Goal: Task Accomplishment & Management: Manage account settings

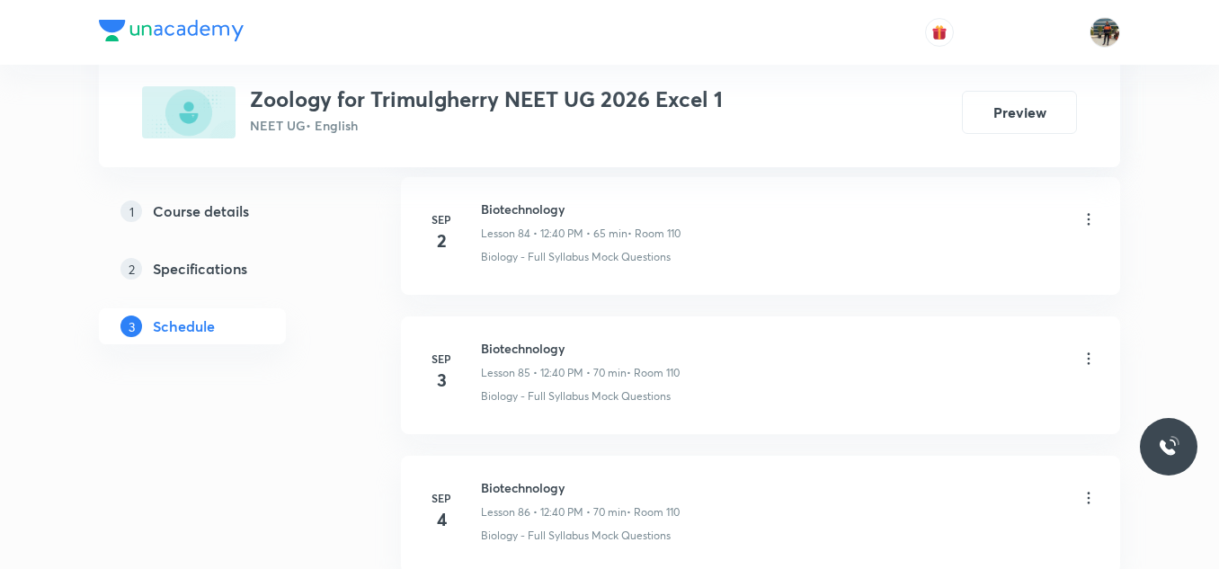
scroll to position [12853, 0]
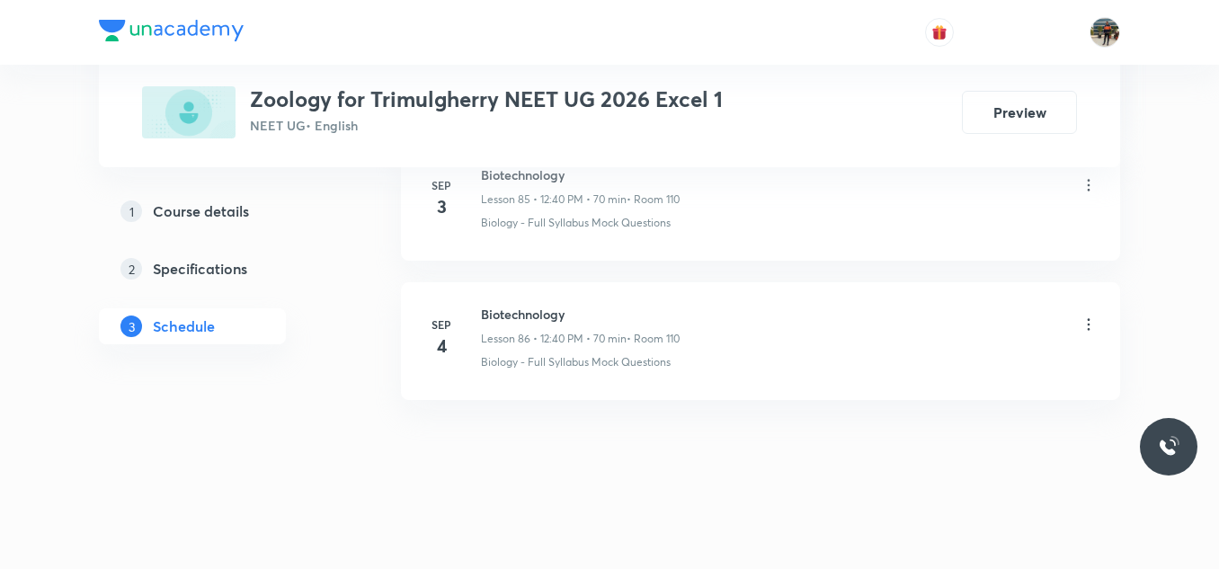
click at [1085, 324] on icon at bounding box center [1088, 324] width 18 height 18
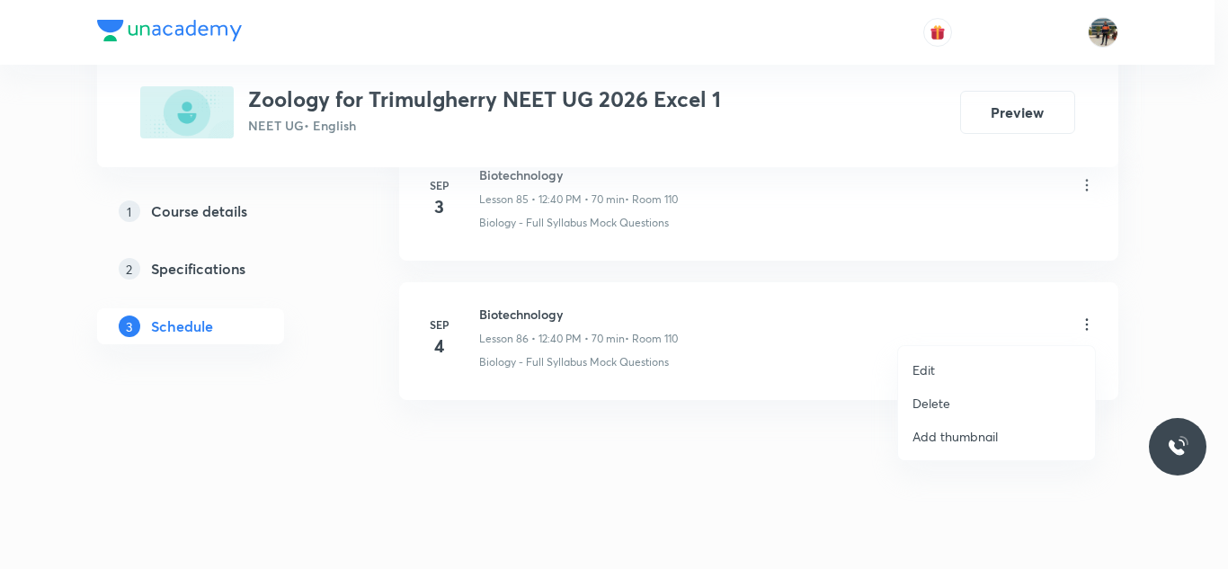
click at [928, 399] on p "Delete" at bounding box center [931, 403] width 38 height 19
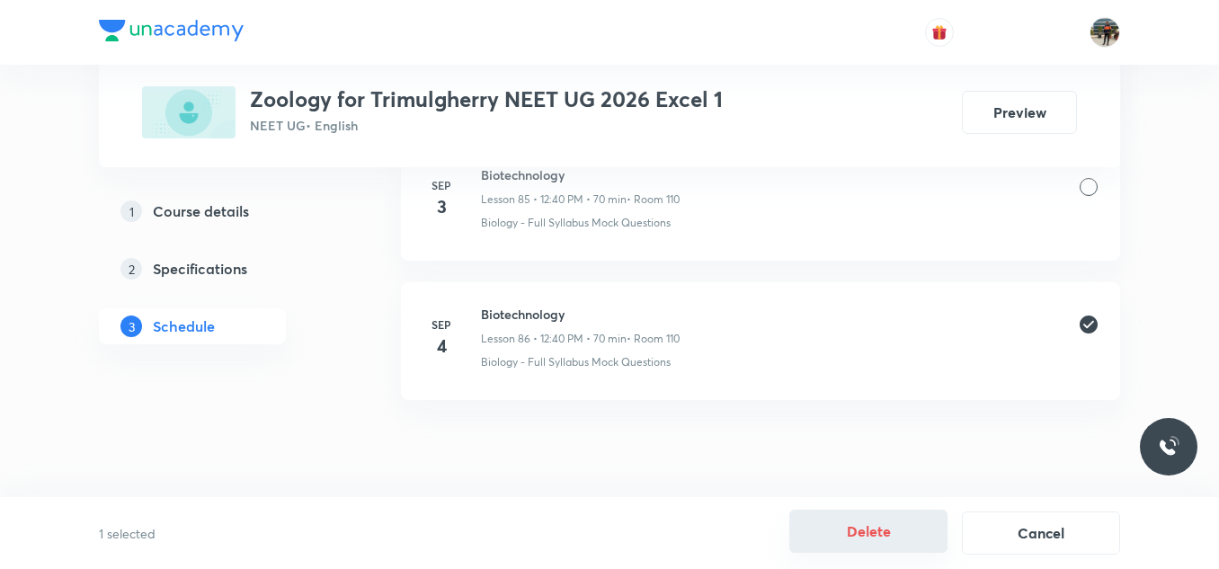
click at [834, 520] on button "Delete" at bounding box center [868, 531] width 158 height 43
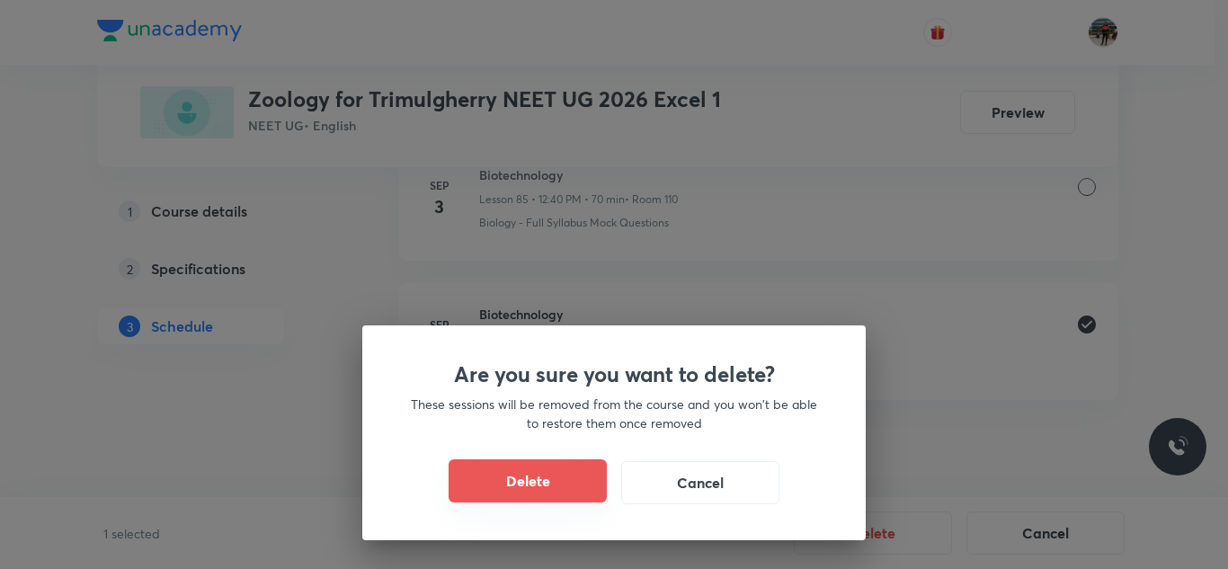
click at [538, 483] on button "Delete" at bounding box center [528, 480] width 158 height 43
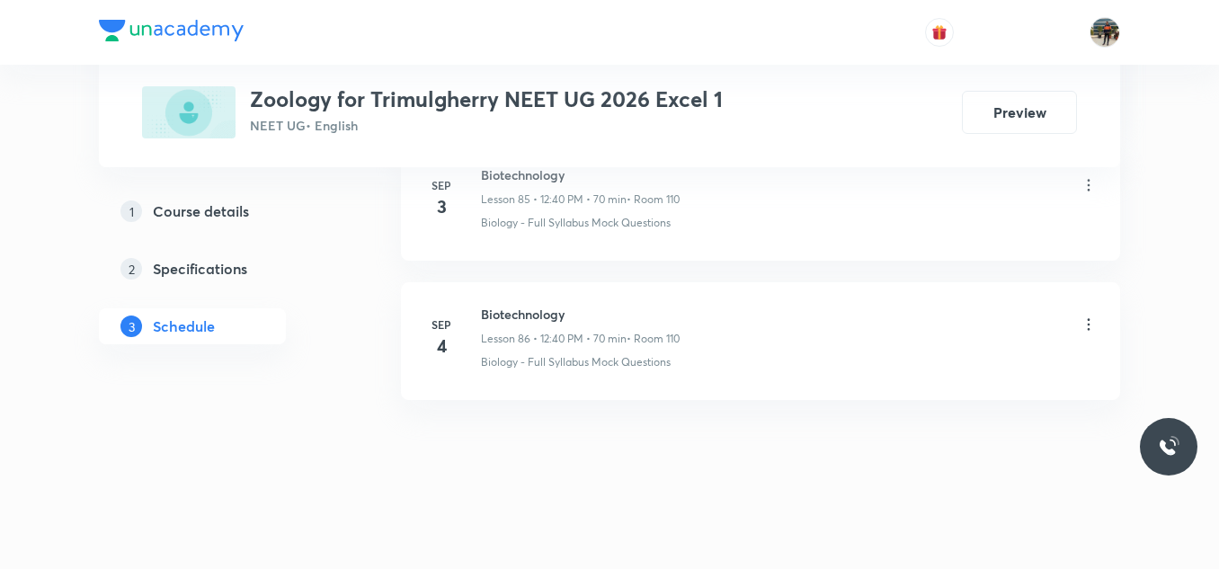
scroll to position [12714, 0]
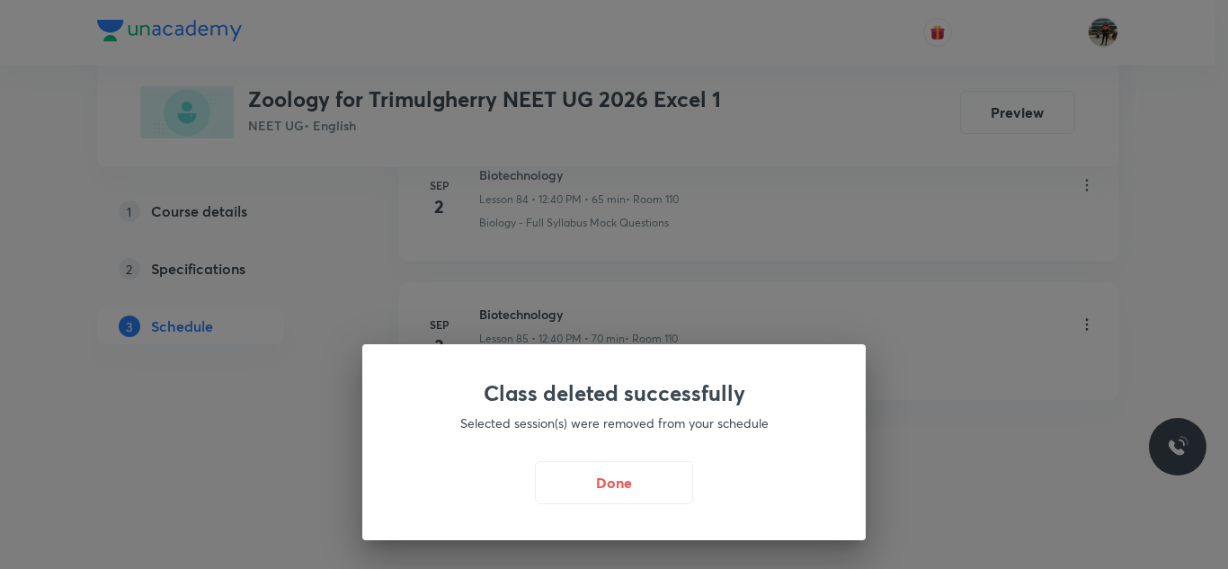
click at [540, 482] on button "Done" at bounding box center [614, 482] width 158 height 43
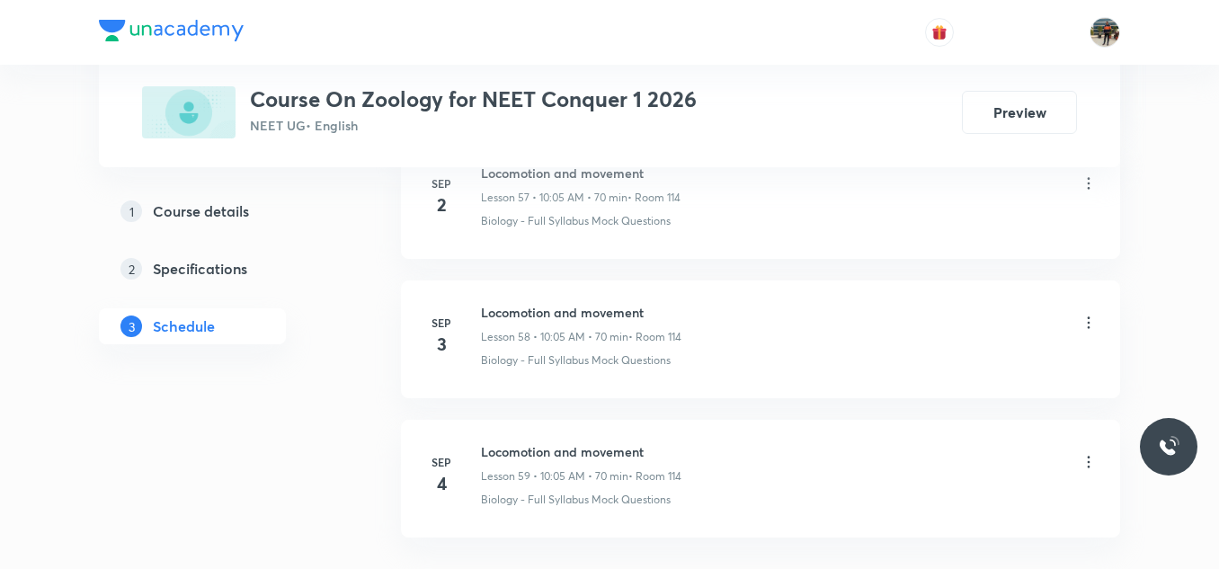
scroll to position [9092, 0]
click at [506, 313] on h6 "Locomotion and movement" at bounding box center [581, 314] width 200 height 19
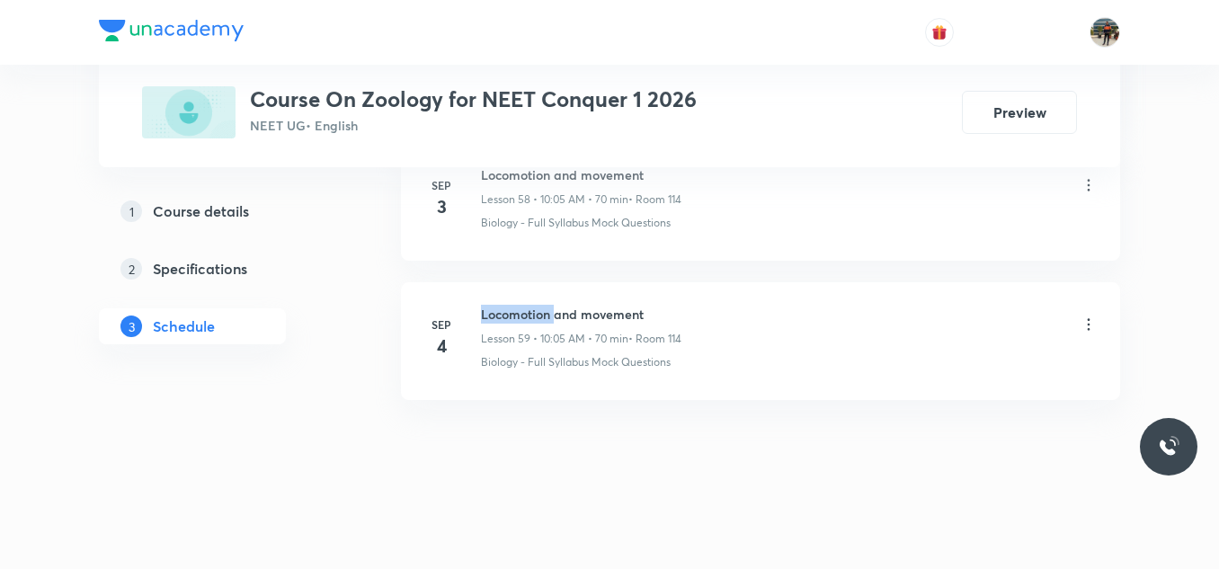
click at [506, 313] on h6 "Locomotion and movement" at bounding box center [581, 314] width 200 height 19
copy h6 "Locomotion and movement"
click at [506, 313] on h6 "Locomotion and movement" at bounding box center [581, 314] width 200 height 19
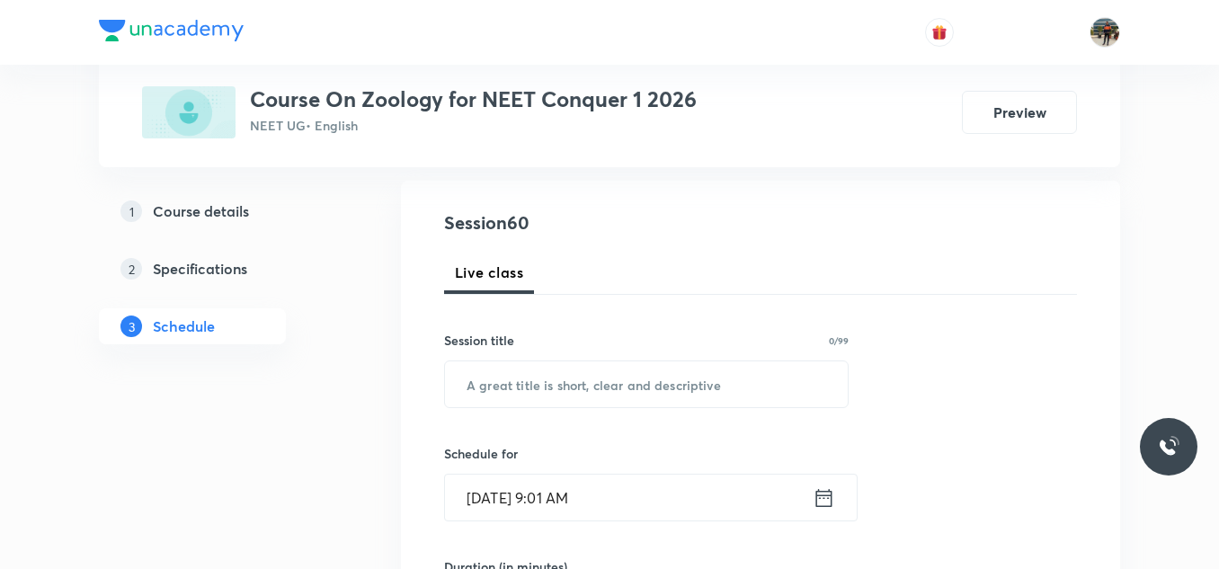
scroll to position [180, 0]
click at [564, 365] on input "text" at bounding box center [646, 383] width 403 height 46
paste input "Locomotion and movement"
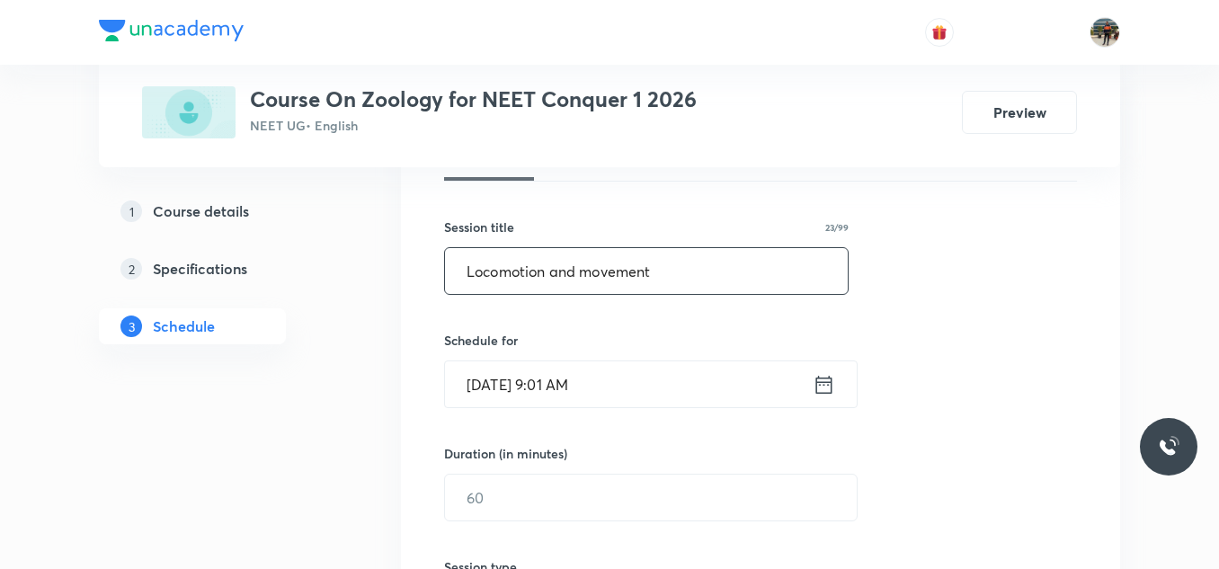
scroll to position [360, 0]
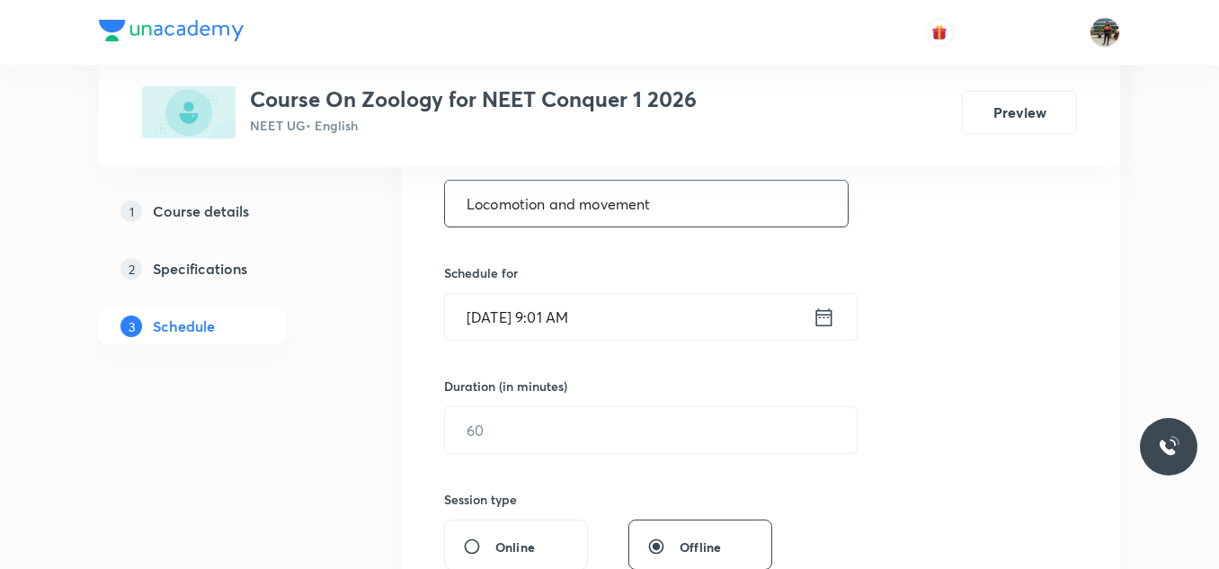
type input "Locomotion and movement"
click at [822, 315] on icon at bounding box center [824, 317] width 22 height 25
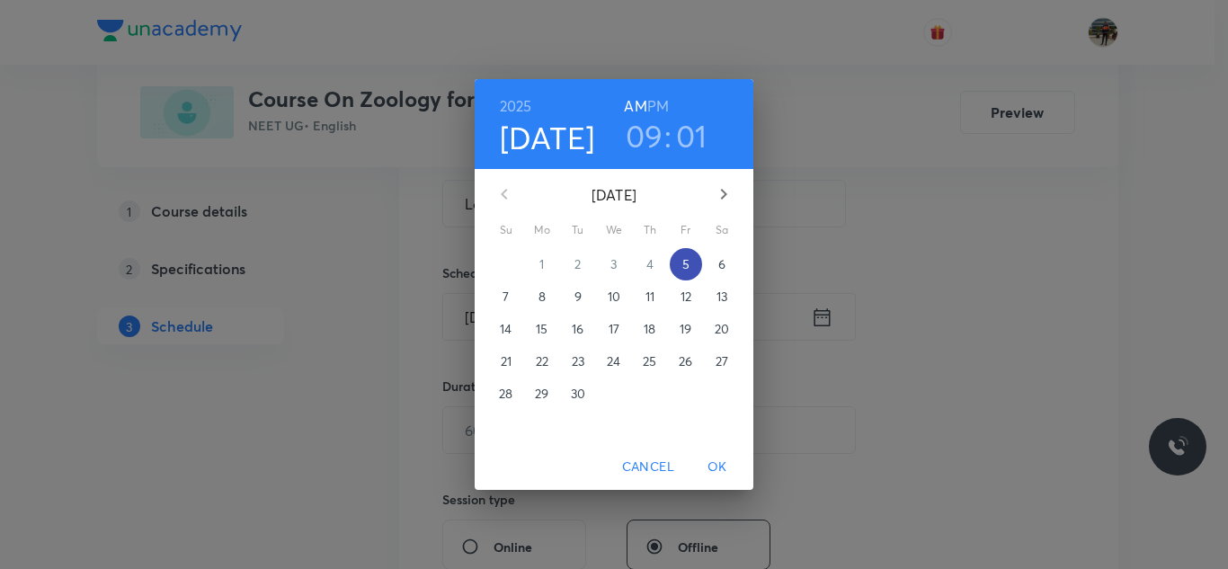
click at [688, 260] on p "5" at bounding box center [685, 264] width 7 height 18
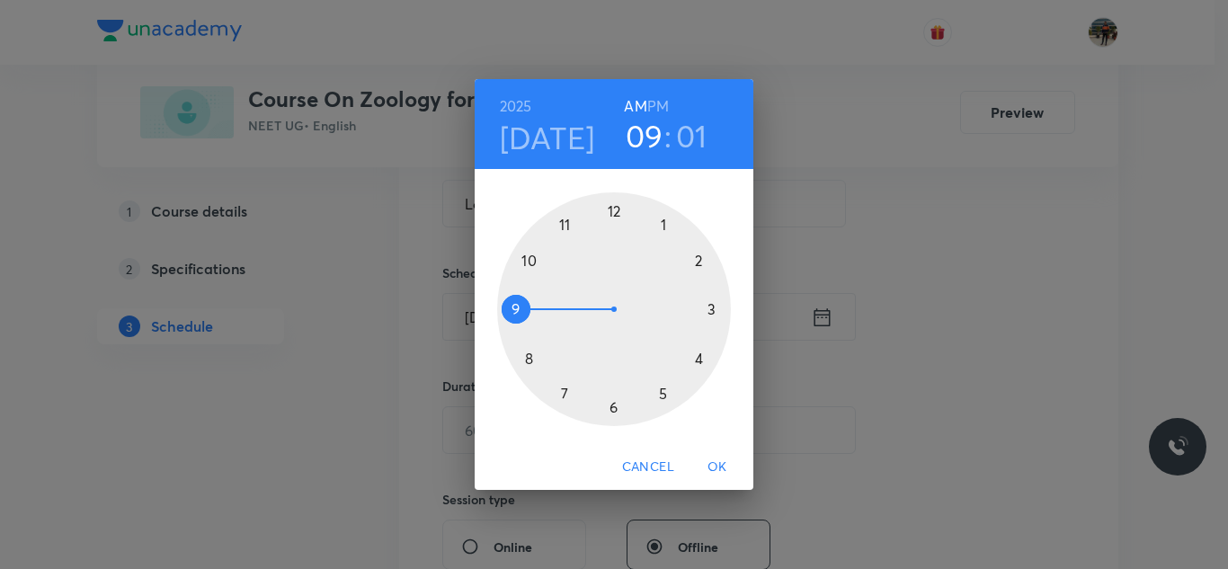
click at [529, 261] on div at bounding box center [614, 309] width 234 height 234
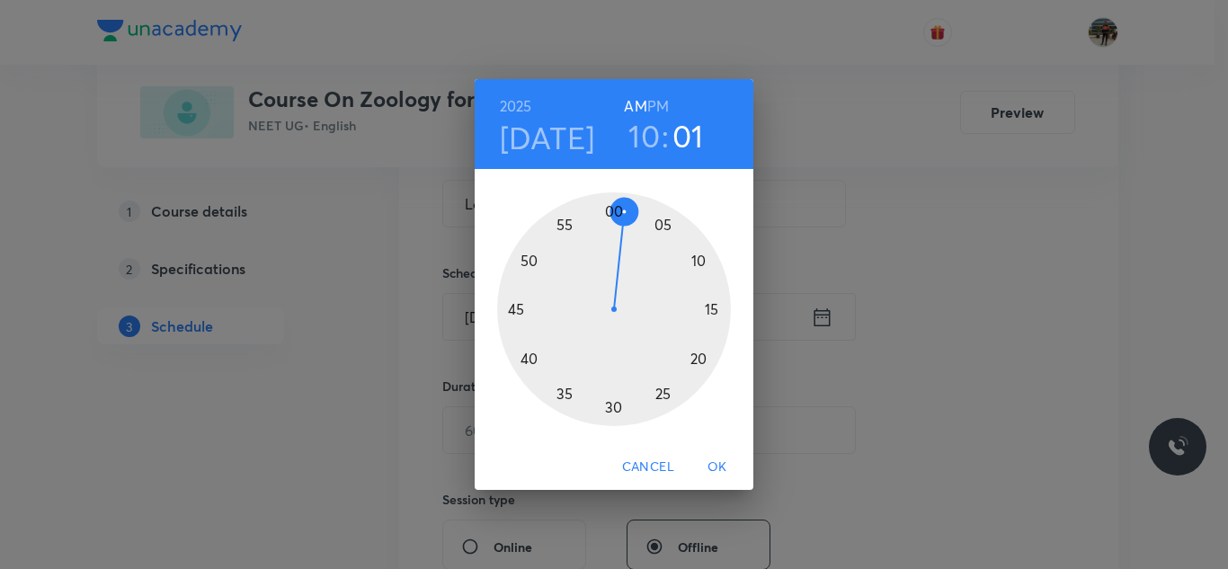
click at [664, 224] on div at bounding box center [614, 309] width 234 height 234
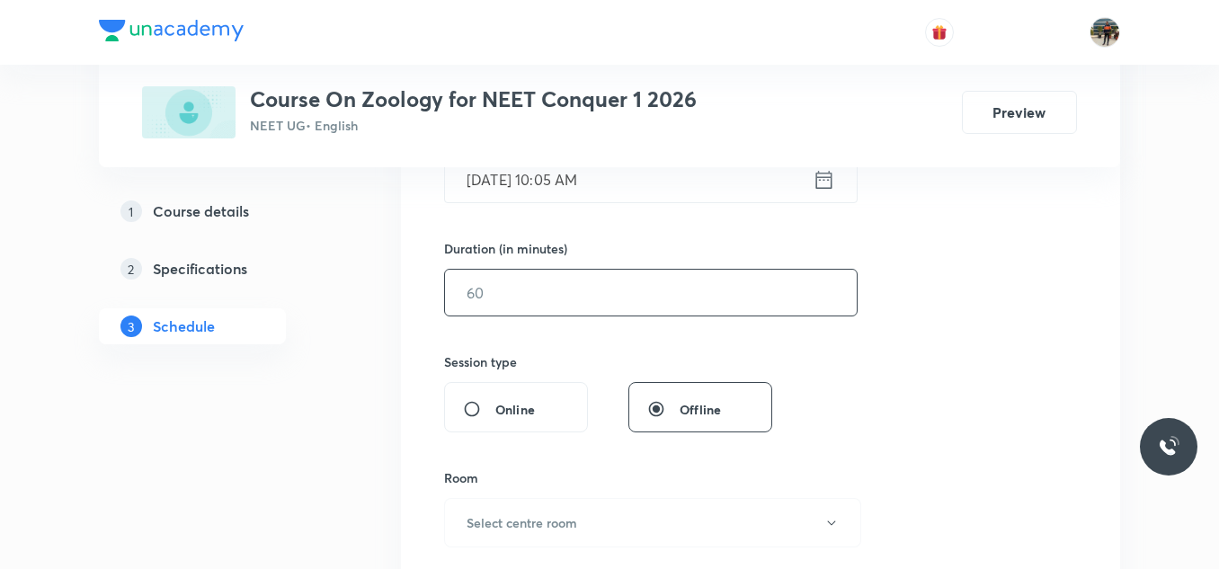
scroll to position [539, 0]
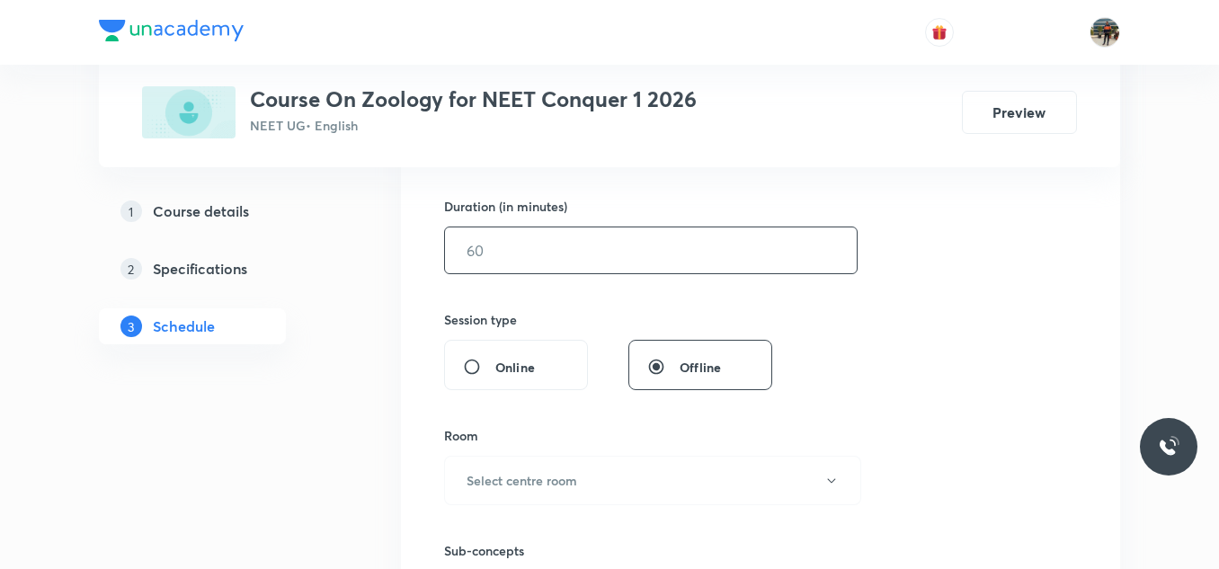
click at [525, 264] on input "text" at bounding box center [651, 250] width 412 height 46
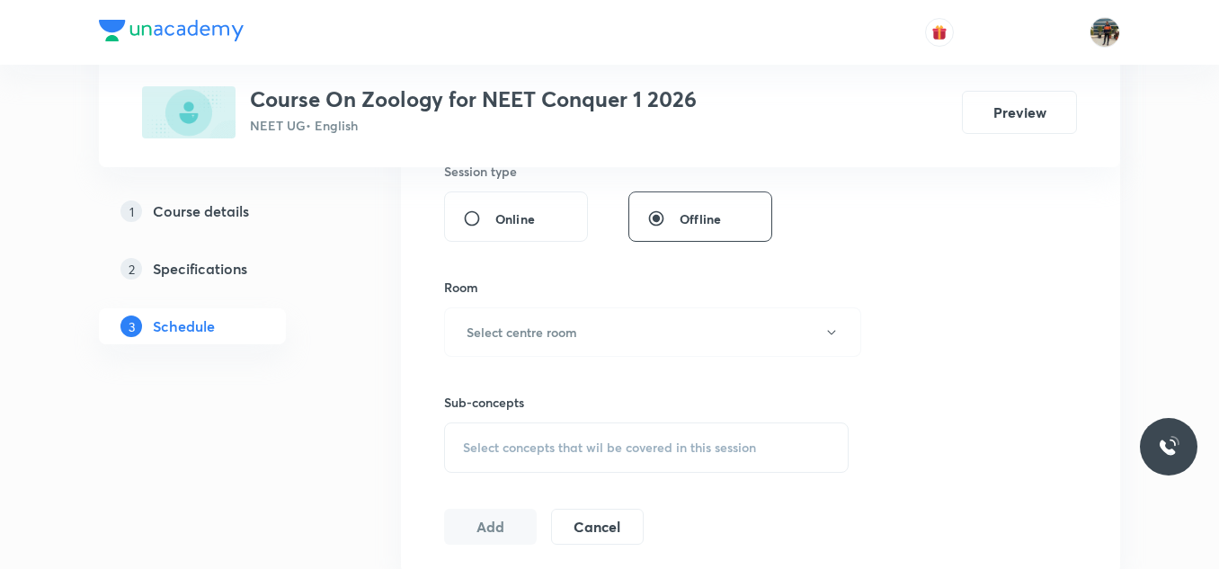
scroll to position [719, 0]
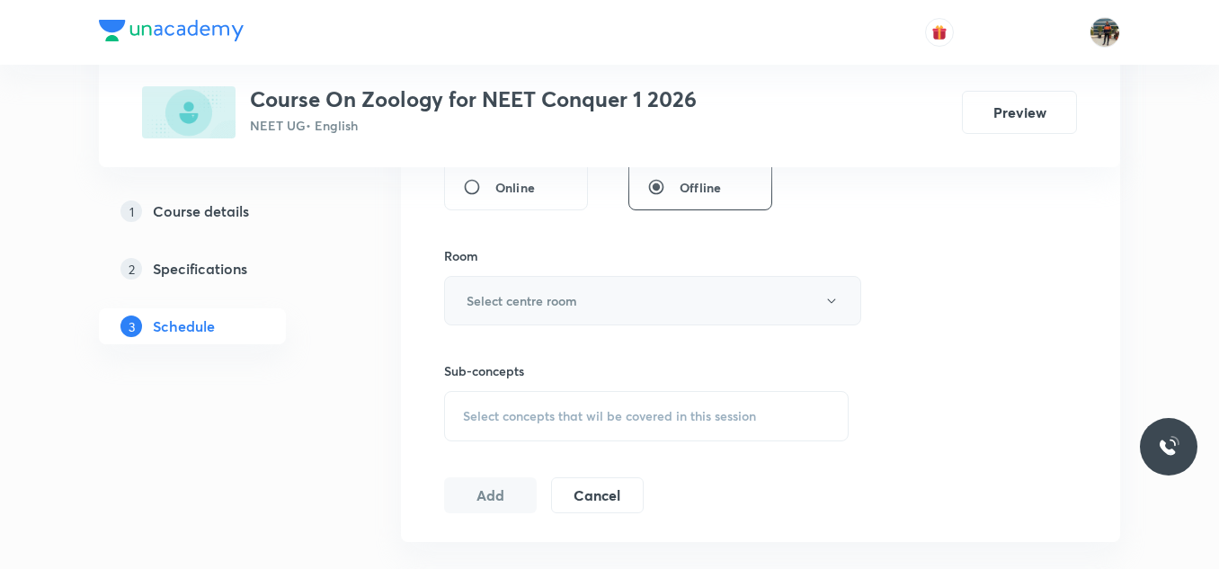
type input "70"
click at [484, 289] on button "Select centre room" at bounding box center [652, 300] width 417 height 49
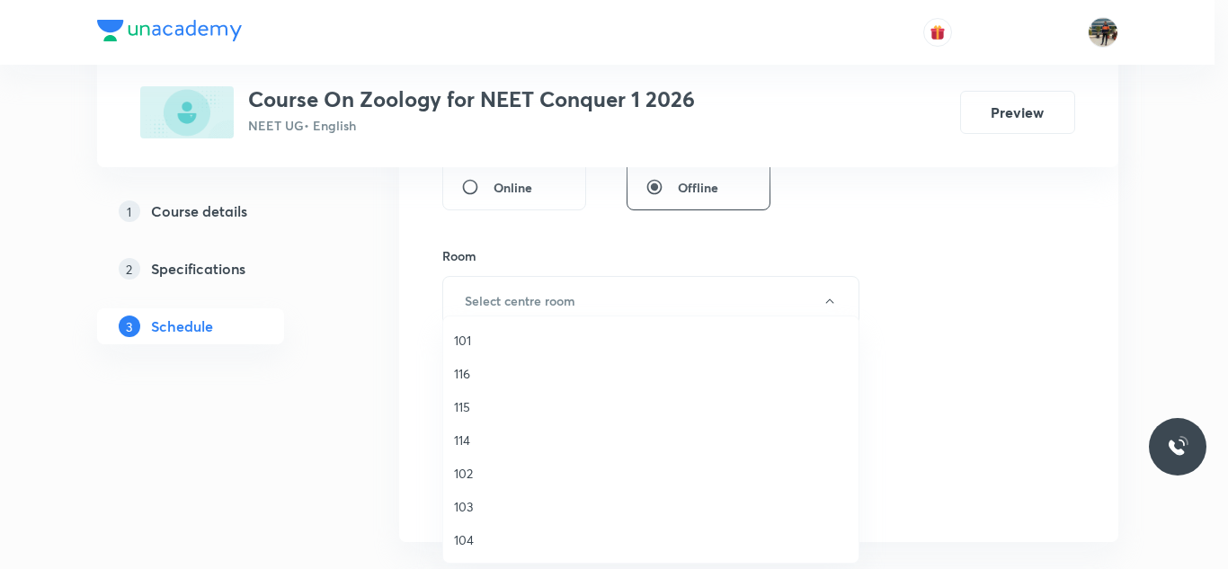
click at [463, 440] on span "114" at bounding box center [651, 440] width 394 height 19
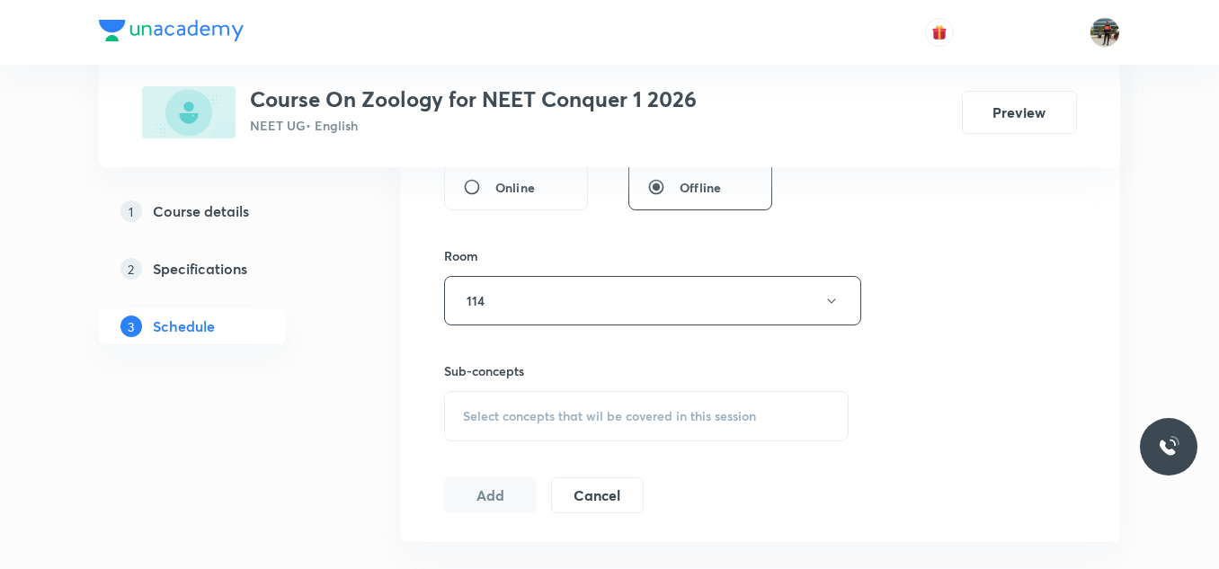
scroll to position [809, 0]
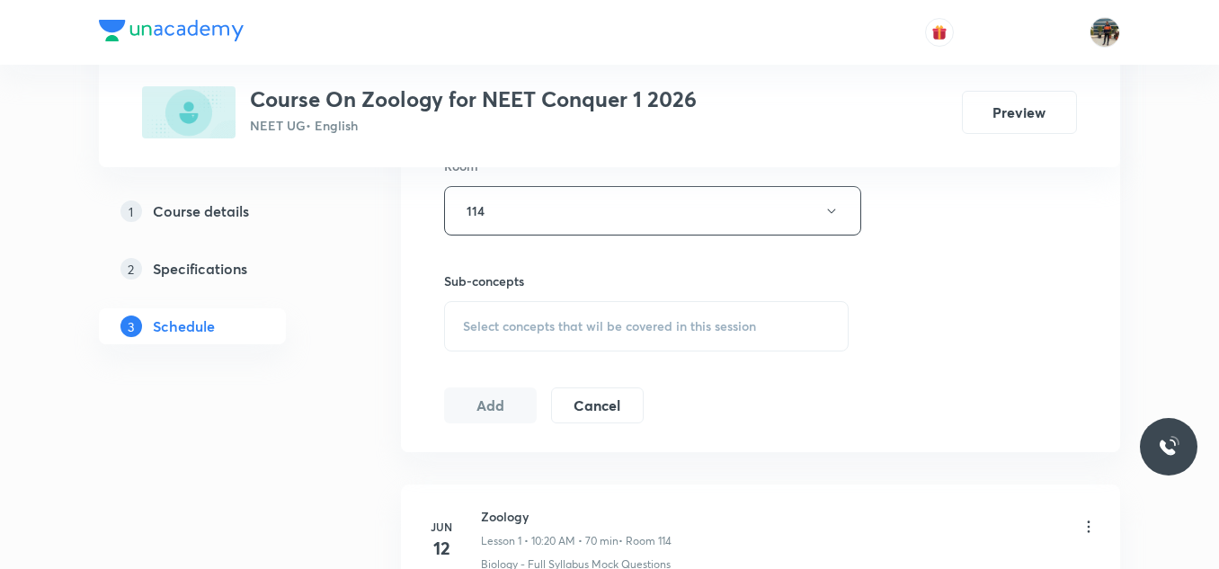
click at [509, 327] on span "Select concepts that wil be covered in this session" at bounding box center [609, 326] width 293 height 14
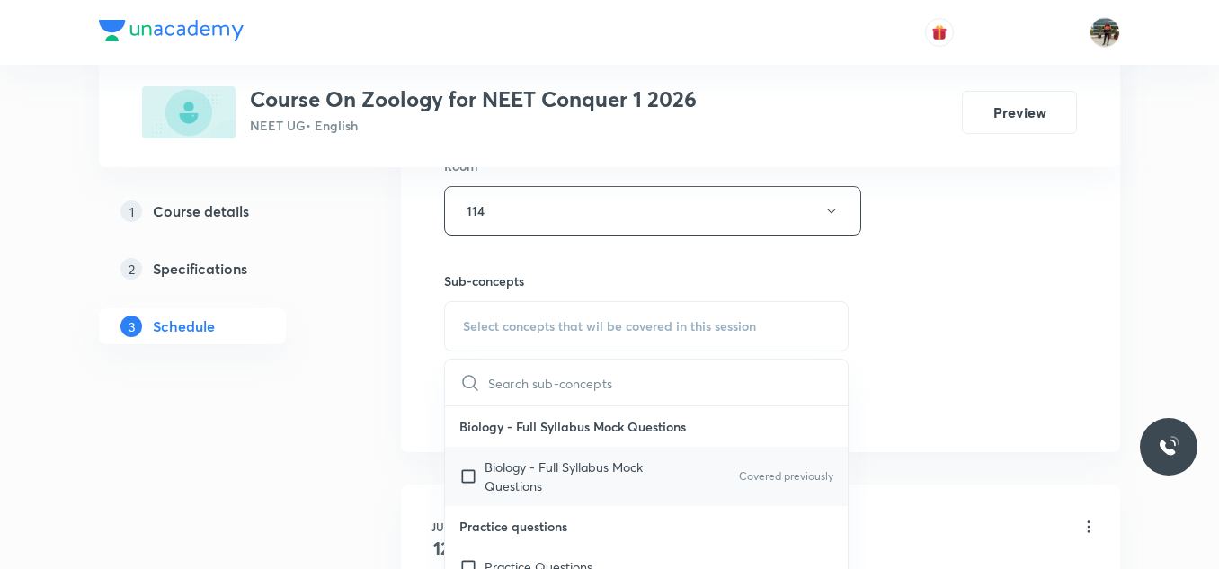
click at [466, 479] on input "checkbox" at bounding box center [471, 477] width 25 height 38
checkbox input "true"
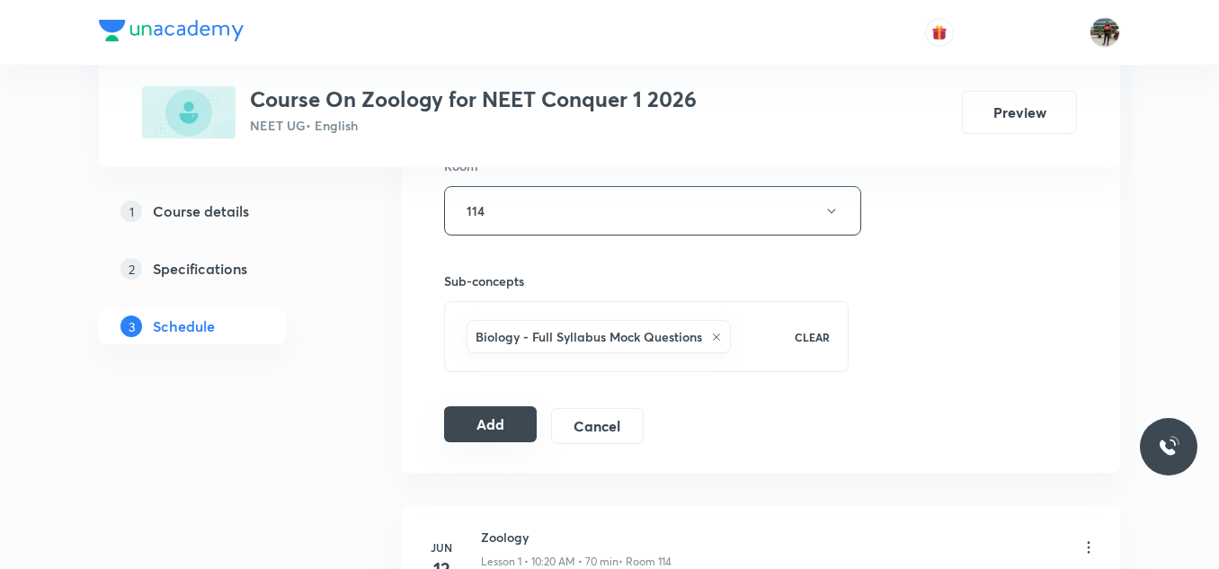
click at [481, 422] on button "Add" at bounding box center [490, 424] width 93 height 36
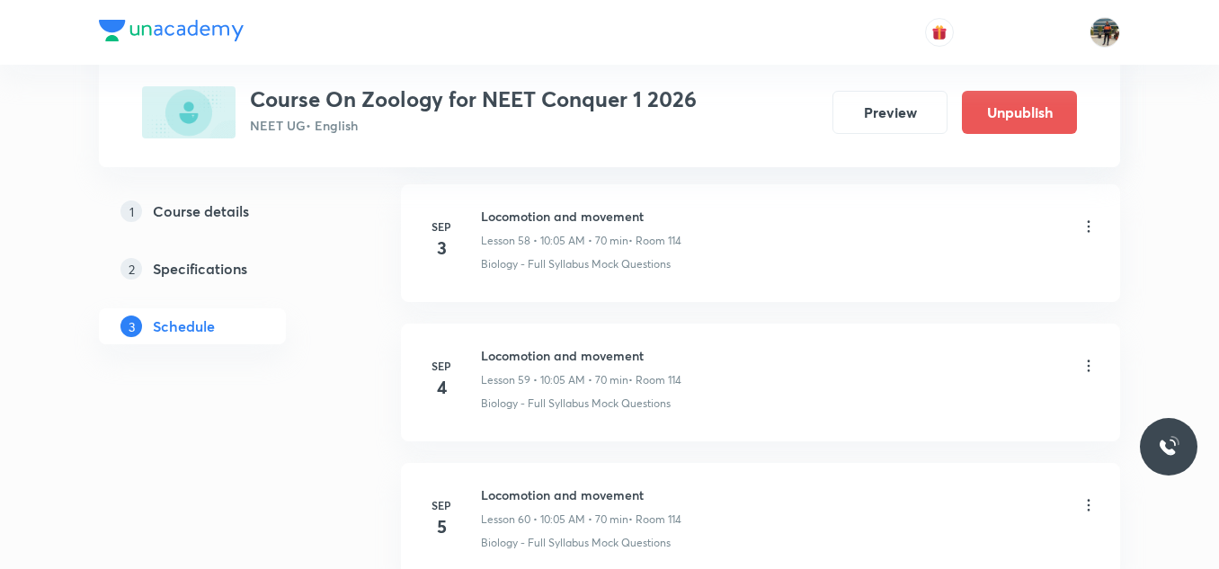
scroll to position [8405, 0]
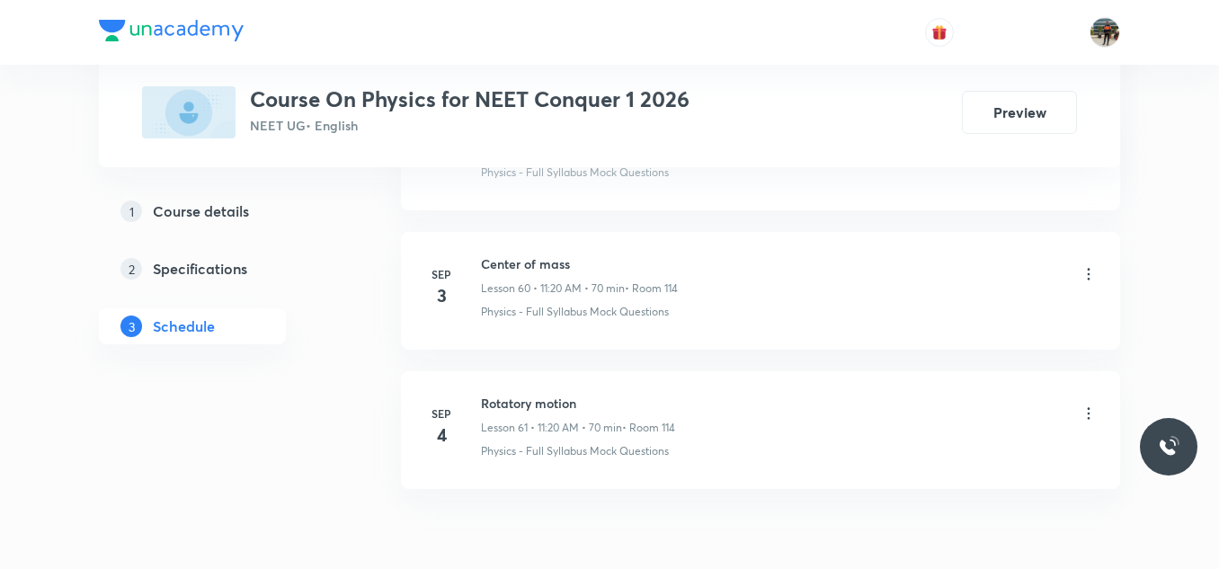
scroll to position [9370, 0]
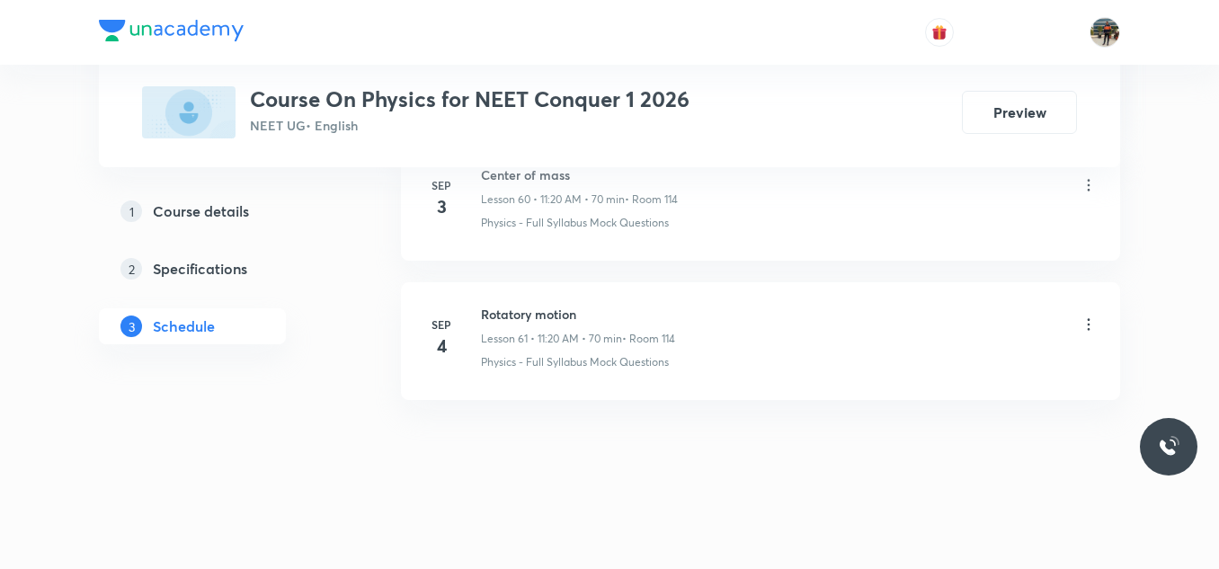
click at [550, 318] on h6 "Rotatory motion" at bounding box center [578, 314] width 194 height 19
copy h6 "Rotatory motion"
click at [550, 318] on h6 "Rotatory motion" at bounding box center [578, 314] width 194 height 19
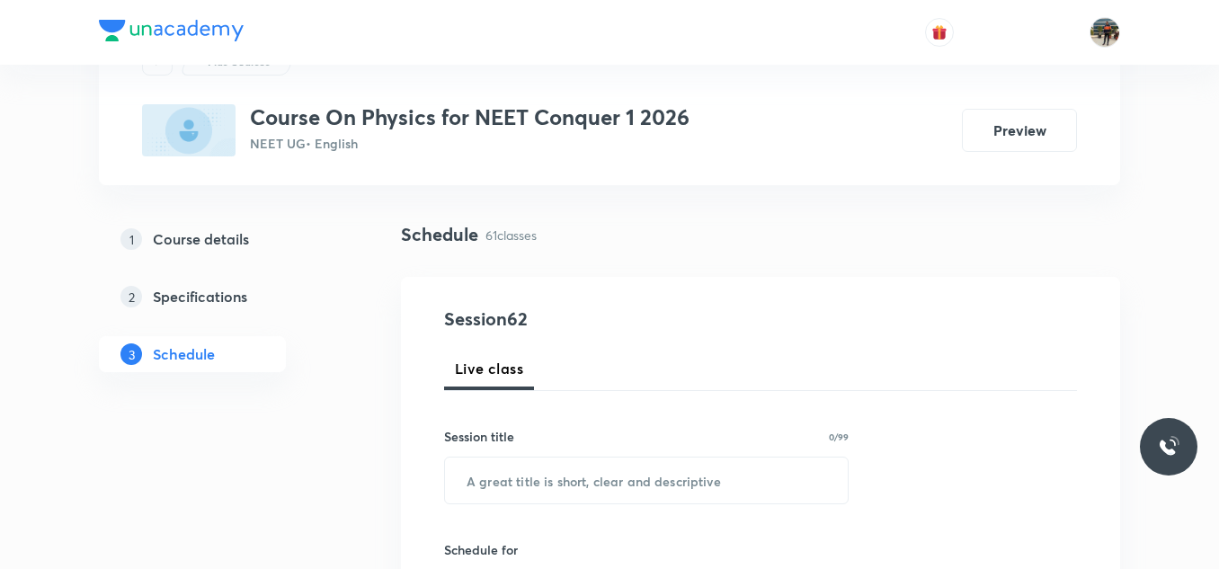
scroll to position [270, 0]
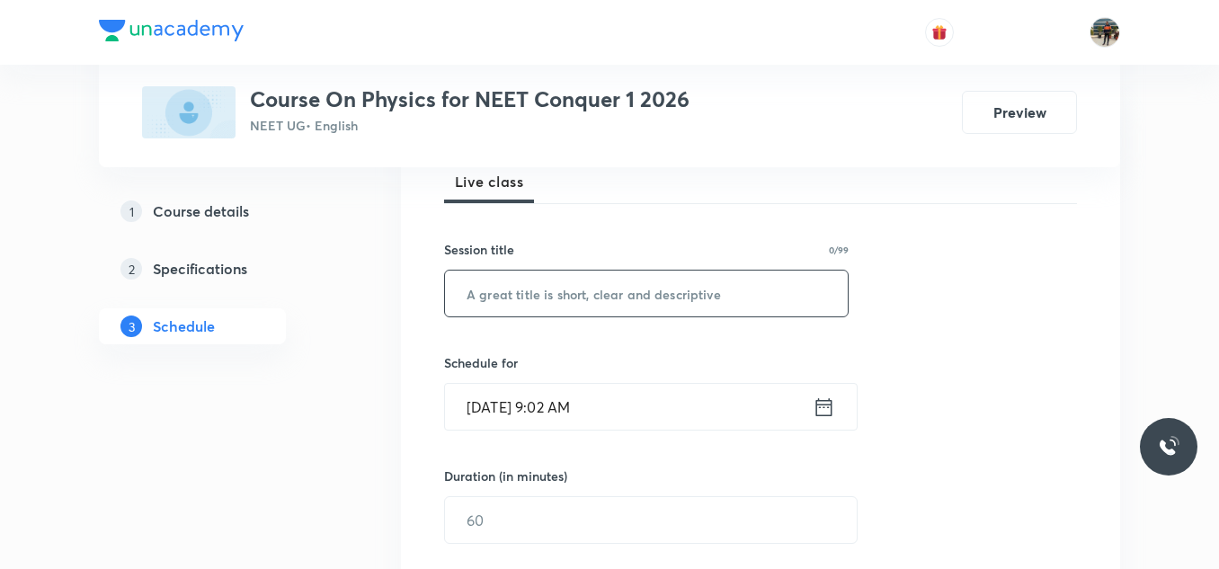
click at [557, 299] on input "text" at bounding box center [646, 294] width 403 height 46
paste input "Rotatory motion"
type input "Rotatory motion"
click at [821, 405] on icon at bounding box center [824, 407] width 22 height 25
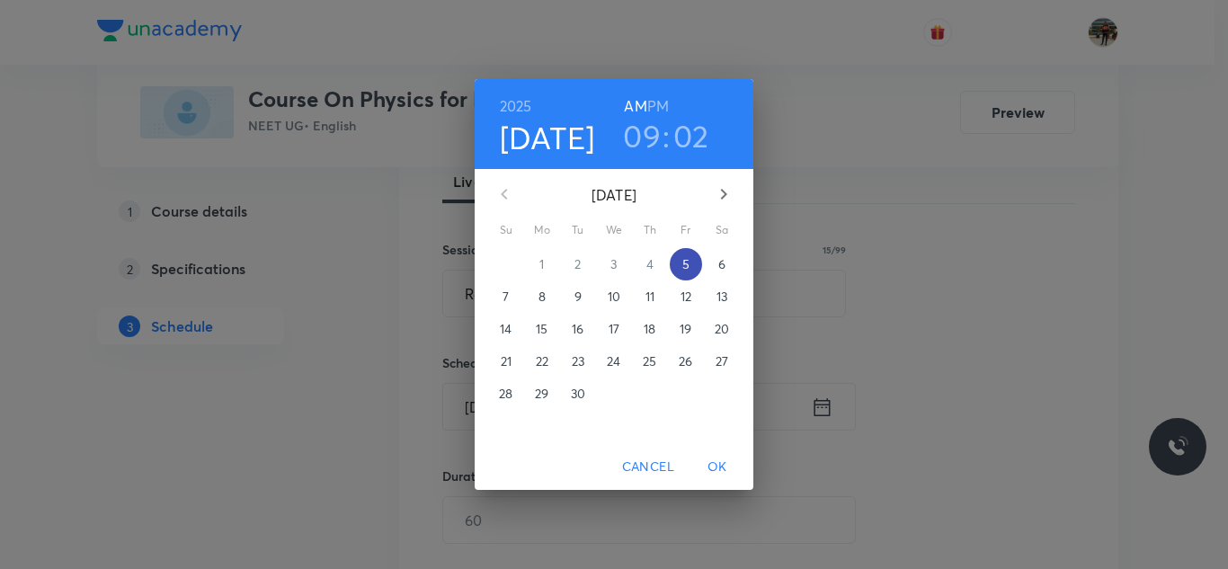
click at [695, 255] on span "5" at bounding box center [686, 264] width 32 height 18
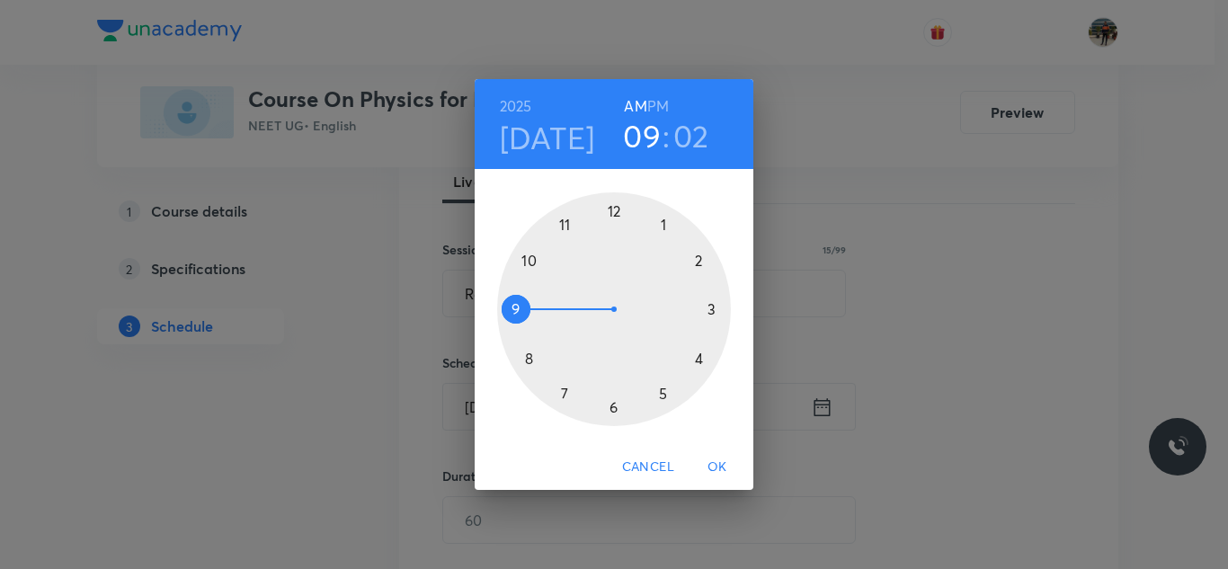
click at [563, 225] on div at bounding box center [614, 309] width 234 height 234
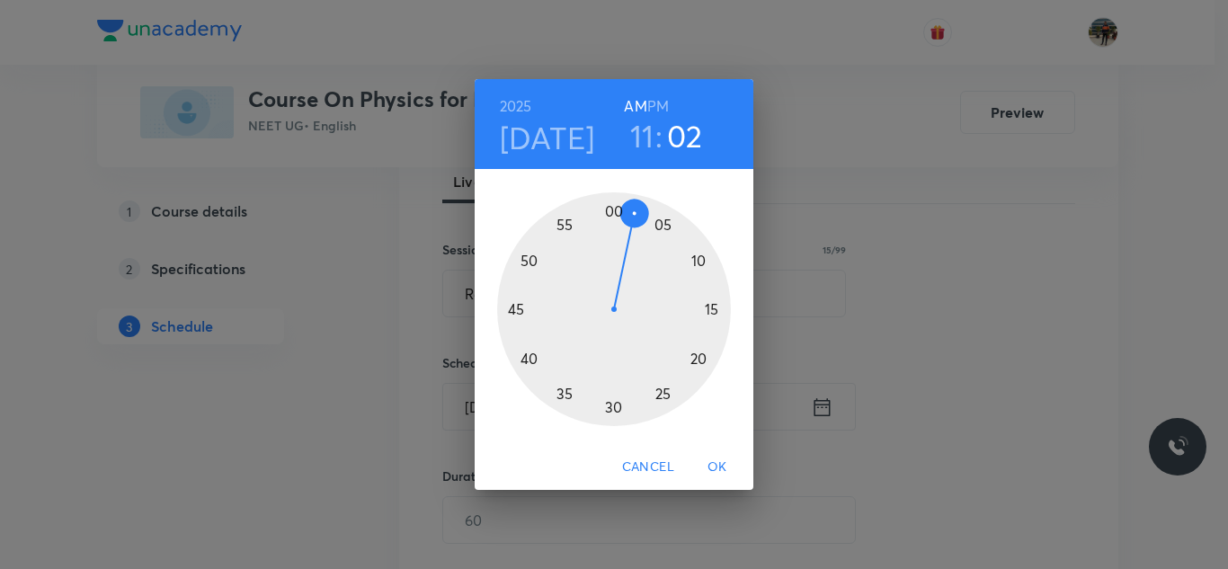
click at [697, 357] on div at bounding box center [614, 309] width 234 height 234
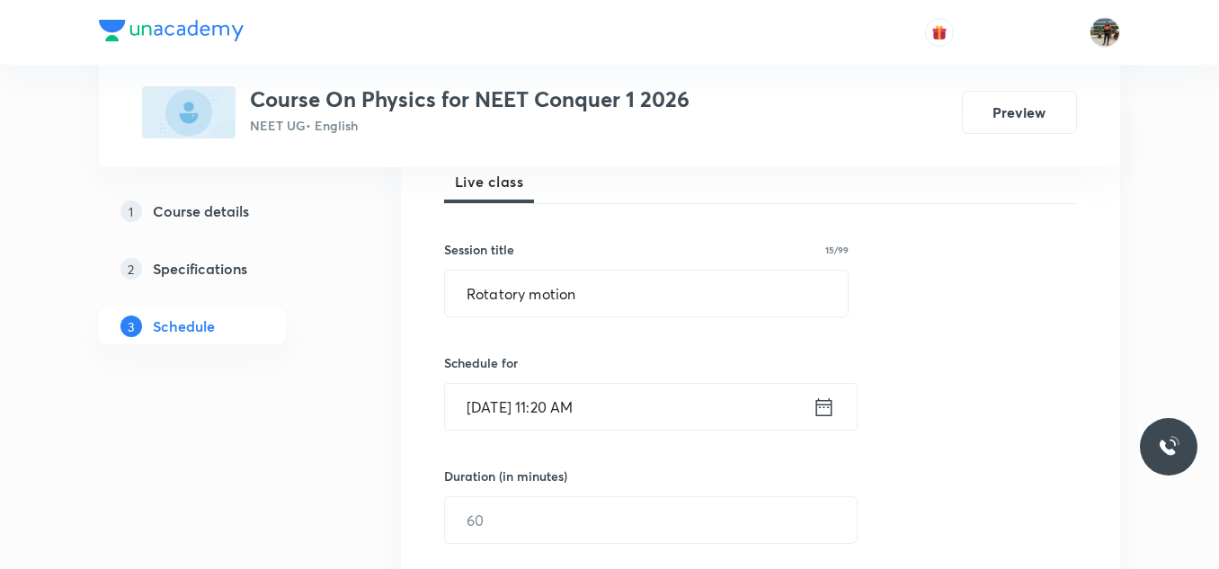
scroll to position [360, 0]
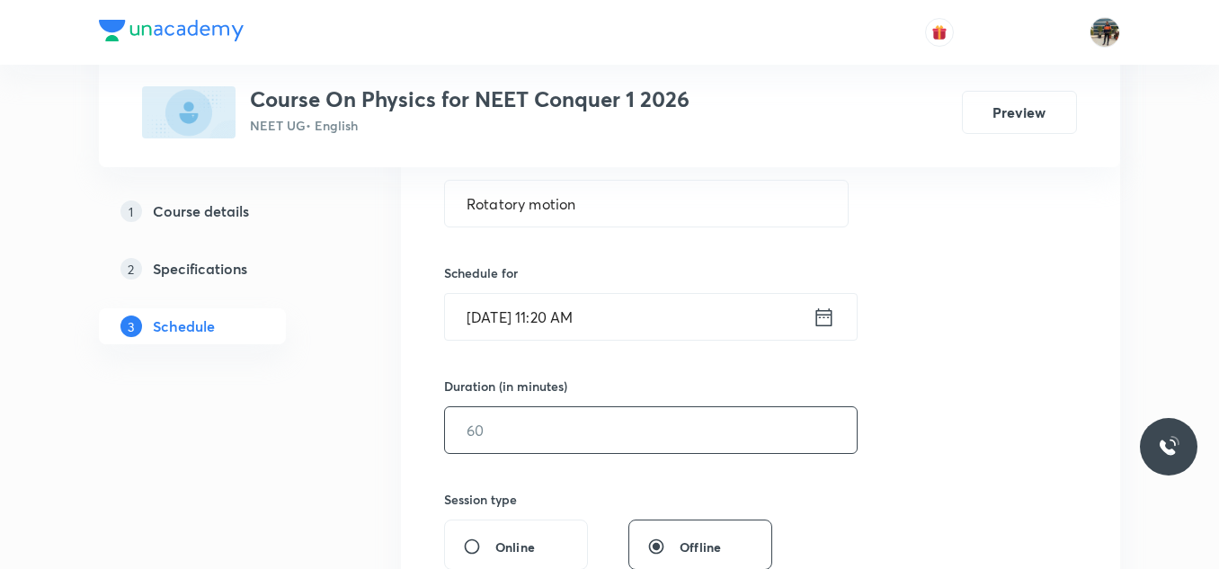
click at [483, 444] on input "text" at bounding box center [651, 430] width 412 height 46
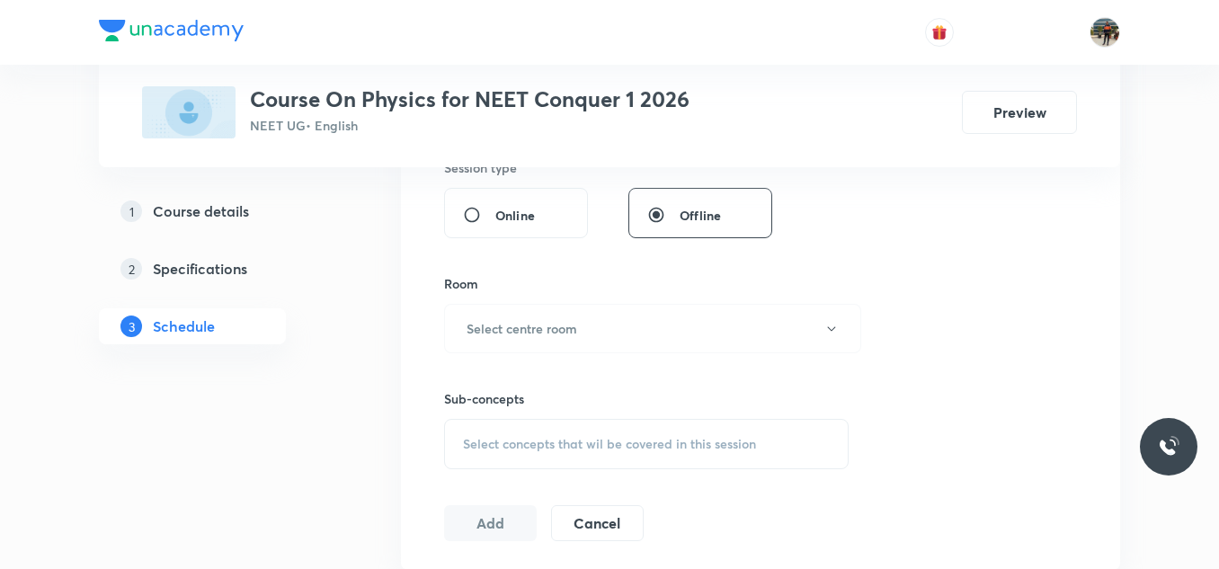
scroll to position [719, 0]
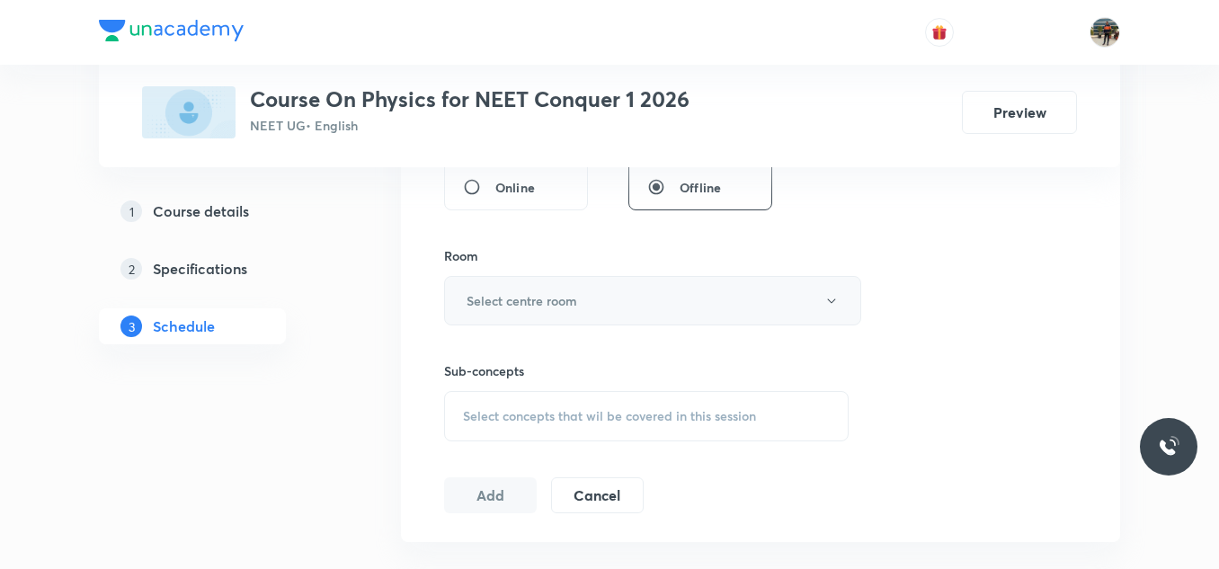
type input "70"
click at [475, 310] on button "Select centre room" at bounding box center [652, 300] width 417 height 49
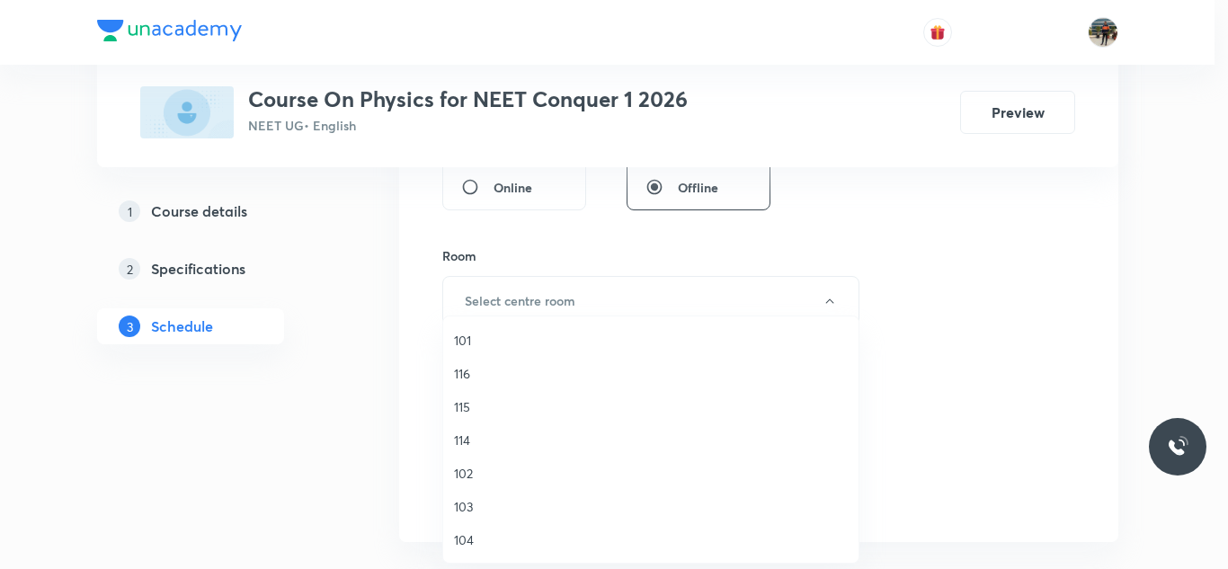
click at [467, 442] on span "114" at bounding box center [651, 440] width 394 height 19
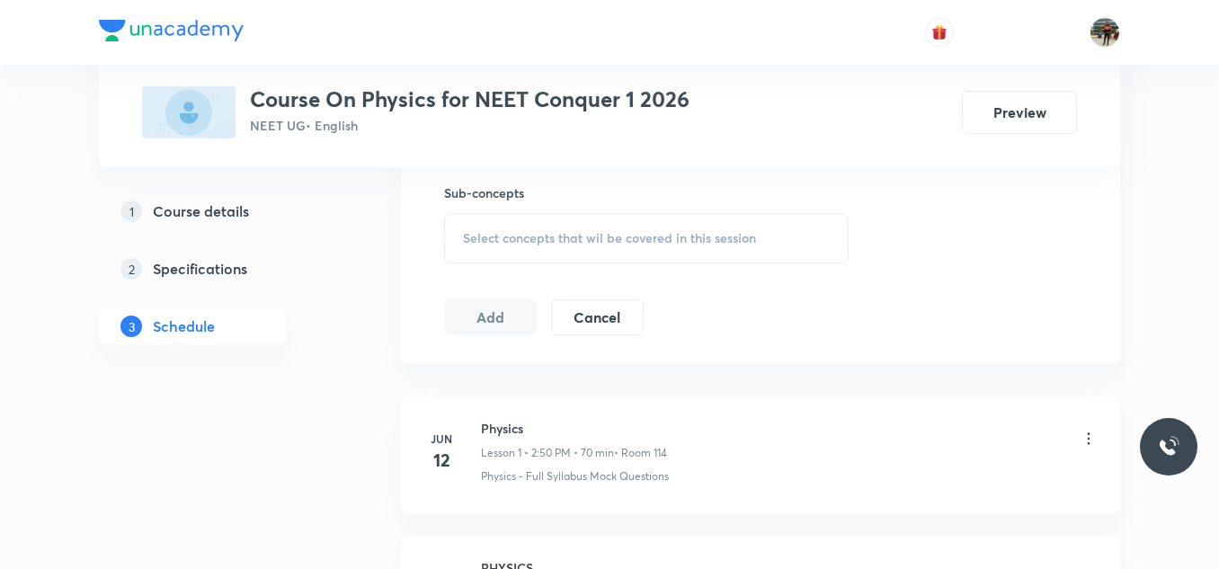
scroll to position [899, 0]
click at [485, 244] on span "Select concepts that wil be covered in this session" at bounding box center [609, 236] width 293 height 14
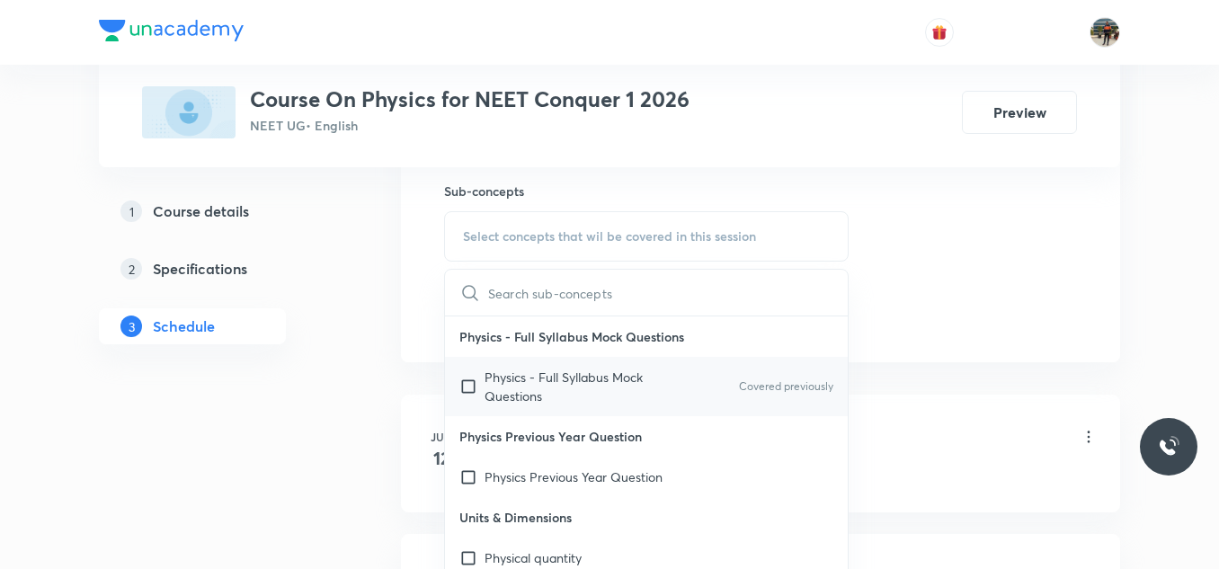
click at [470, 386] on input "checkbox" at bounding box center [471, 387] width 25 height 38
checkbox input "true"
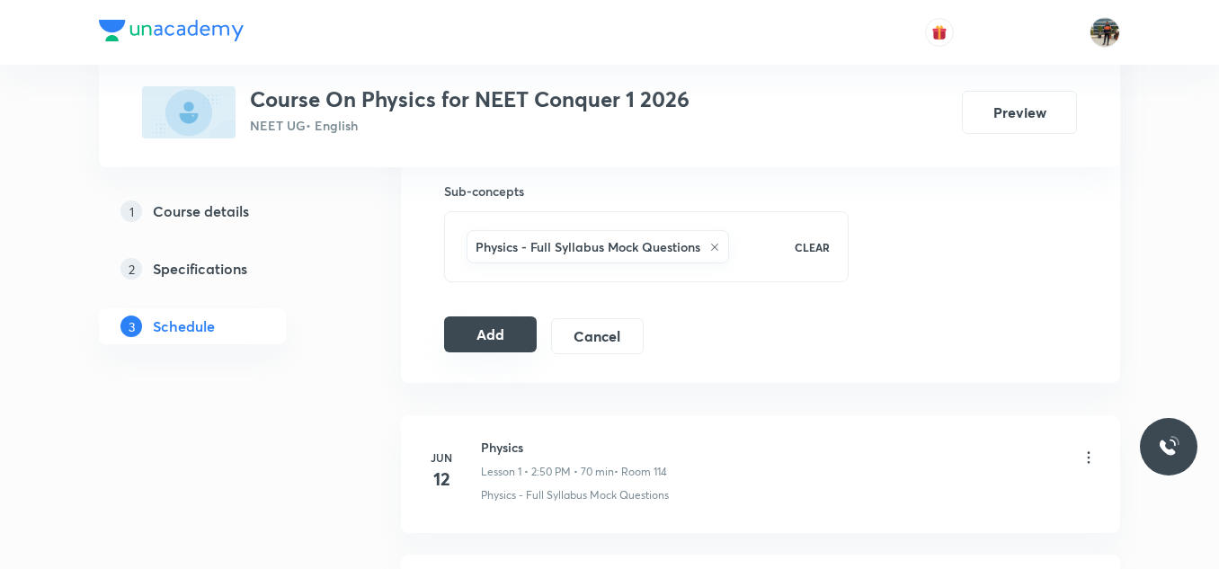
click at [462, 318] on button "Add" at bounding box center [490, 334] width 93 height 36
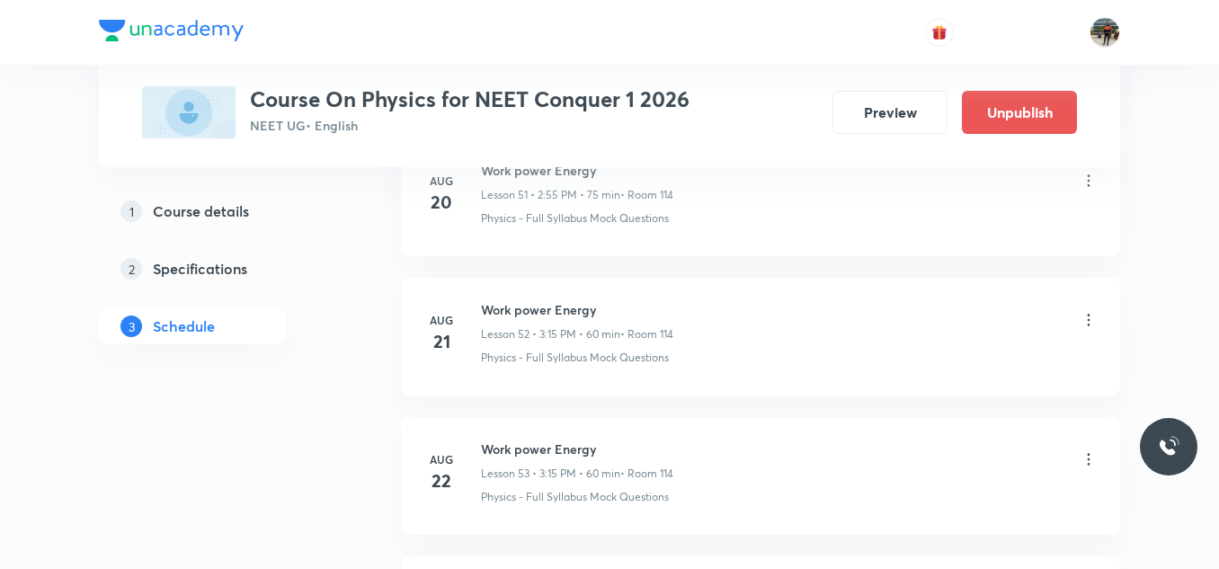
scroll to position [8684, 0]
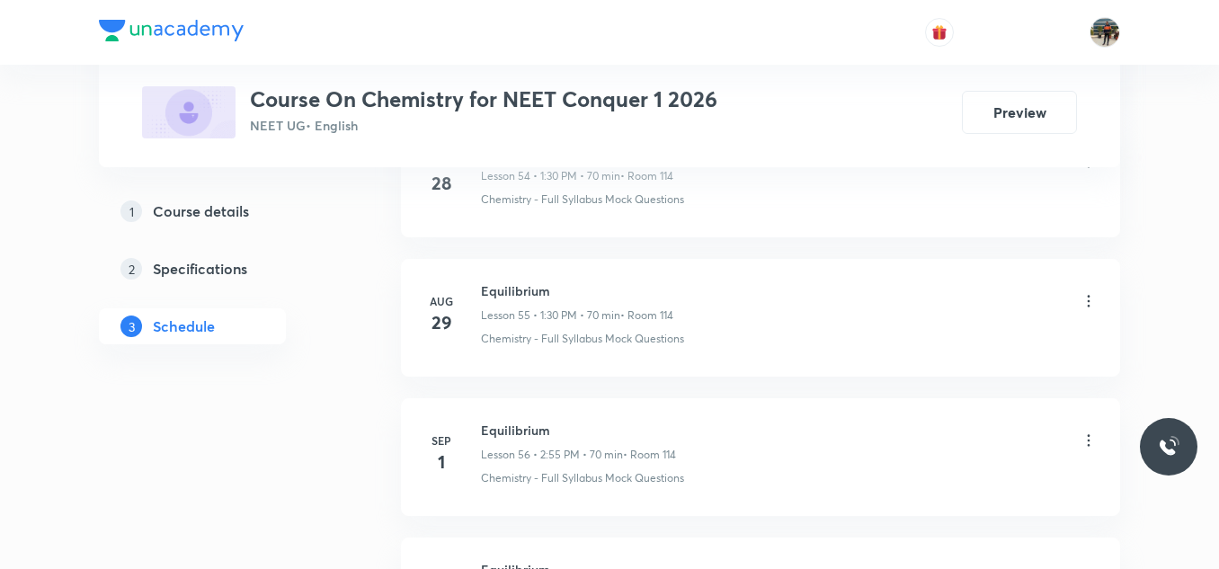
scroll to position [9092, 0]
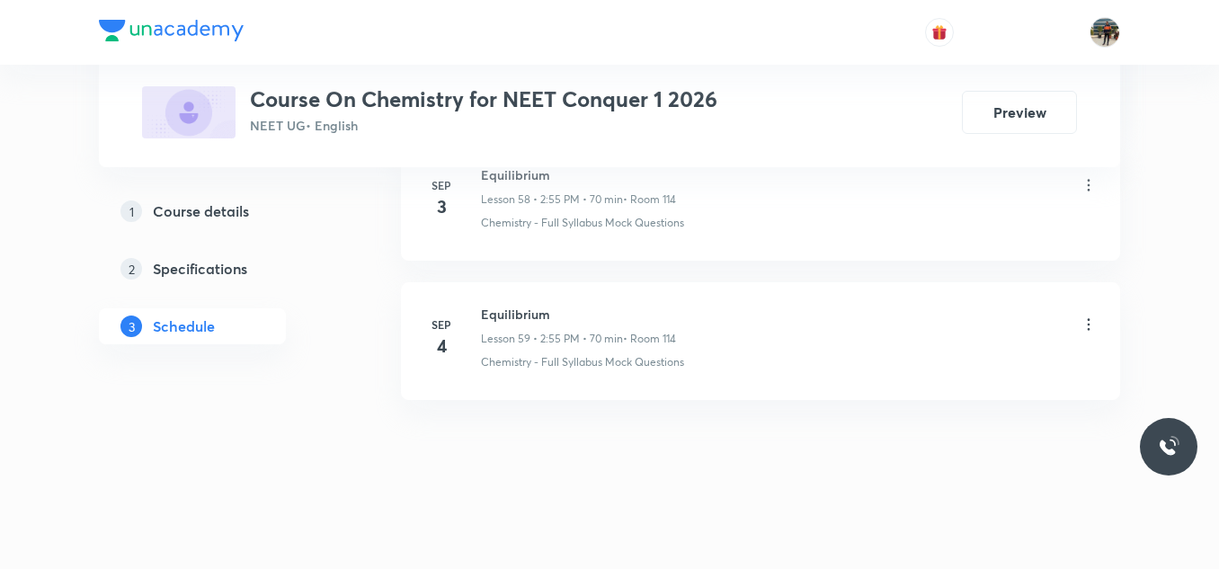
click at [504, 317] on h6 "Equilibrium" at bounding box center [578, 314] width 195 height 19
copy h6 "Equilibrium"
click at [504, 317] on h6 "Equilibrium" at bounding box center [578, 314] width 195 height 19
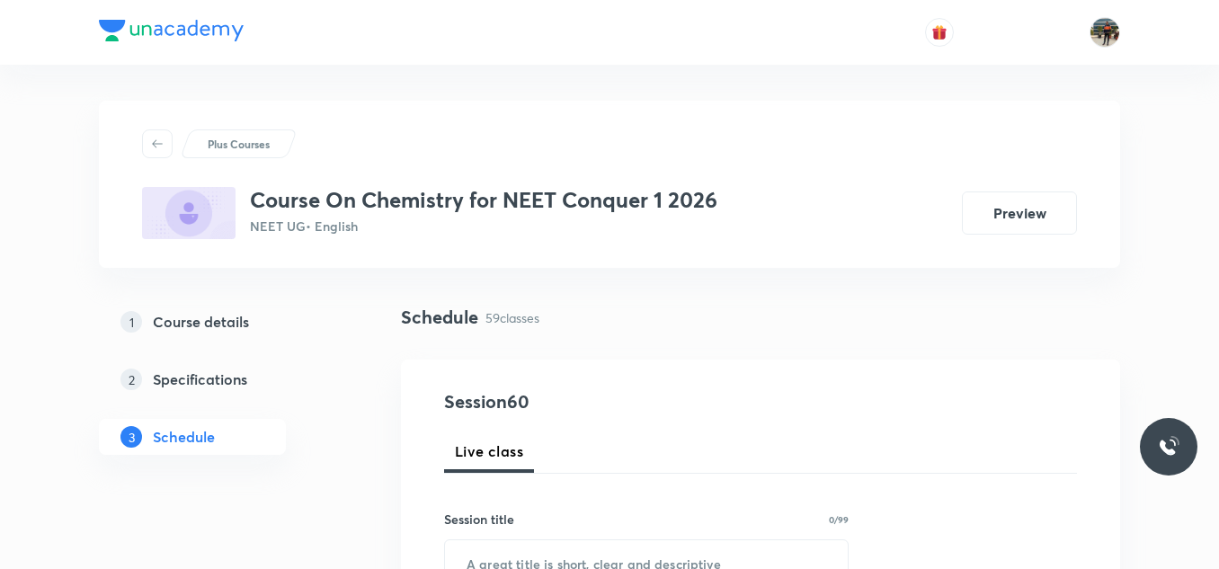
scroll to position [270, 0]
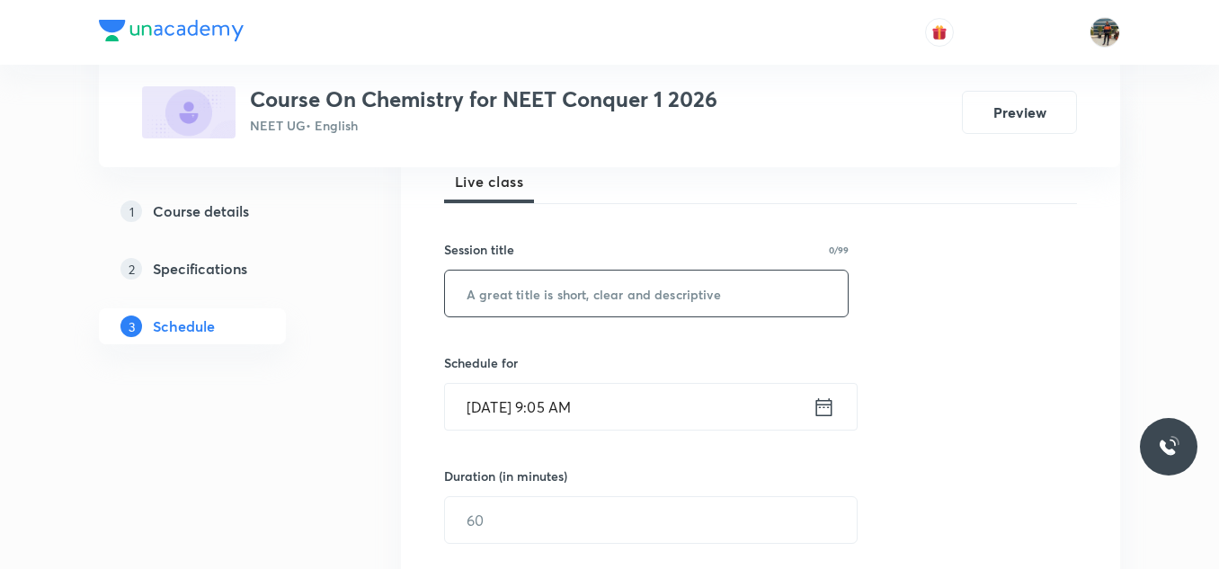
click at [538, 292] on input "text" at bounding box center [646, 294] width 403 height 46
paste input "Equilibrium"
type input "Equilibrium"
click at [822, 408] on icon at bounding box center [824, 407] width 22 height 25
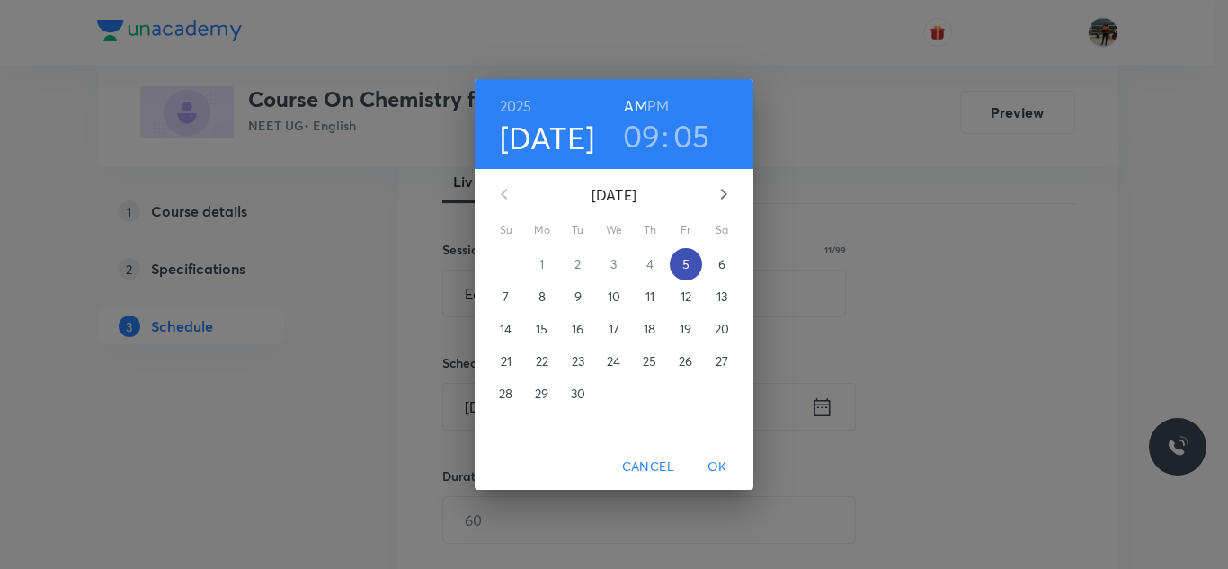
click at [697, 260] on span "5" at bounding box center [686, 264] width 32 height 18
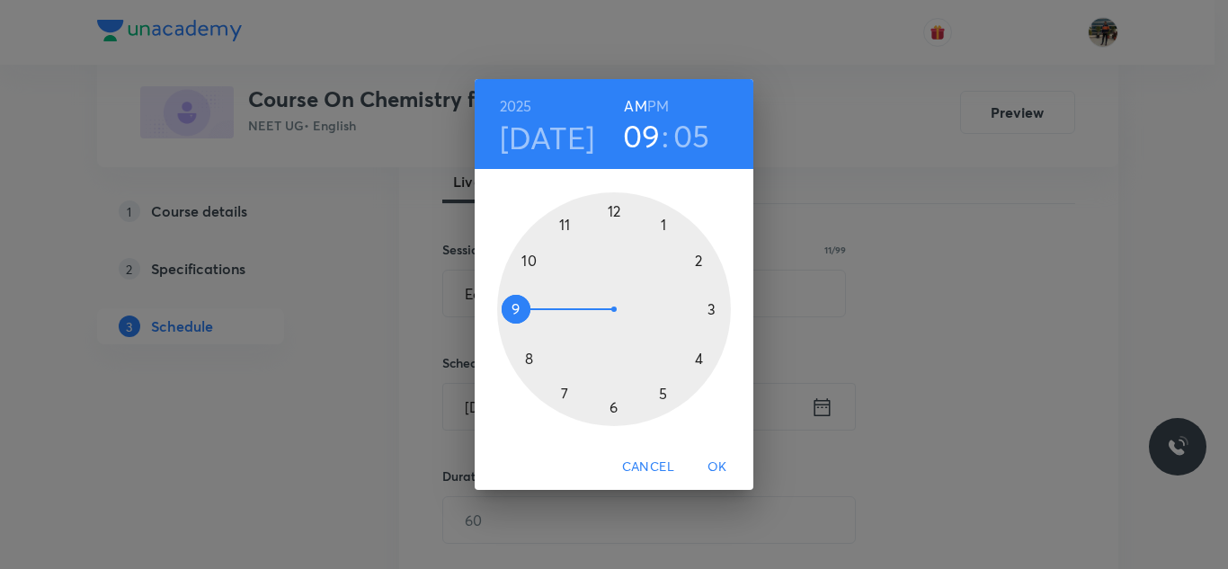
click at [662, 102] on h6 "PM" at bounding box center [658, 105] width 22 height 25
click at [698, 260] on div at bounding box center [614, 309] width 234 height 234
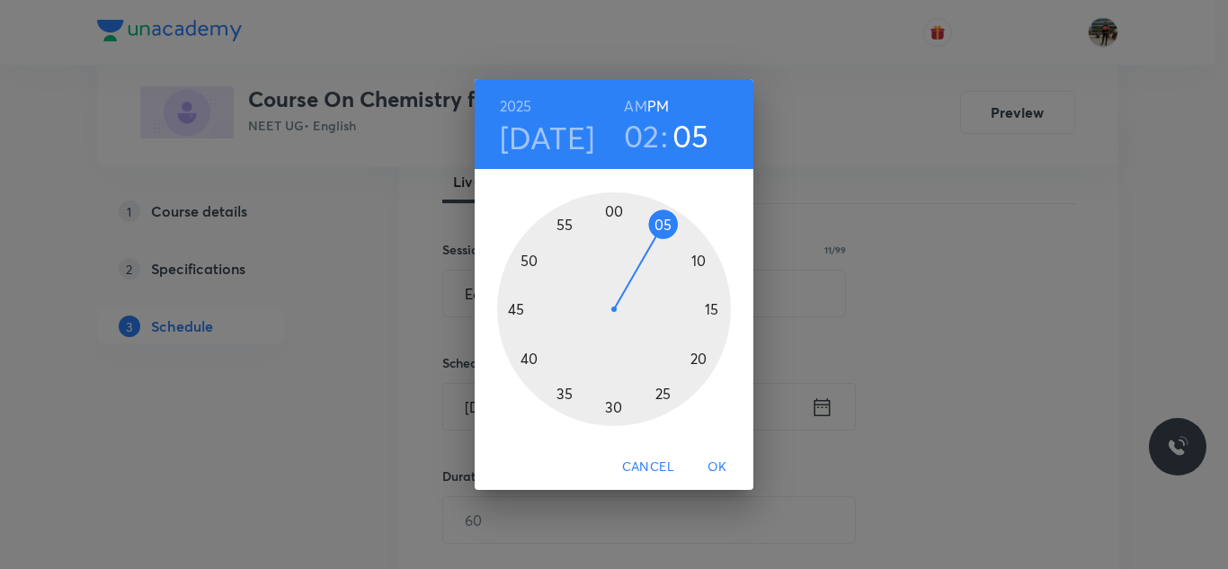
click at [565, 224] on div at bounding box center [614, 309] width 234 height 234
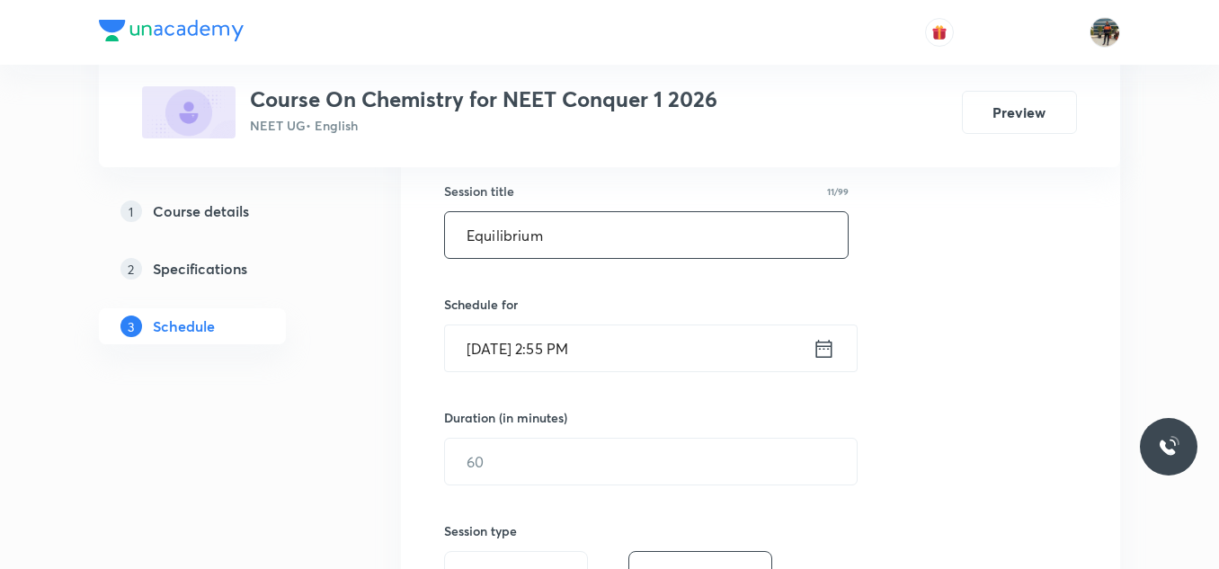
scroll to position [360, 0]
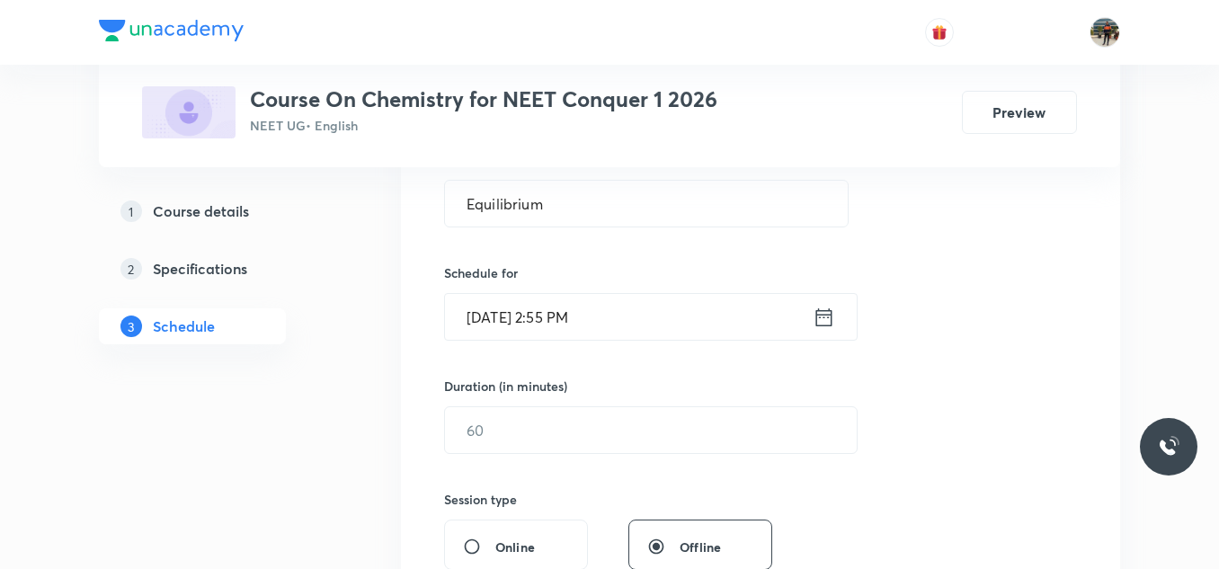
click at [577, 400] on div "Duration (in minutes) ​" at bounding box center [608, 415] width 328 height 77
click at [523, 438] on input "text" at bounding box center [651, 430] width 412 height 46
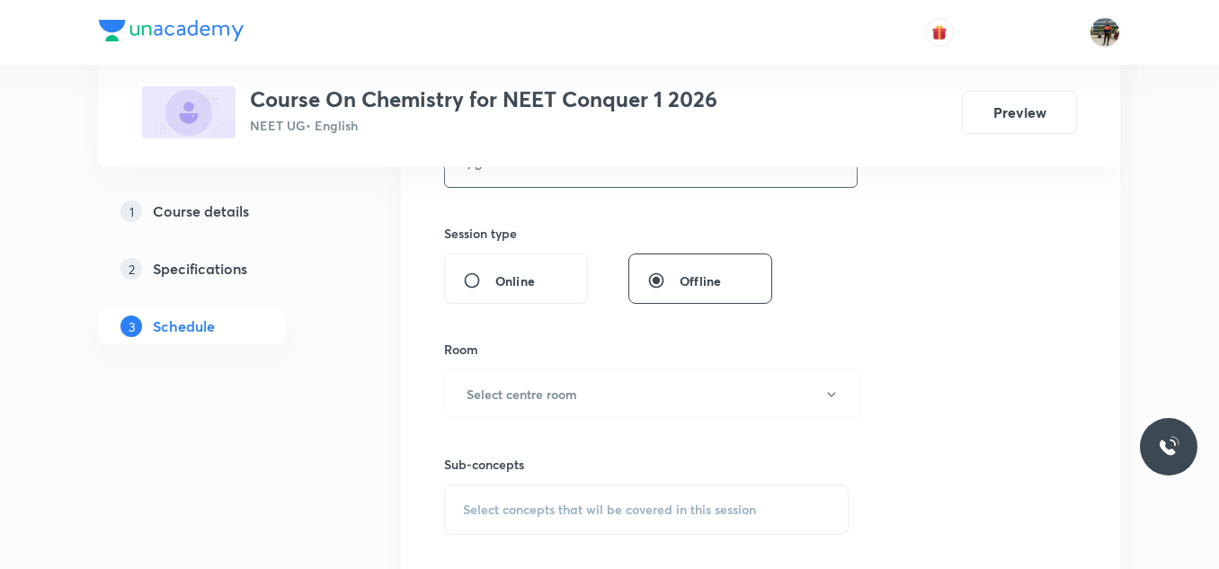
scroll to position [719, 0]
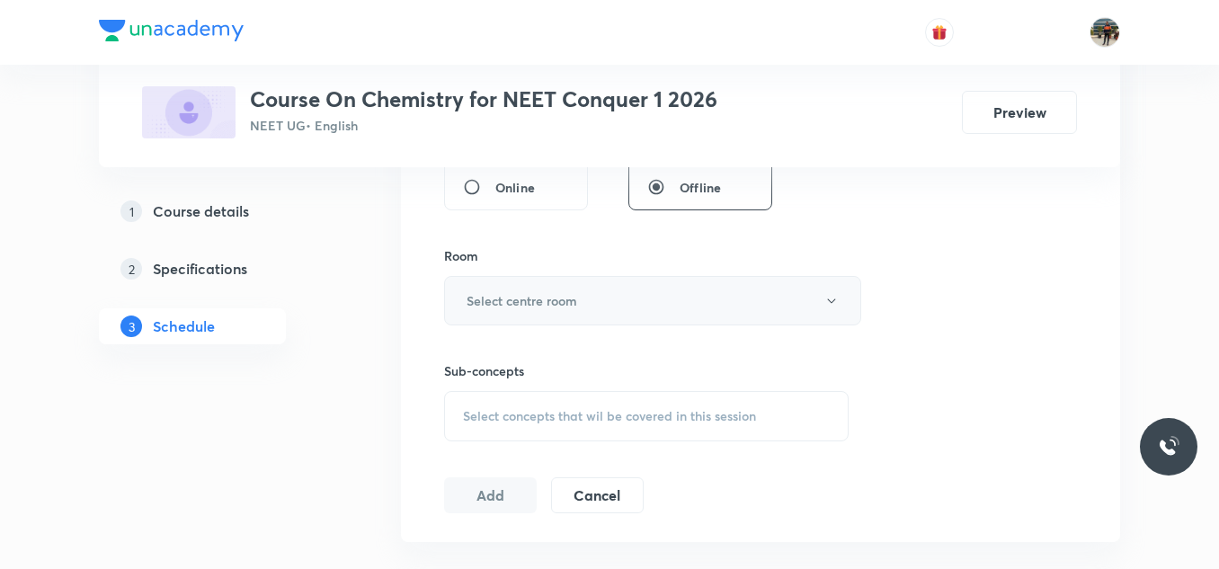
type input "70"
click at [473, 299] on h6 "Select centre room" at bounding box center [521, 300] width 111 height 19
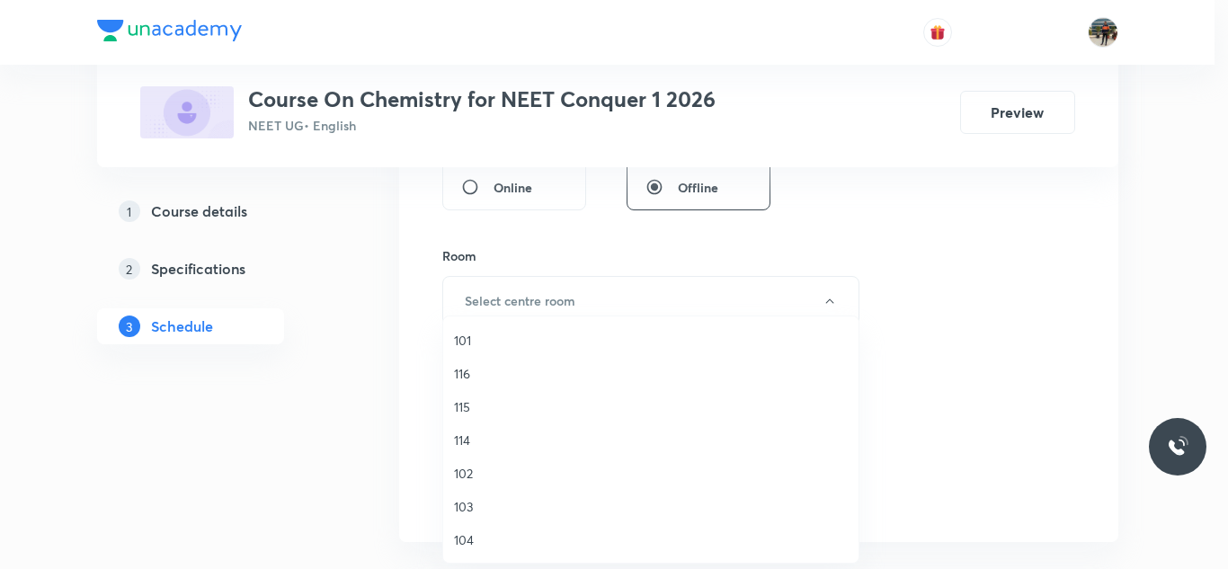
click at [468, 435] on span "114" at bounding box center [651, 440] width 394 height 19
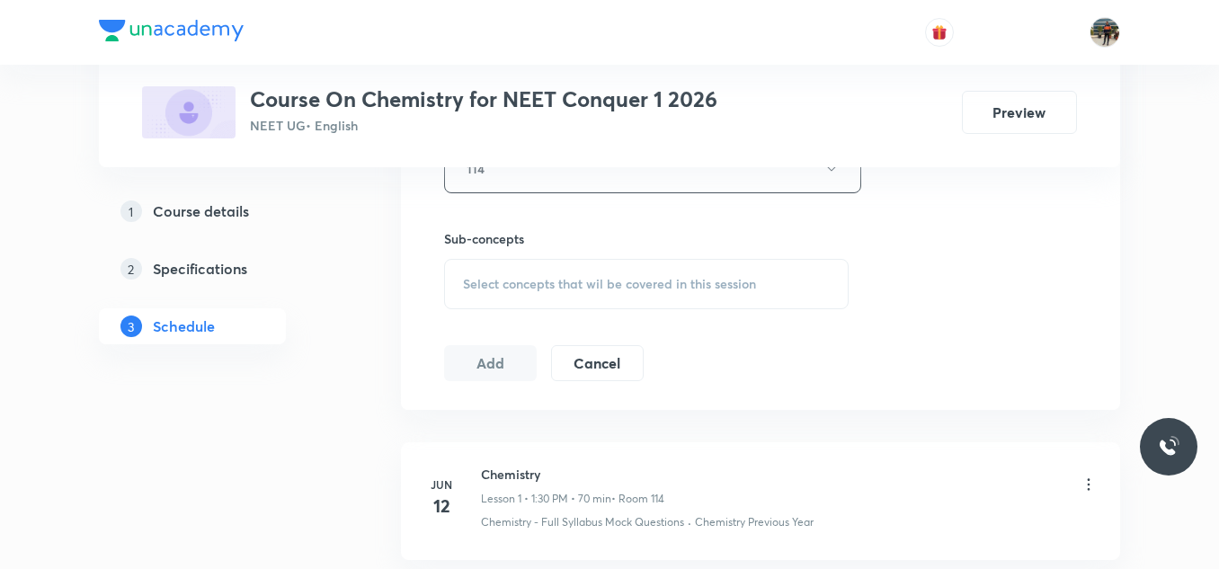
scroll to position [899, 0]
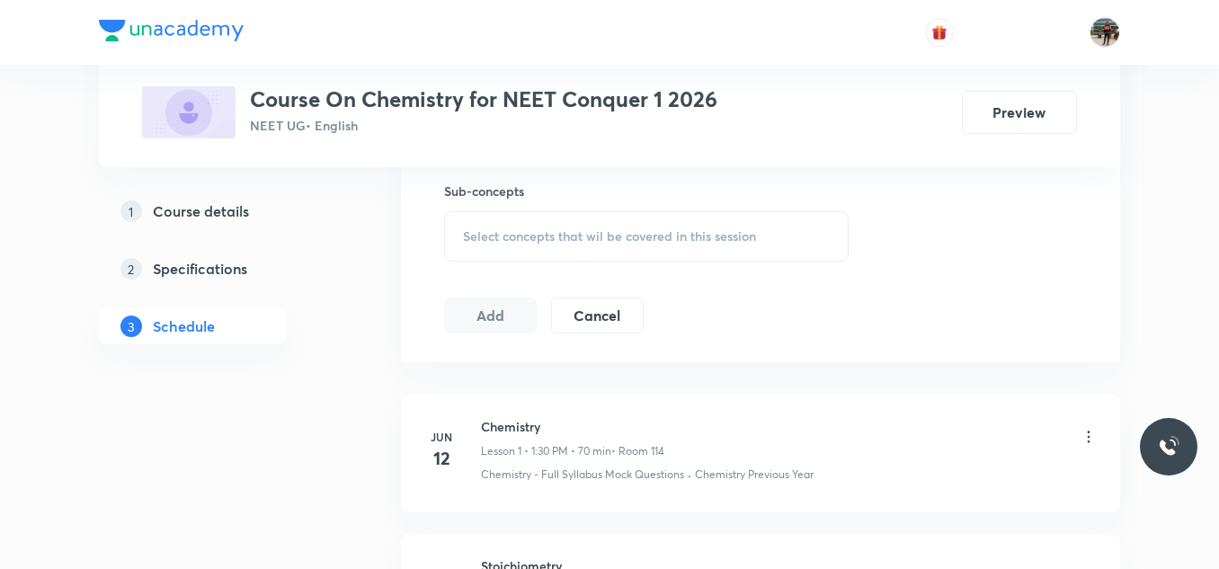
click at [472, 232] on span "Select concepts that wil be covered in this session" at bounding box center [609, 236] width 293 height 14
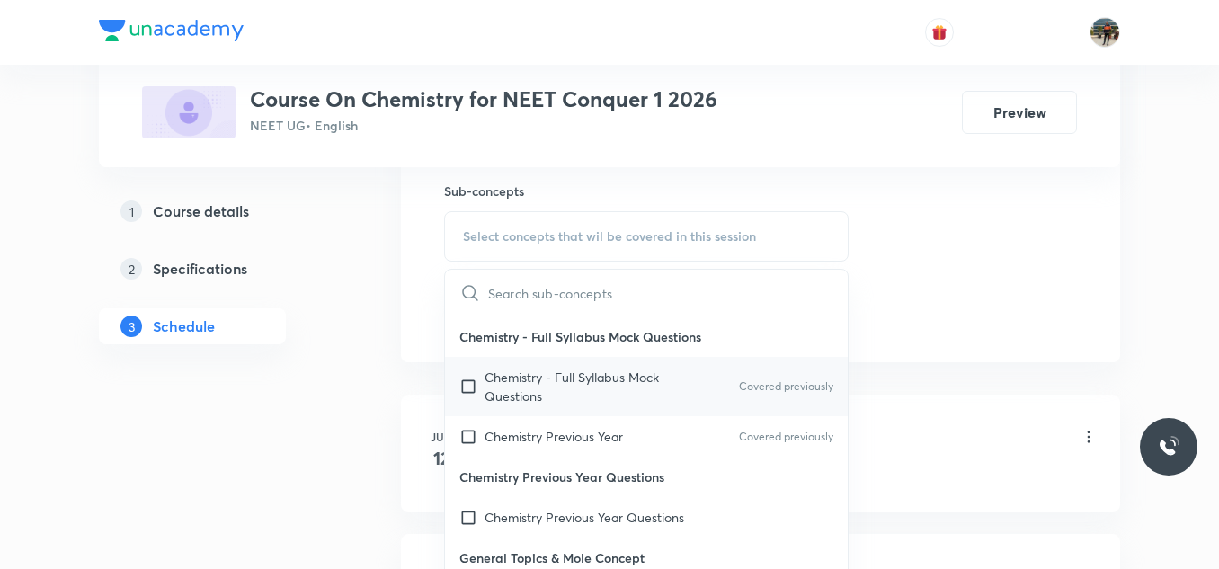
click at [467, 386] on input "checkbox" at bounding box center [471, 387] width 25 height 38
checkbox input "true"
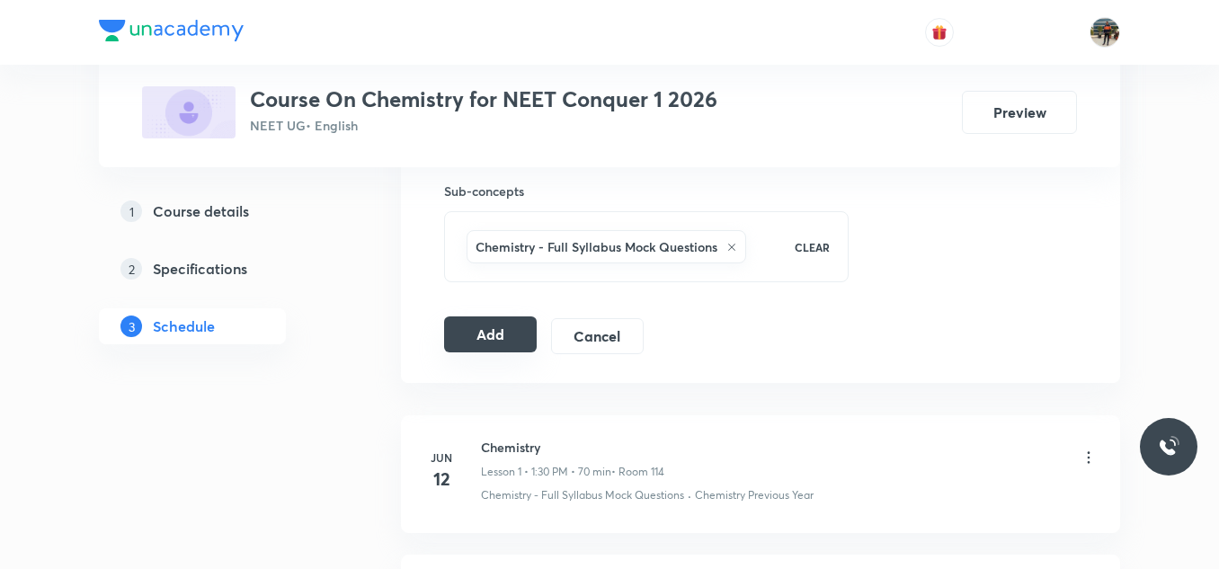
click at [499, 325] on button "Add" at bounding box center [490, 334] width 93 height 36
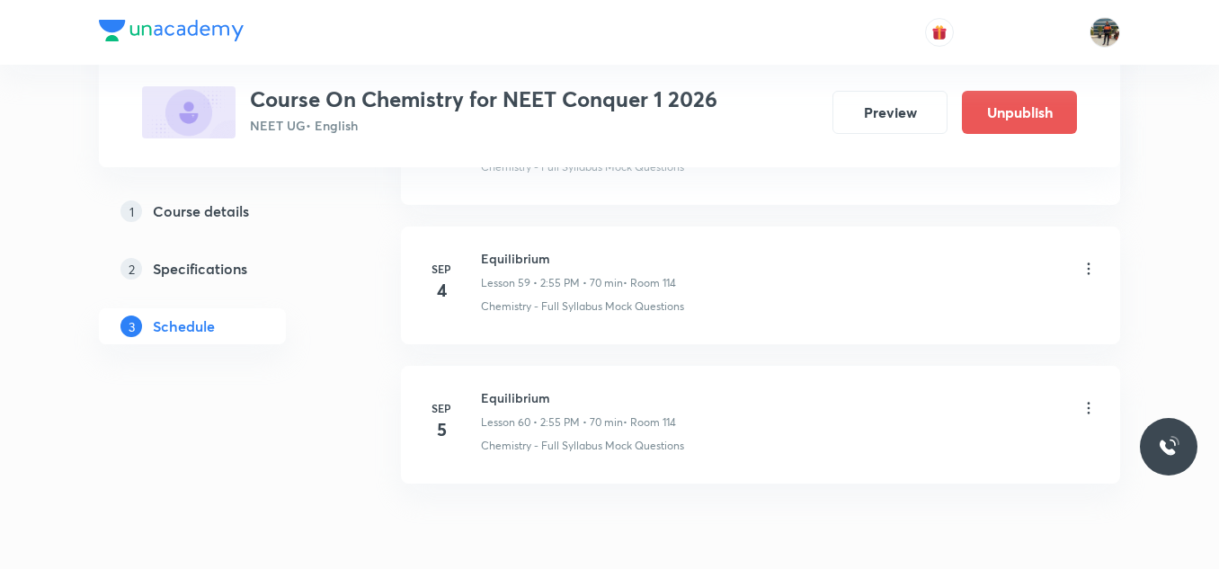
scroll to position [8405, 0]
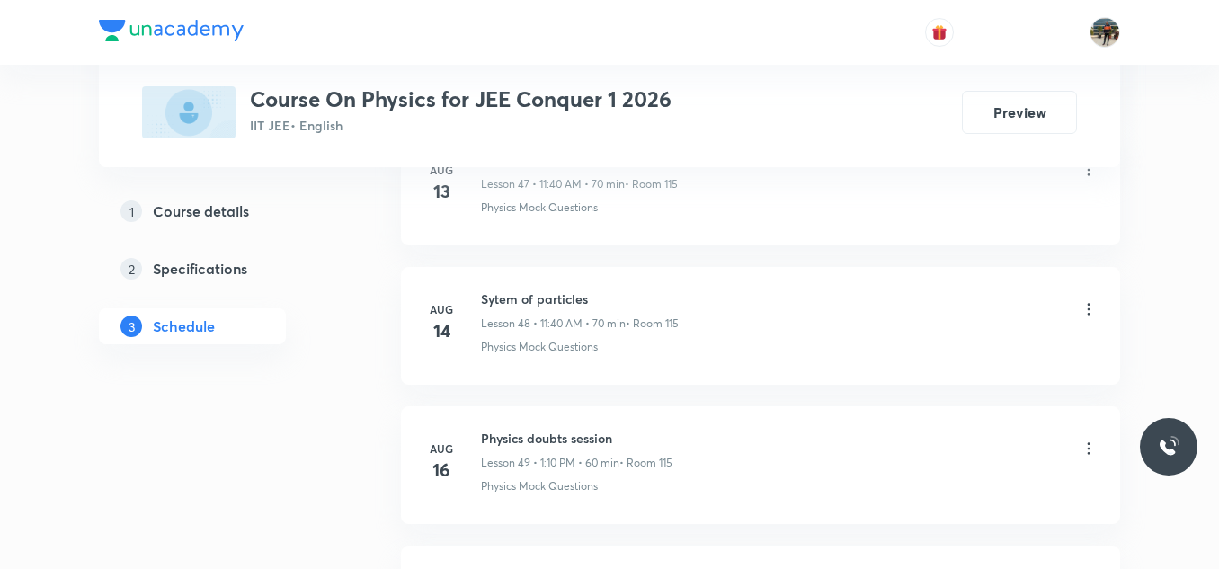
scroll to position [9231, 0]
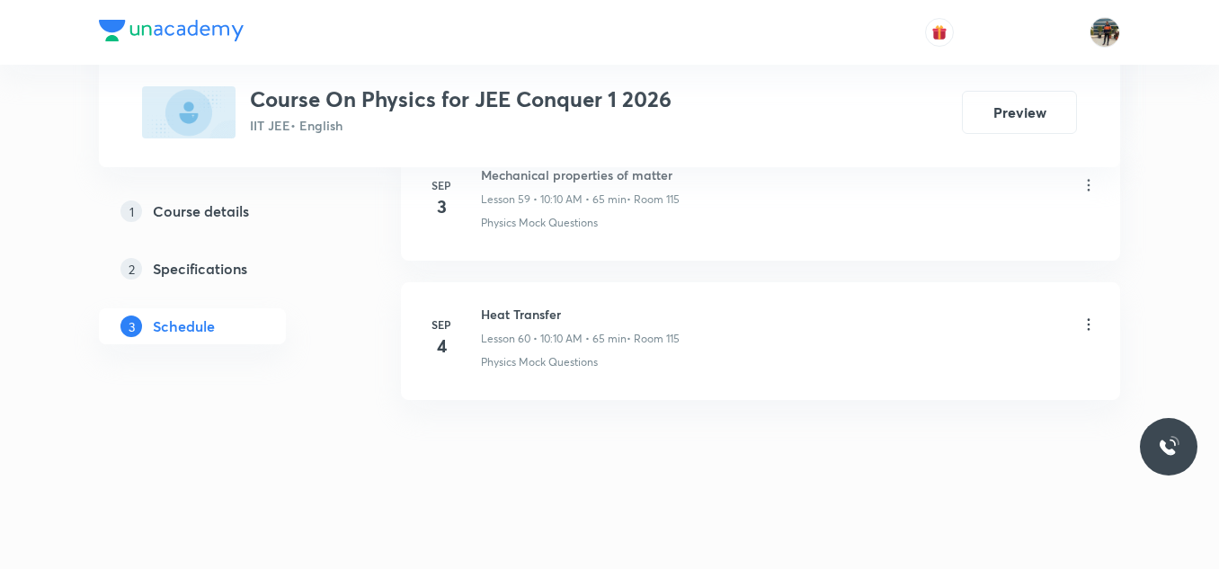
click at [509, 314] on h6 "Heat Transfer" at bounding box center [580, 314] width 199 height 19
copy h6 "Heat Transfer"
click at [494, 346] on p "Lesson 60 • 10:10 AM • 65 min" at bounding box center [554, 339] width 146 height 16
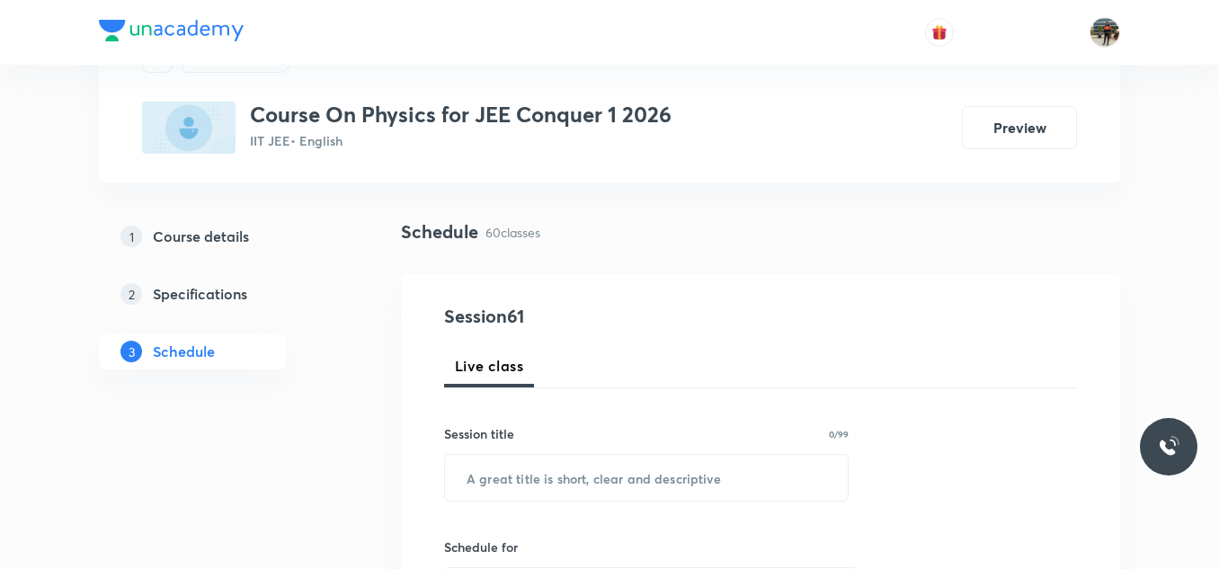
scroll to position [180, 0]
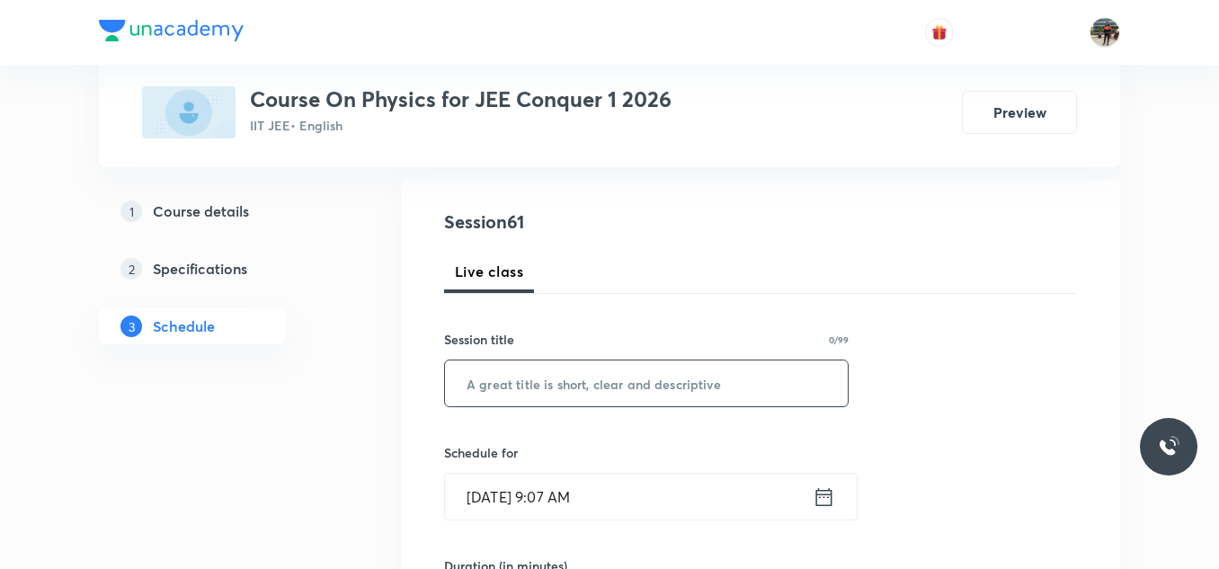
click at [511, 380] on input "text" at bounding box center [646, 383] width 403 height 46
paste input "Heat Transfer"
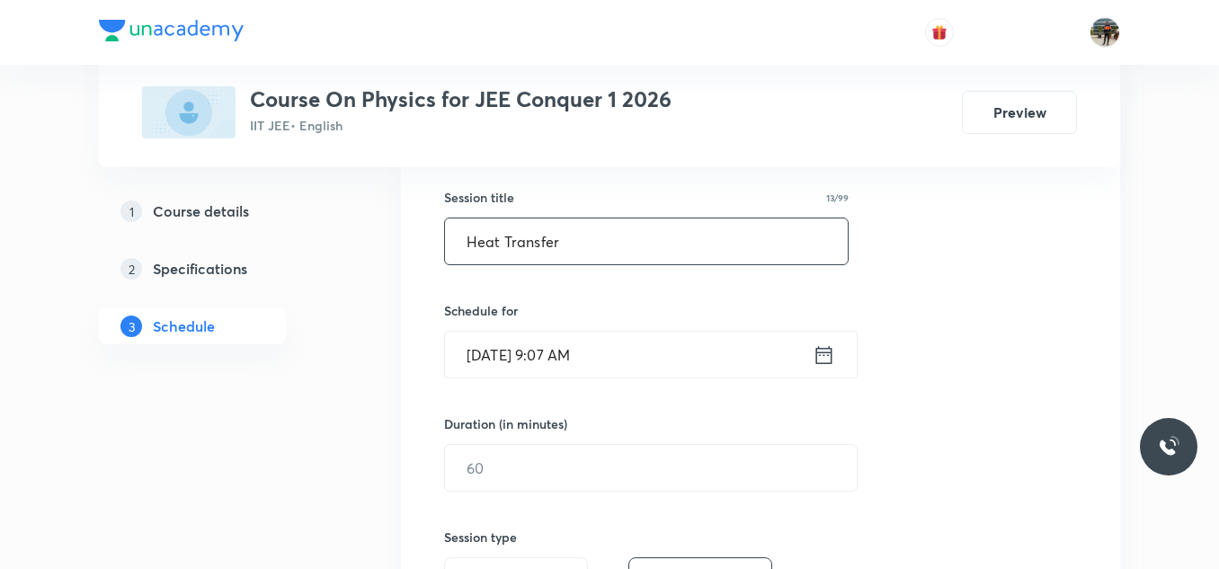
scroll to position [270, 0]
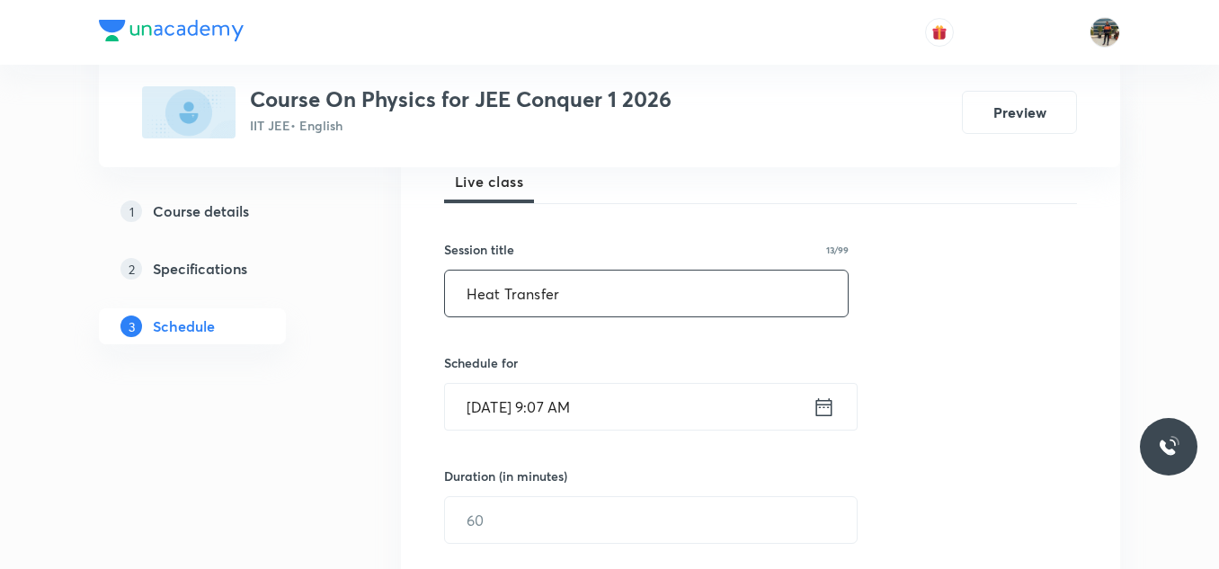
type input "Heat Transfer"
click at [821, 406] on icon at bounding box center [824, 407] width 22 height 25
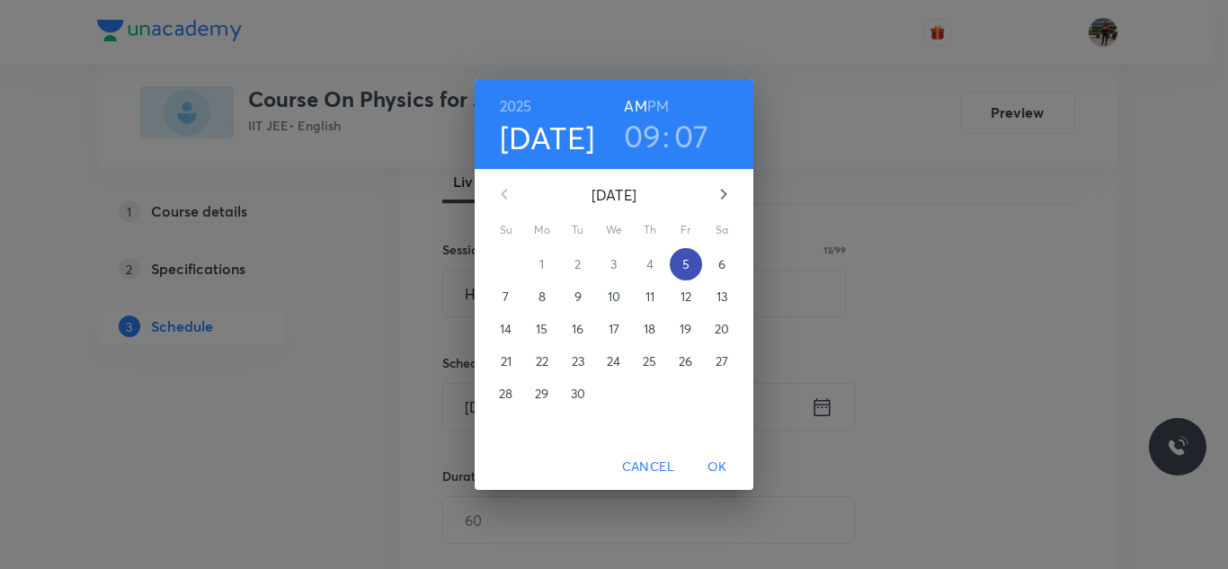
click at [689, 262] on span "5" at bounding box center [686, 264] width 32 height 18
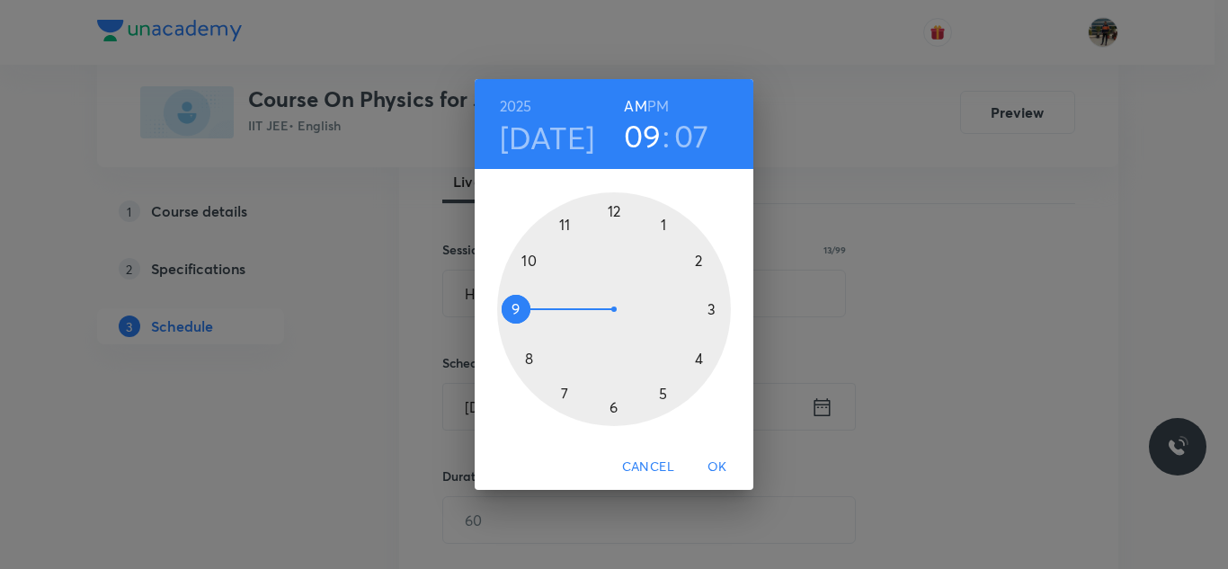
click at [529, 259] on div at bounding box center [614, 309] width 234 height 234
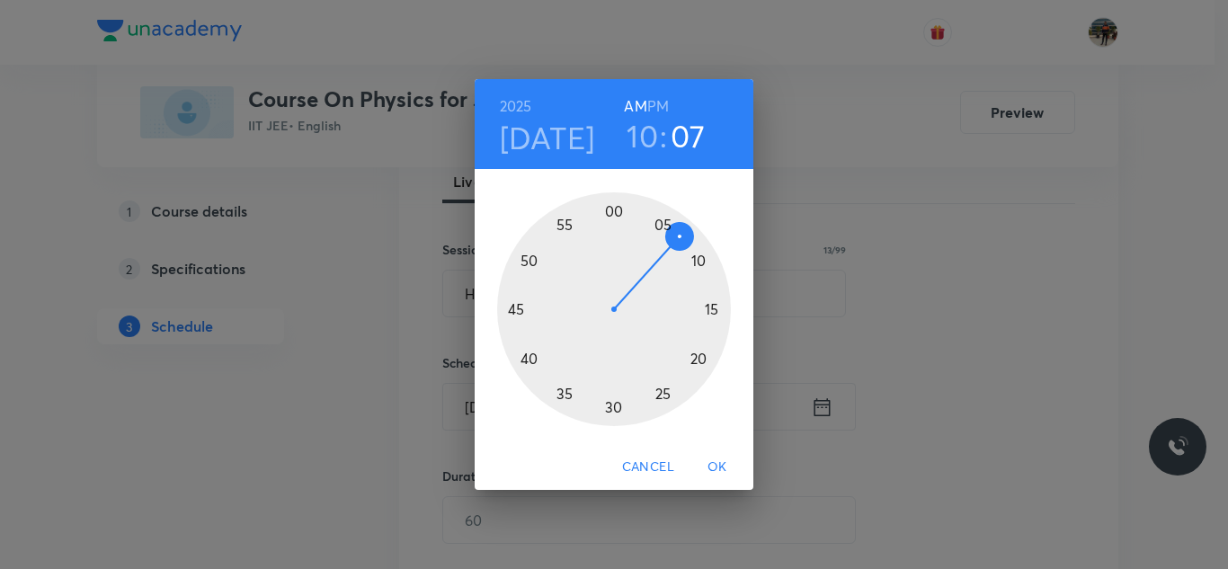
click at [700, 262] on div at bounding box center [614, 309] width 234 height 234
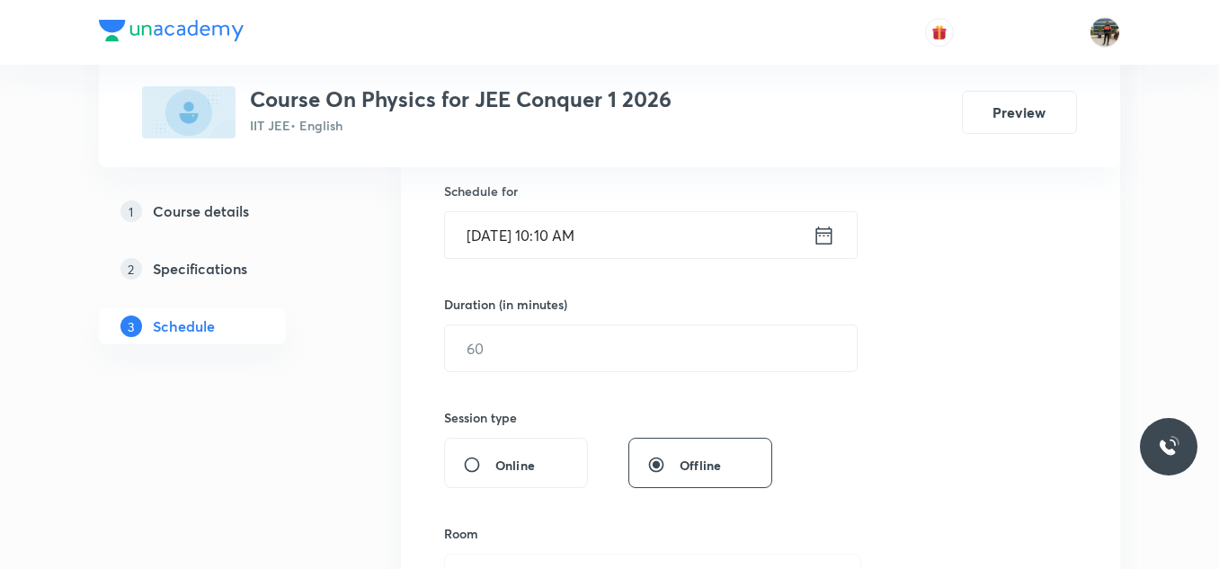
scroll to position [449, 0]
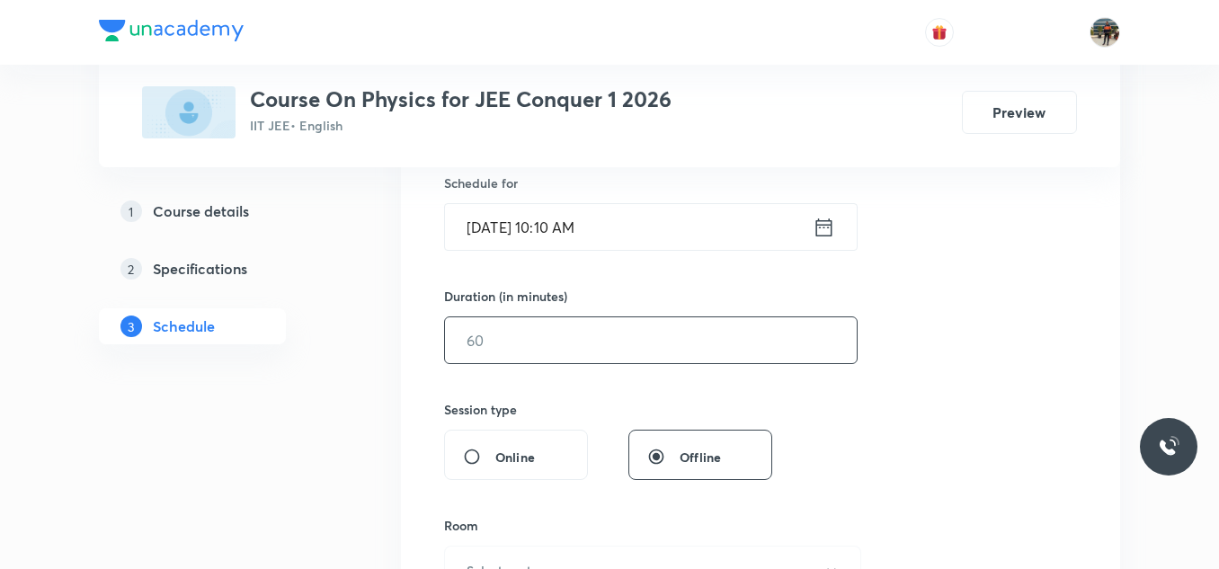
click at [544, 346] on input "text" at bounding box center [651, 340] width 412 height 46
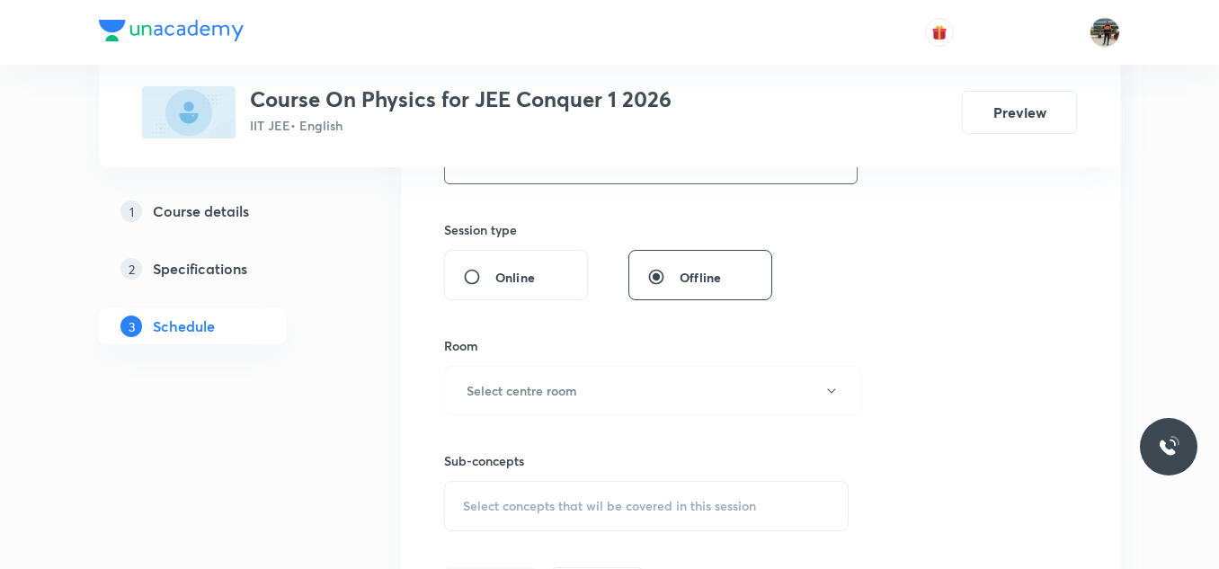
scroll to position [719, 0]
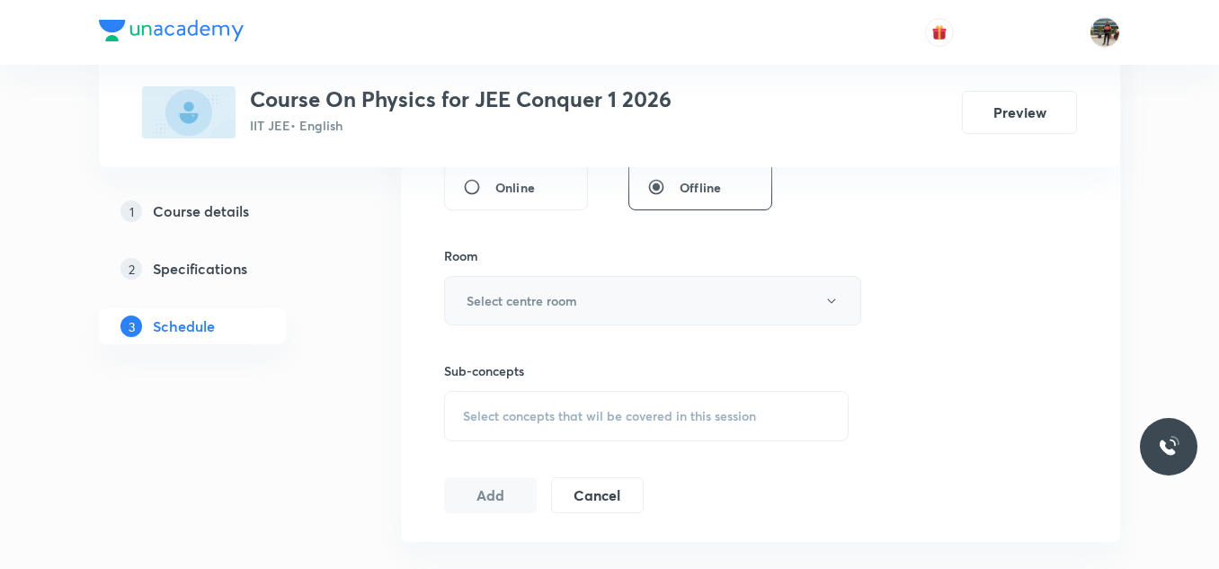
type input "70"
click at [478, 301] on h6 "Select centre room" at bounding box center [521, 300] width 111 height 19
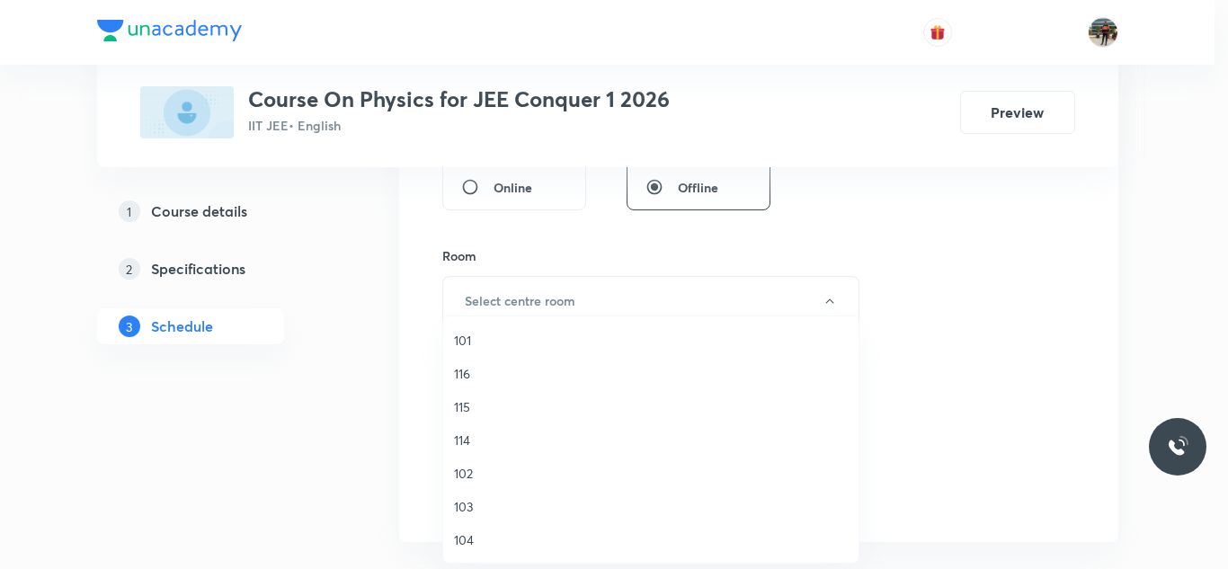
click at [462, 397] on span "115" at bounding box center [651, 406] width 394 height 19
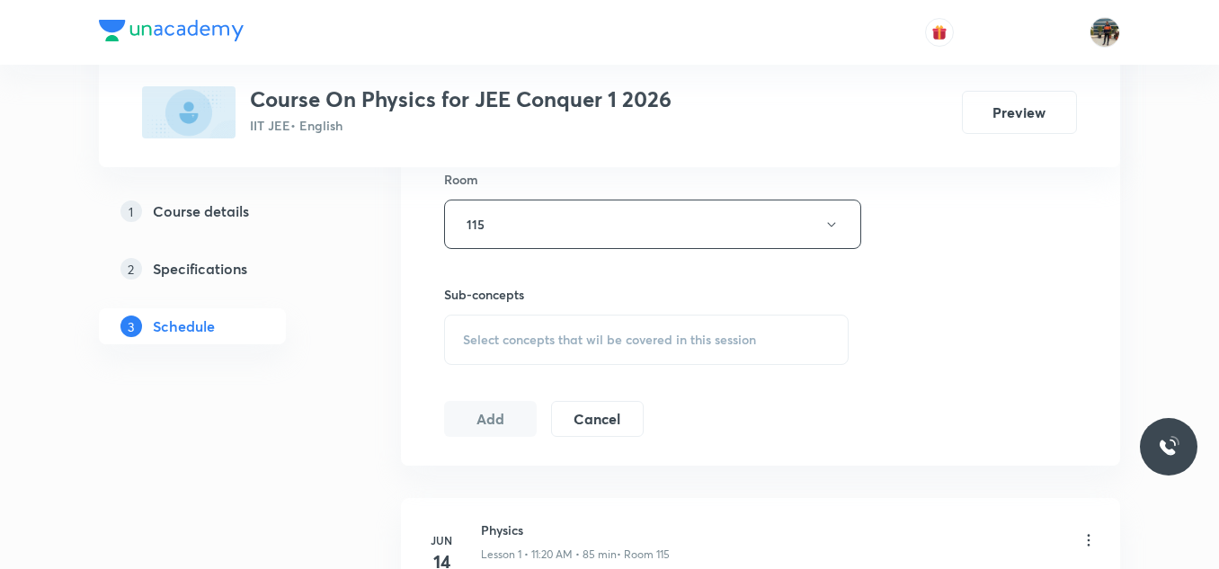
scroll to position [899, 0]
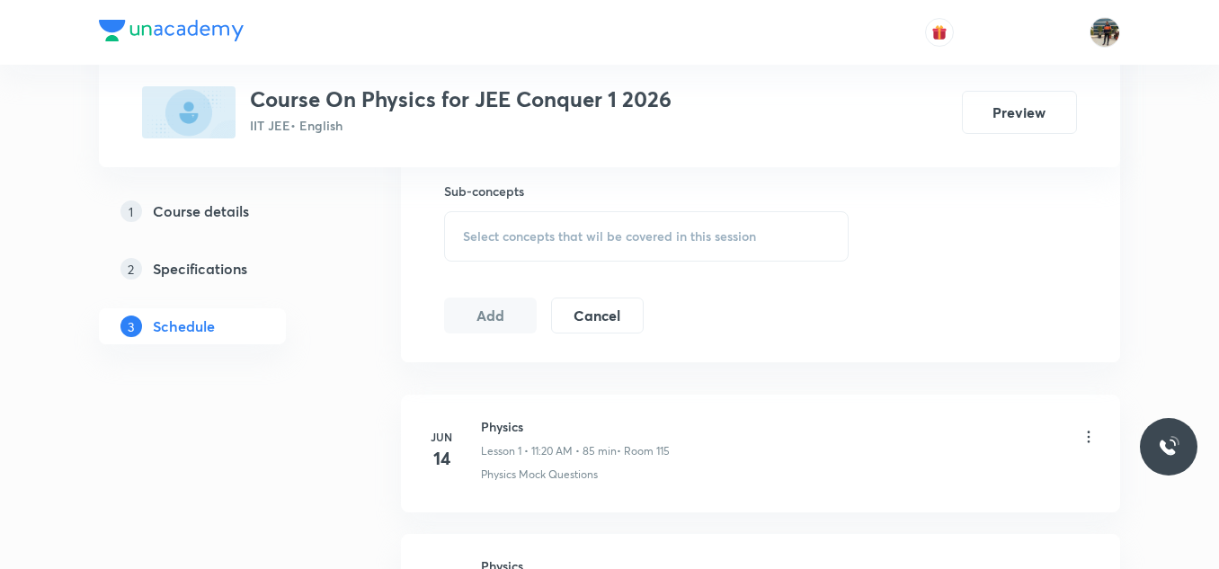
click at [462, 207] on div "Sub-concepts Select concepts that wil be covered in this session" at bounding box center [646, 222] width 404 height 80
click at [457, 223] on div "Select concepts that wil be covered in this session" at bounding box center [646, 236] width 404 height 50
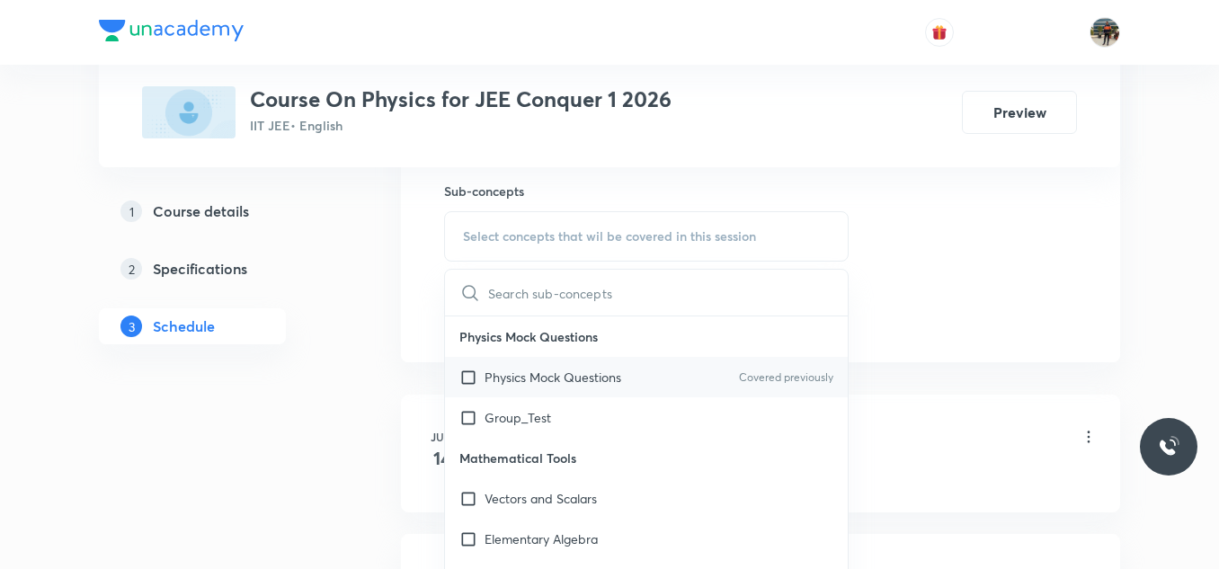
click at [470, 375] on input "checkbox" at bounding box center [471, 377] width 25 height 19
checkbox input "true"
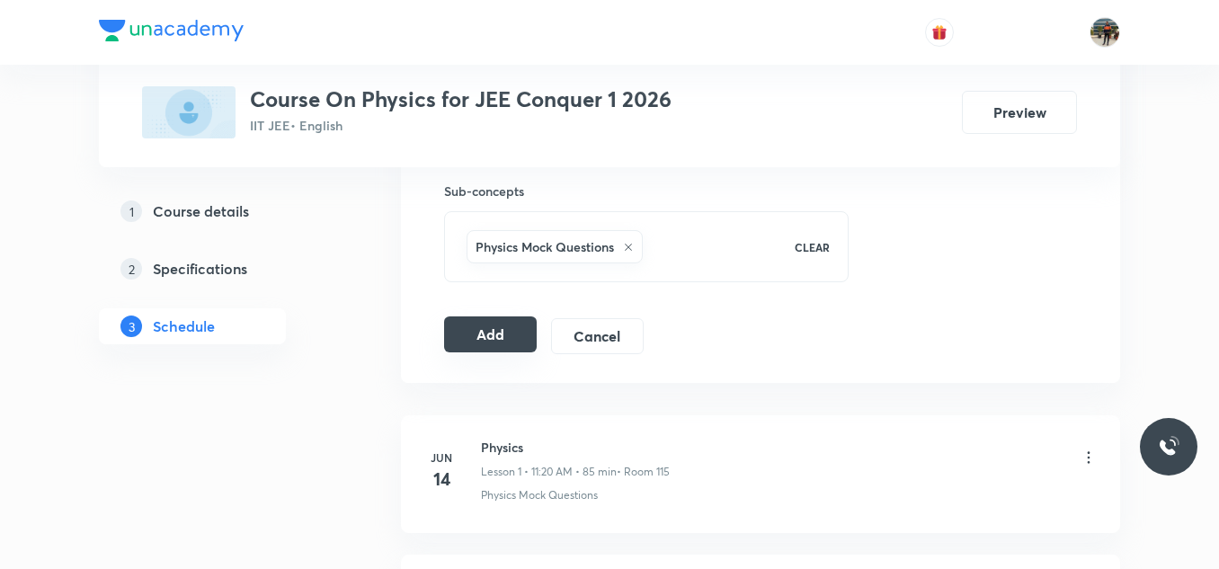
click at [476, 342] on button "Add" at bounding box center [490, 334] width 93 height 36
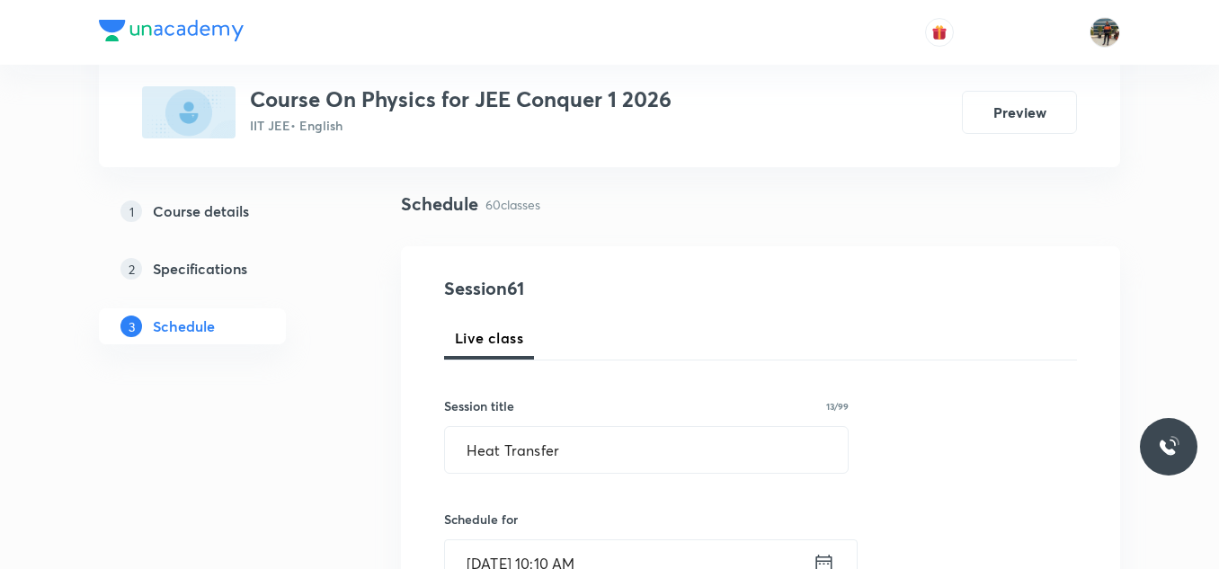
scroll to position [360, 0]
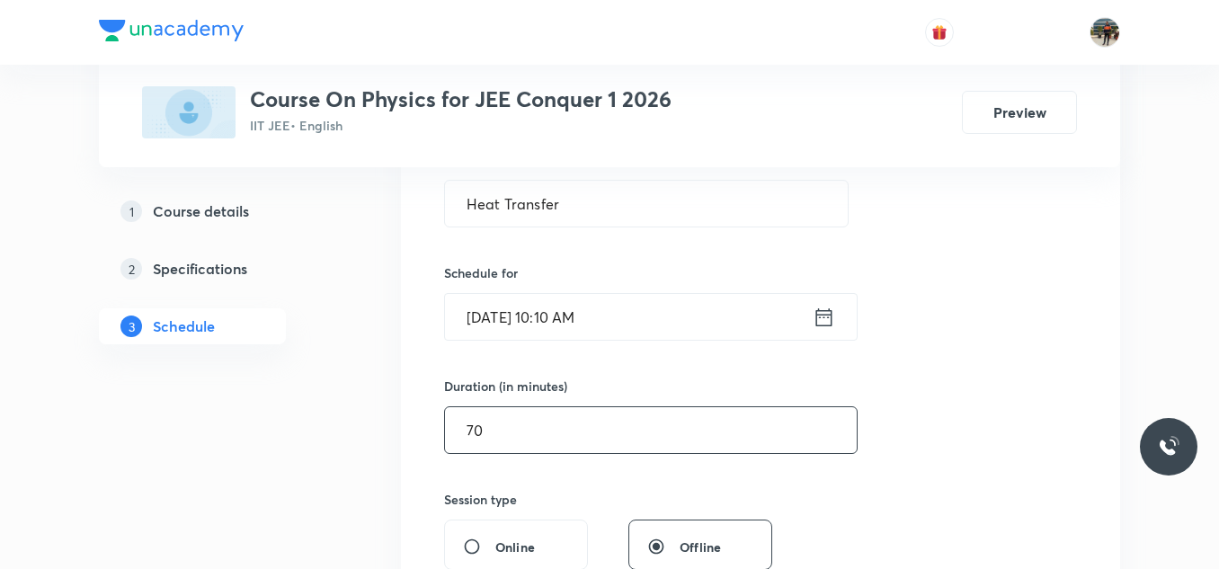
click at [514, 431] on input "70" at bounding box center [651, 430] width 412 height 46
type input "7"
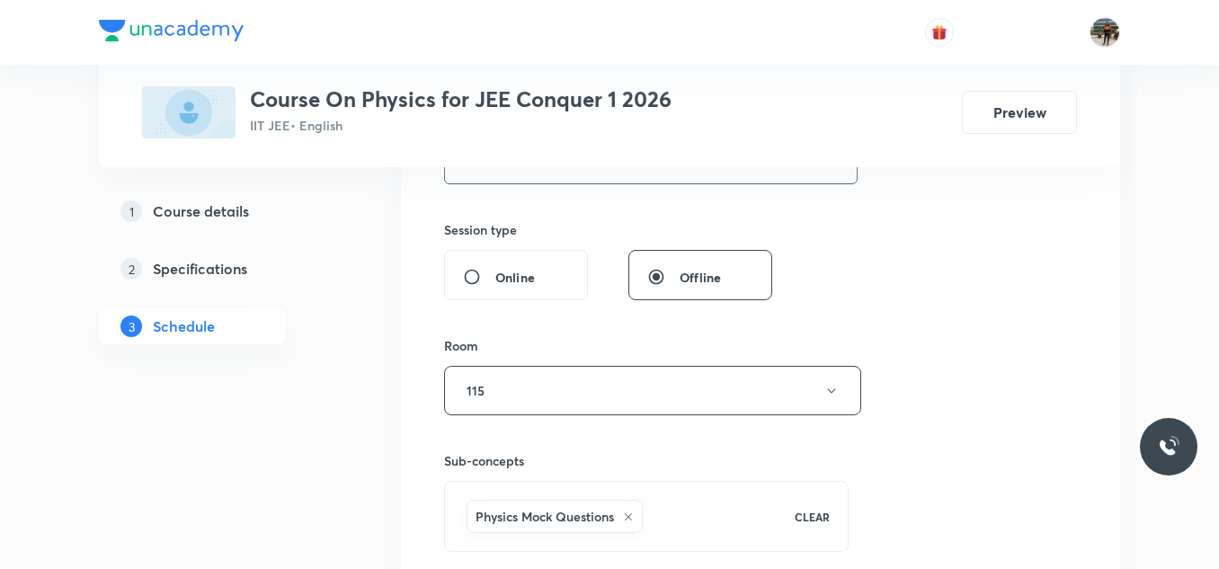
scroll to position [989, 0]
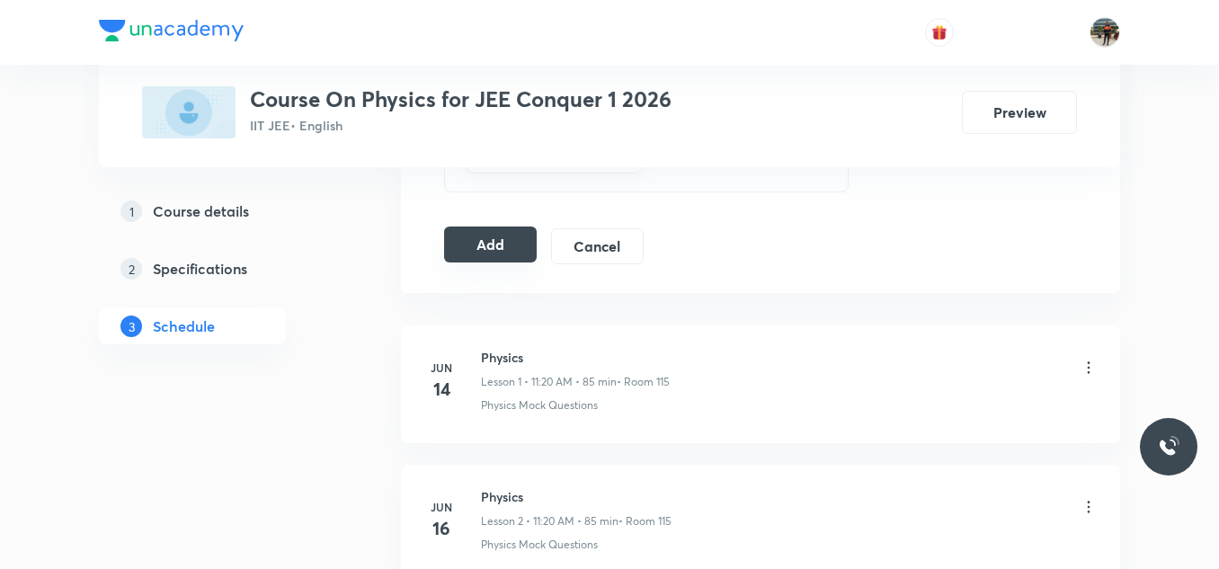
type input "65"
click at [488, 238] on button "Add" at bounding box center [490, 245] width 93 height 36
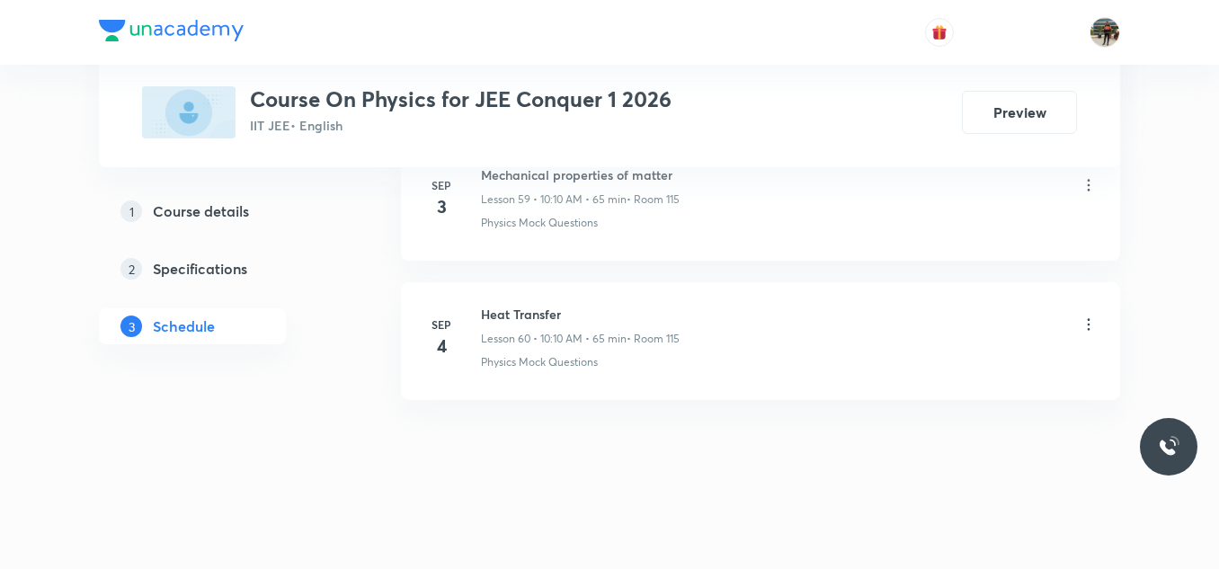
scroll to position [8544, 0]
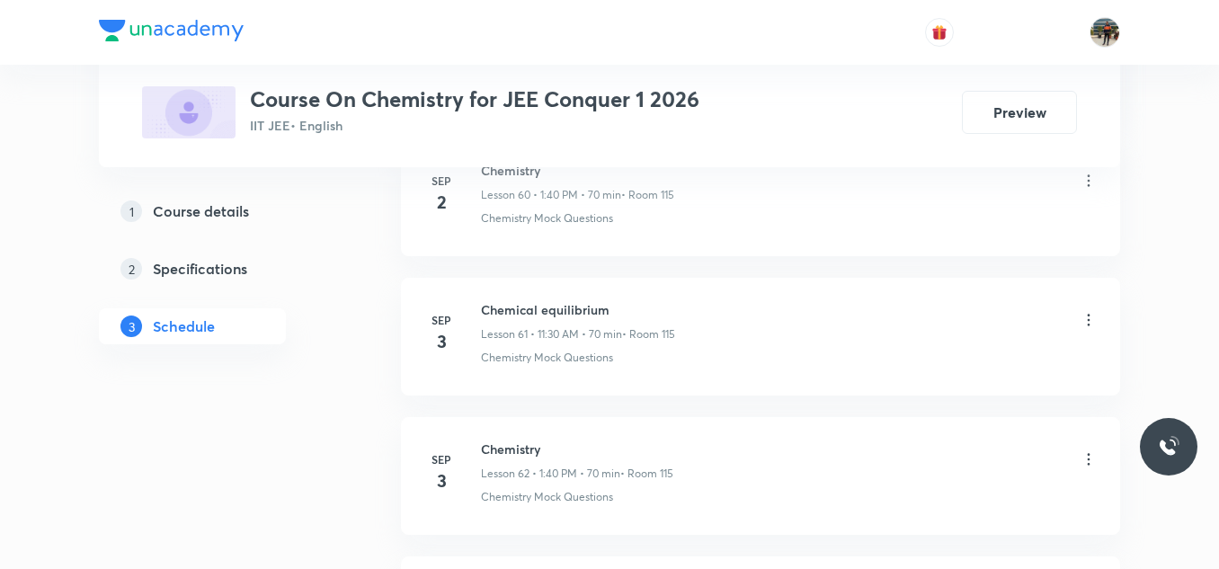
scroll to position [9903, 0]
click at [473, 311] on div "[DATE] Chemistry Lesson 64 • 1:40 PM • 70 min • Room 115 Chemistry Mock Questio…" at bounding box center [760, 338] width 674 height 66
click at [515, 174] on h6 "Chemical equilibrium" at bounding box center [579, 174] width 196 height 19
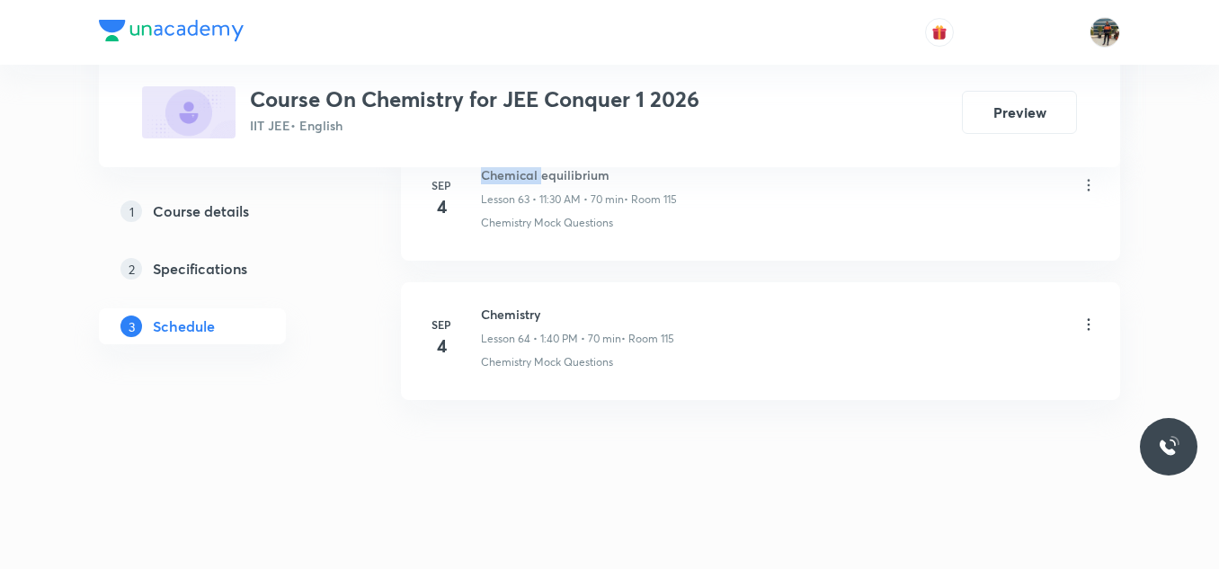
click at [515, 174] on h6 "Chemical equilibrium" at bounding box center [579, 174] width 196 height 19
copy h6 "Chemical equilibrium"
click at [515, 174] on h6 "Chemical equilibrium" at bounding box center [579, 174] width 196 height 19
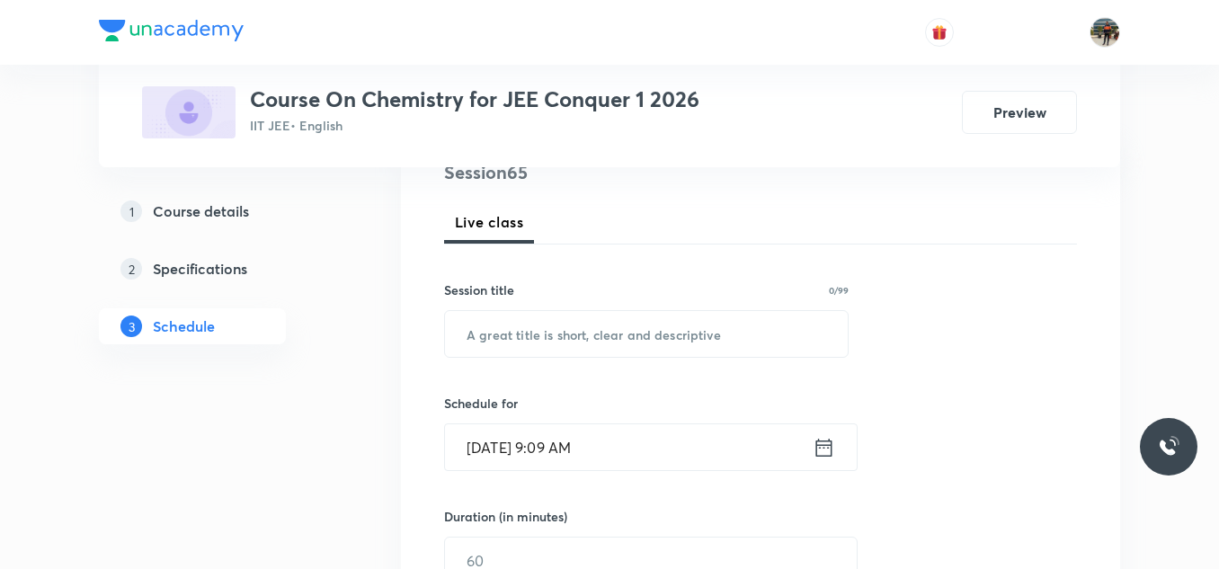
scroll to position [270, 0]
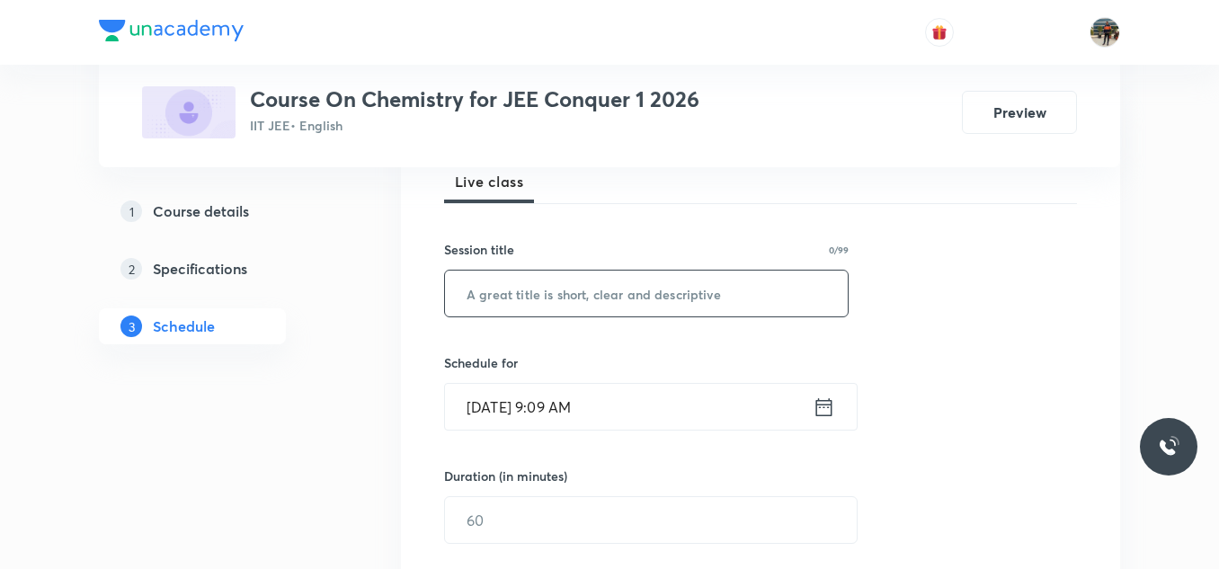
click at [484, 288] on input "text" at bounding box center [646, 294] width 403 height 46
paste input "Chemical equilibrium"
type input "Chemical equilibrium"
click at [822, 405] on icon at bounding box center [824, 407] width 22 height 25
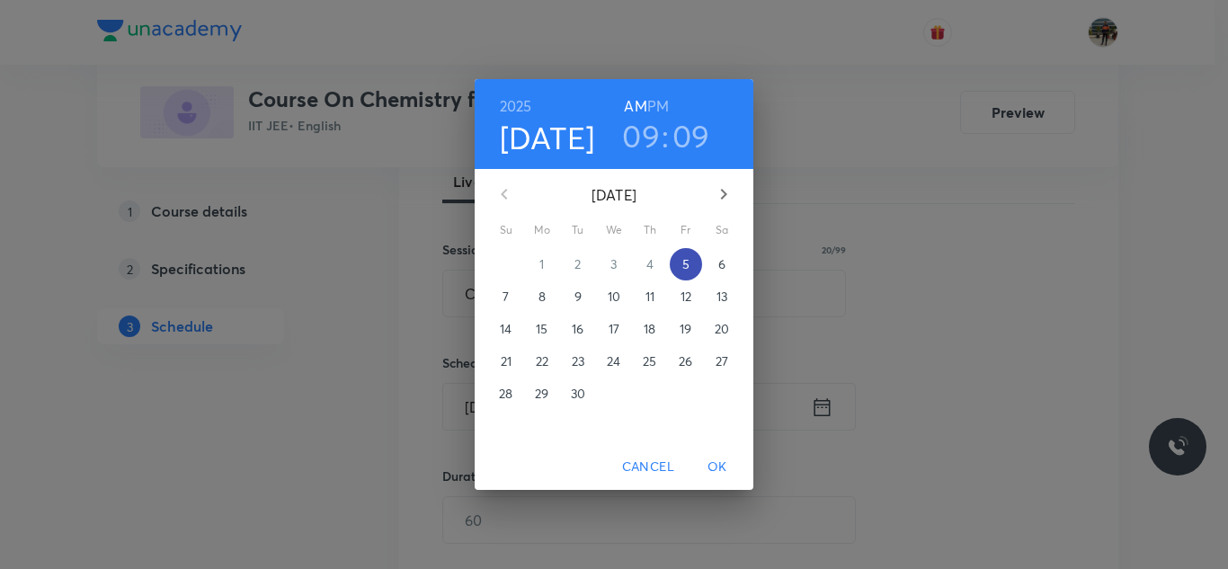
click at [692, 275] on button "5" at bounding box center [686, 264] width 32 height 32
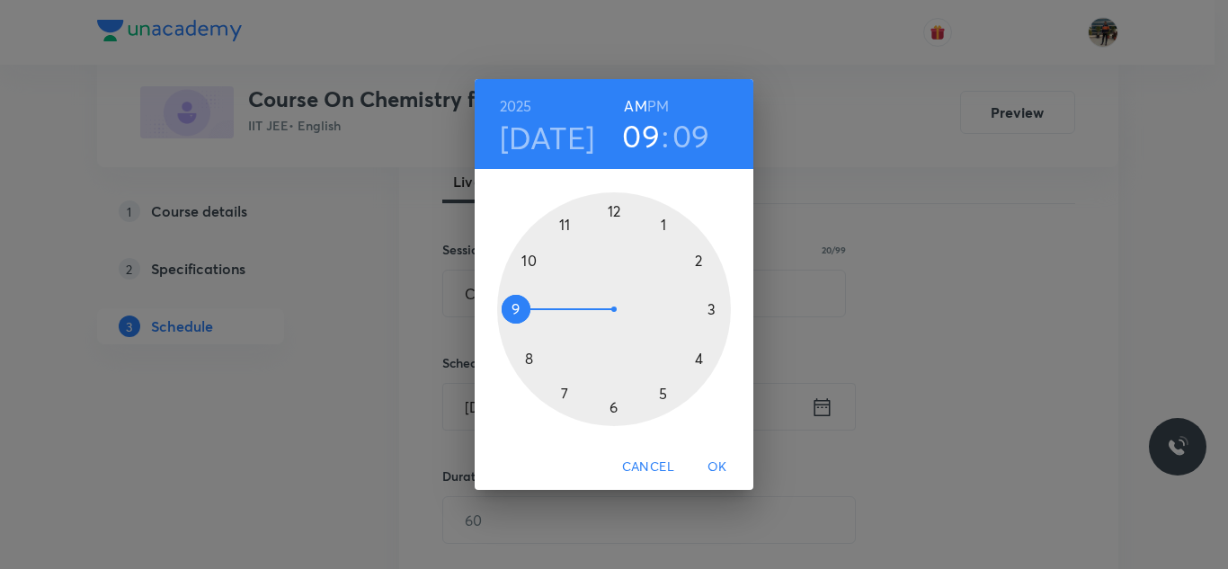
click at [564, 224] on div at bounding box center [614, 309] width 234 height 234
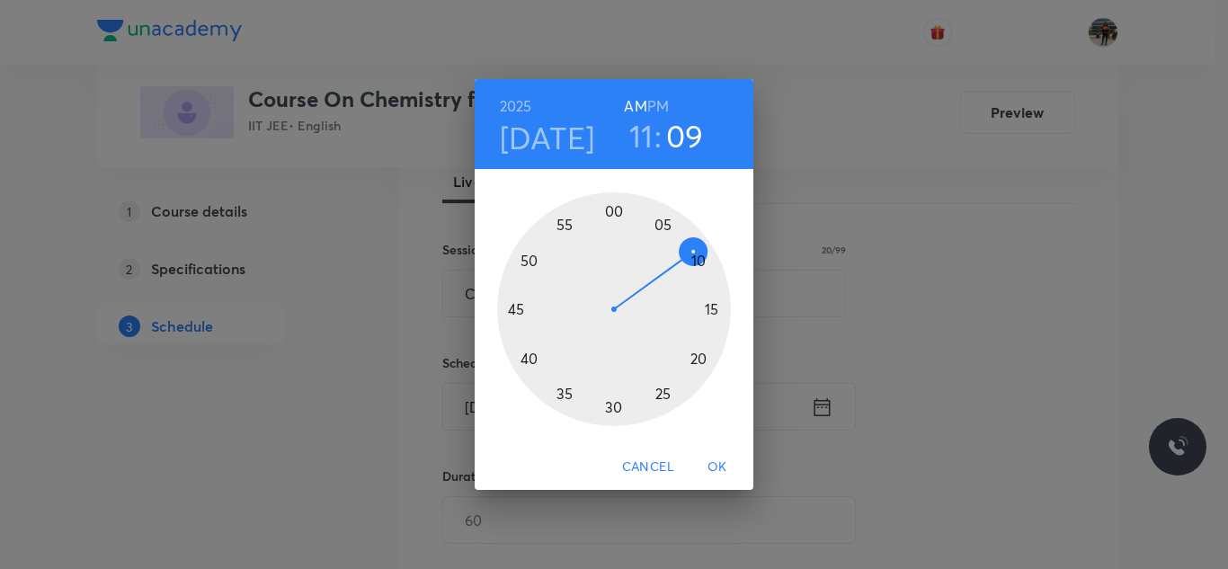
click at [613, 407] on div at bounding box center [614, 309] width 234 height 234
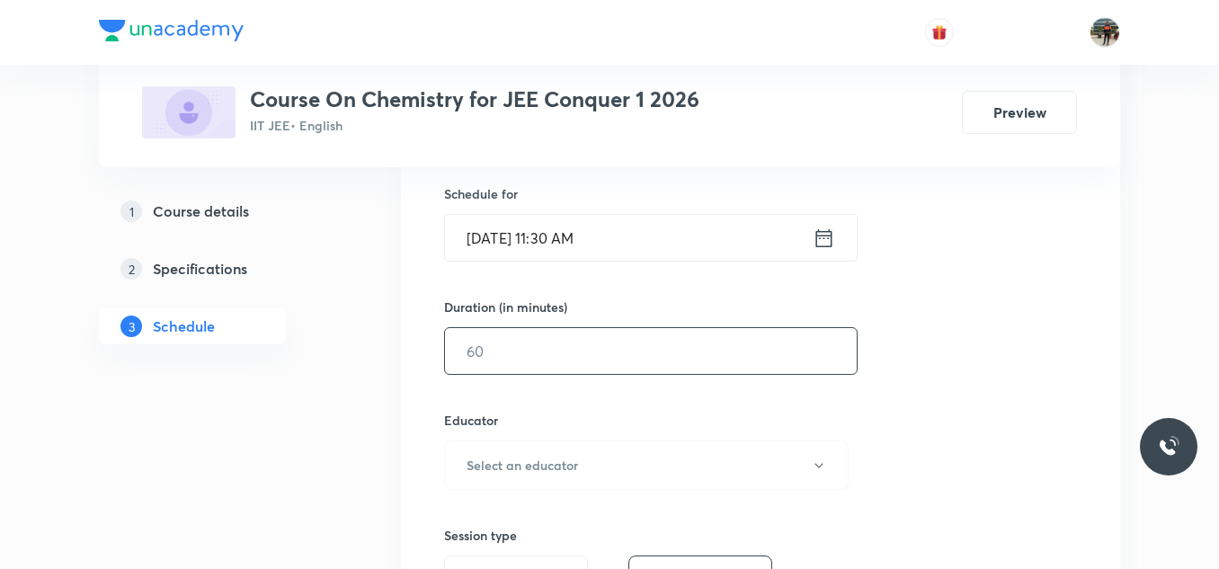
scroll to position [449, 0]
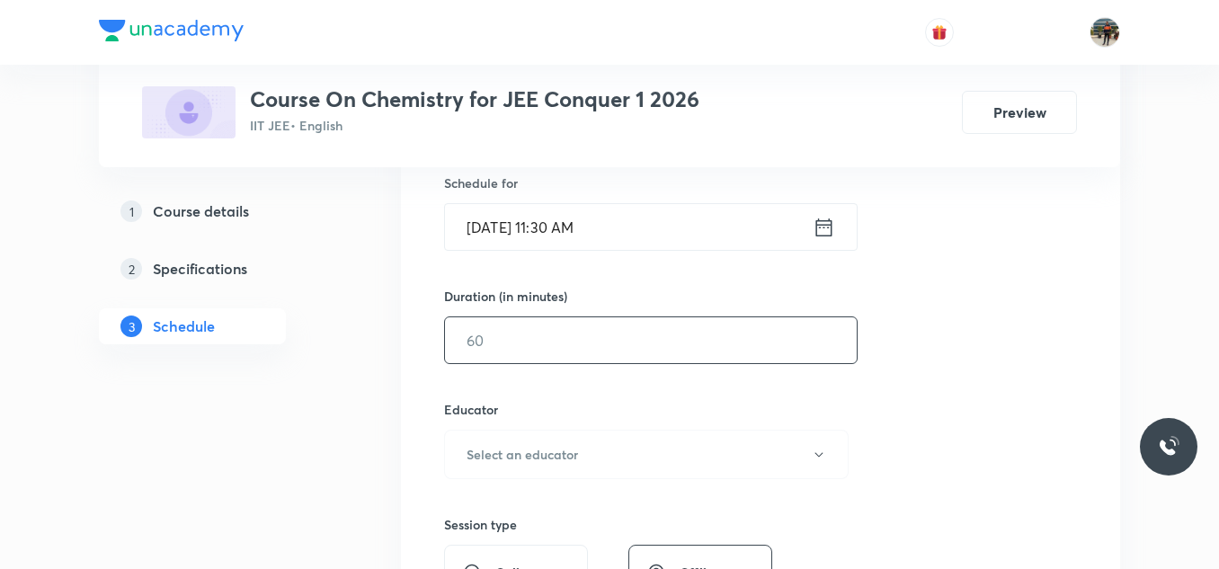
click at [524, 348] on input "text" at bounding box center [651, 340] width 412 height 46
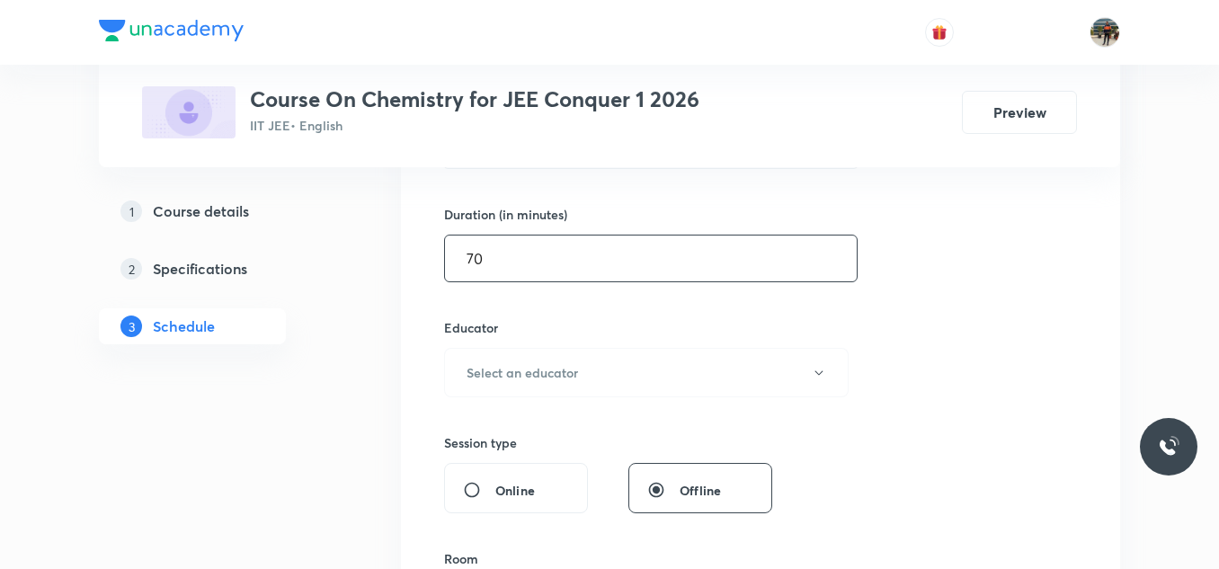
scroll to position [629, 0]
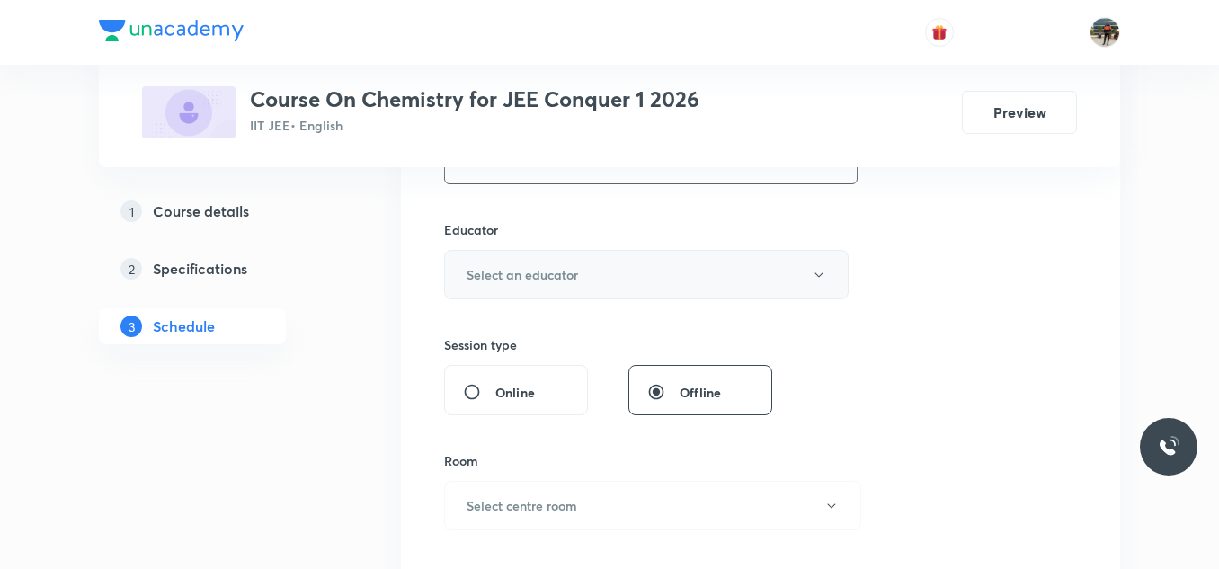
type input "70"
click at [502, 279] on h6 "Select an educator" at bounding box center [521, 274] width 111 height 19
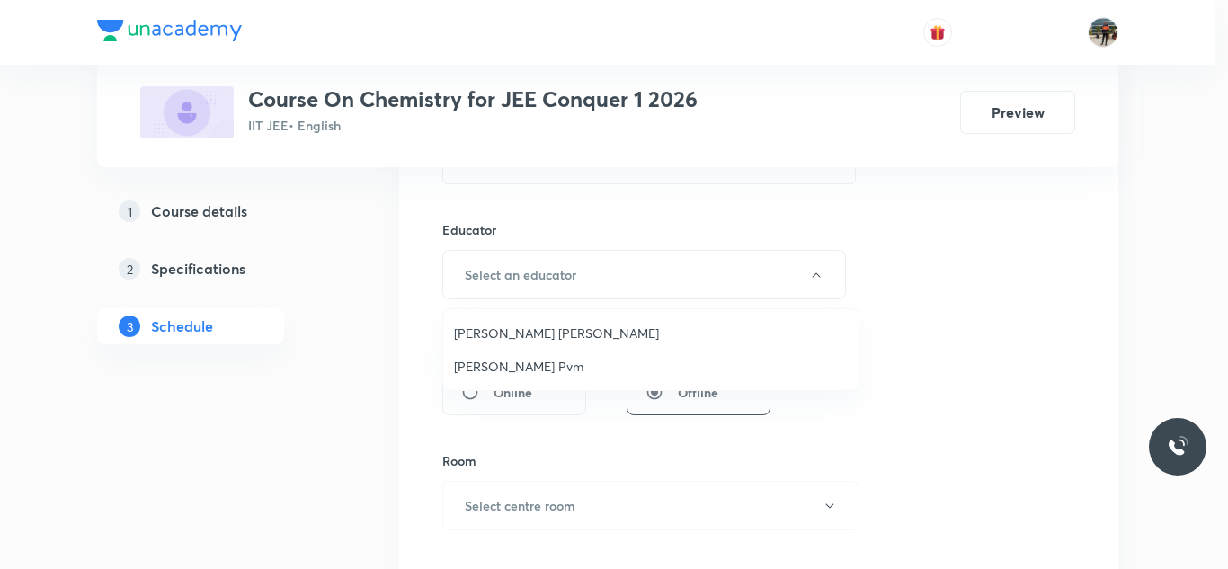
click at [484, 337] on span "[PERSON_NAME] [PERSON_NAME]" at bounding box center [651, 333] width 394 height 19
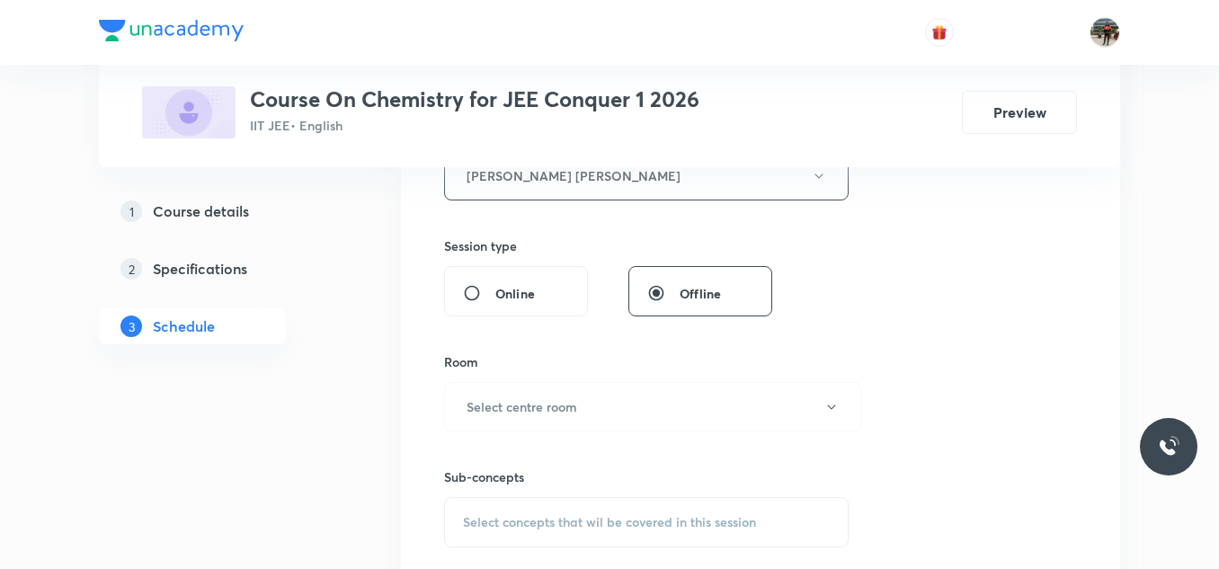
scroll to position [899, 0]
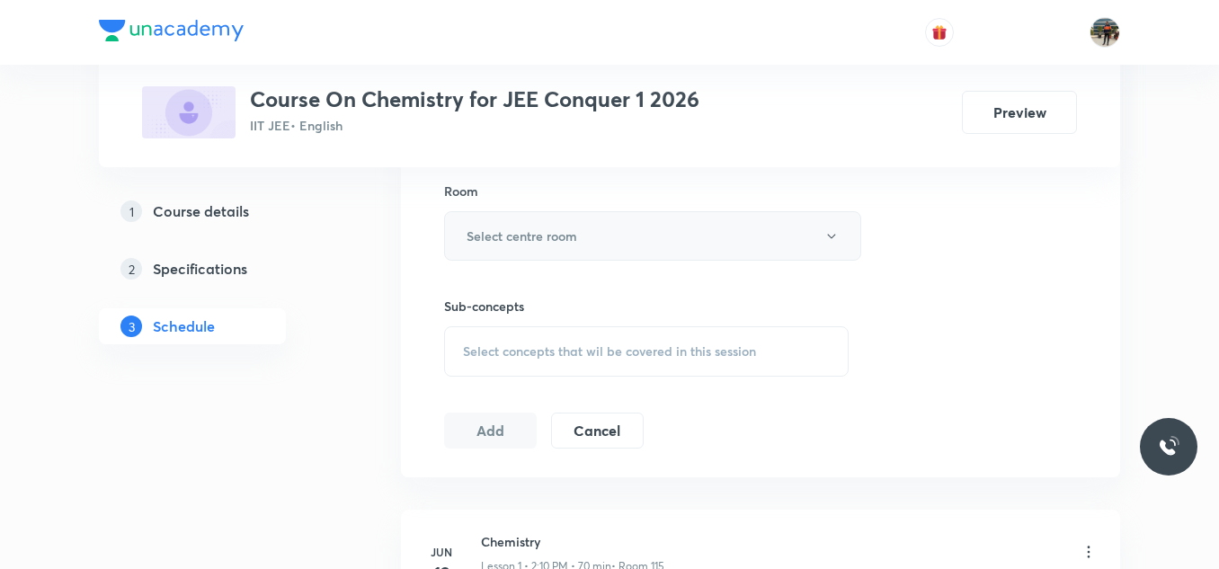
click at [492, 243] on h6 "Select centre room" at bounding box center [521, 236] width 111 height 19
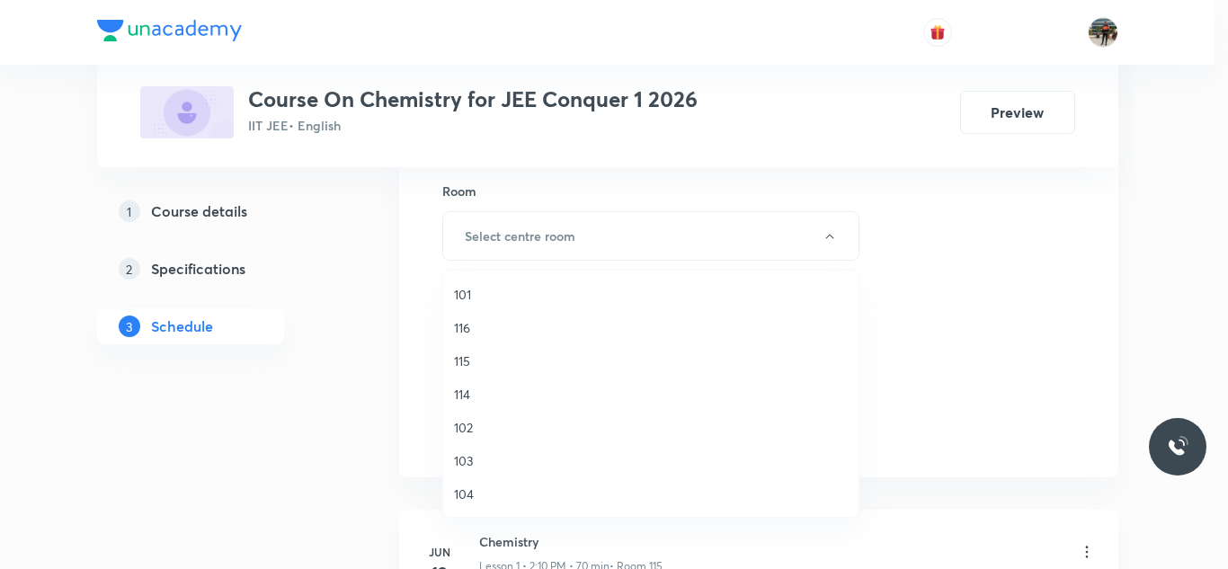
click at [468, 354] on span "115" at bounding box center [651, 360] width 394 height 19
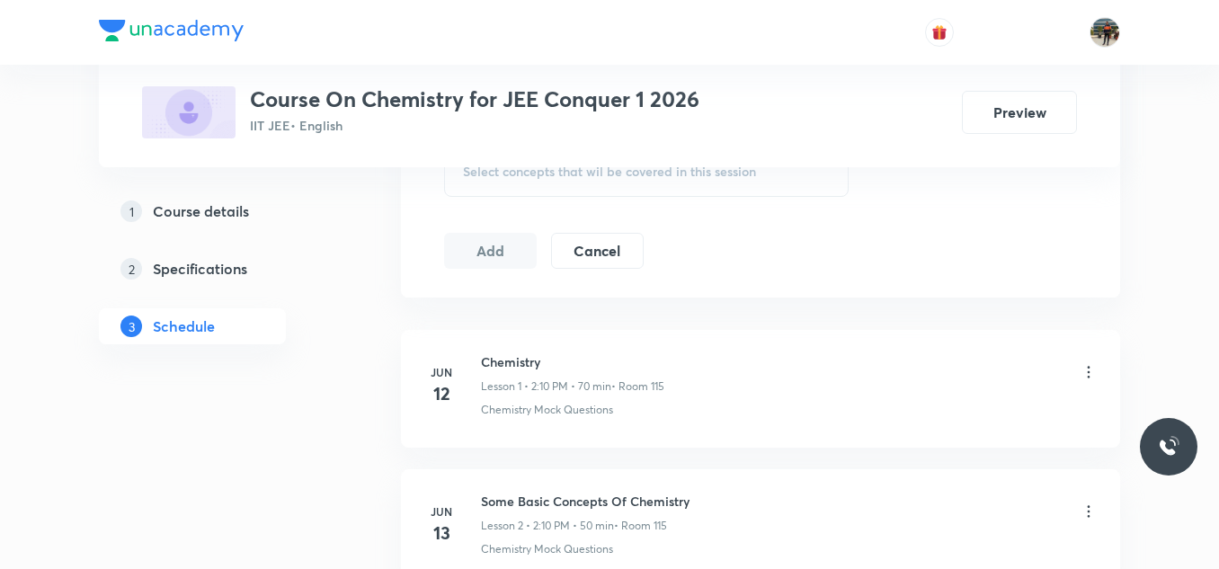
scroll to position [989, 0]
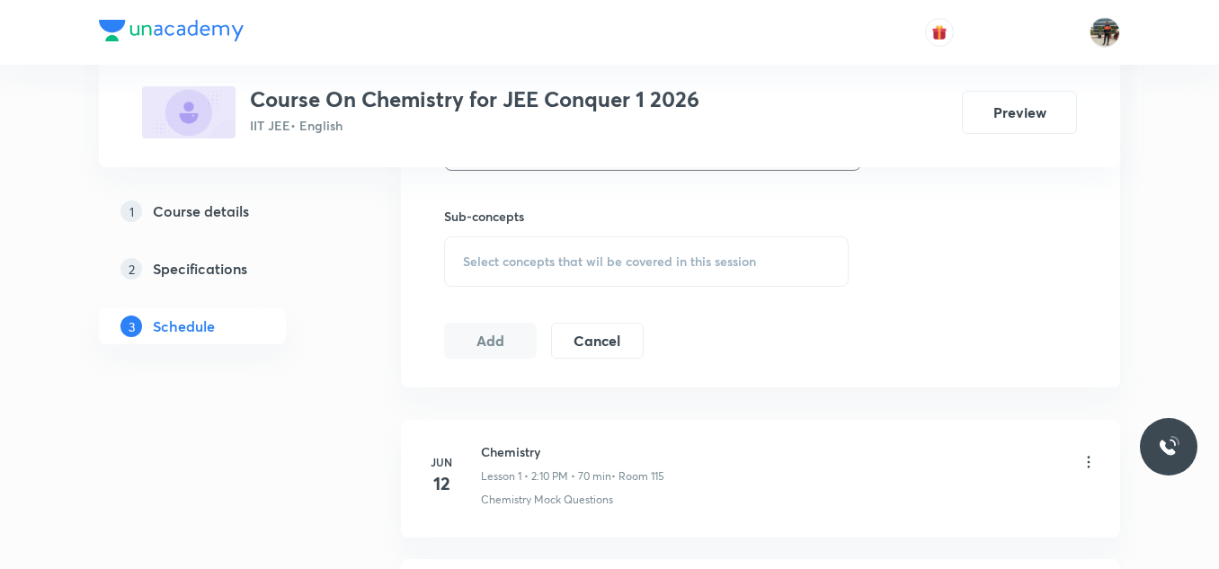
click at [488, 265] on span "Select concepts that wil be covered in this session" at bounding box center [609, 261] width 293 height 14
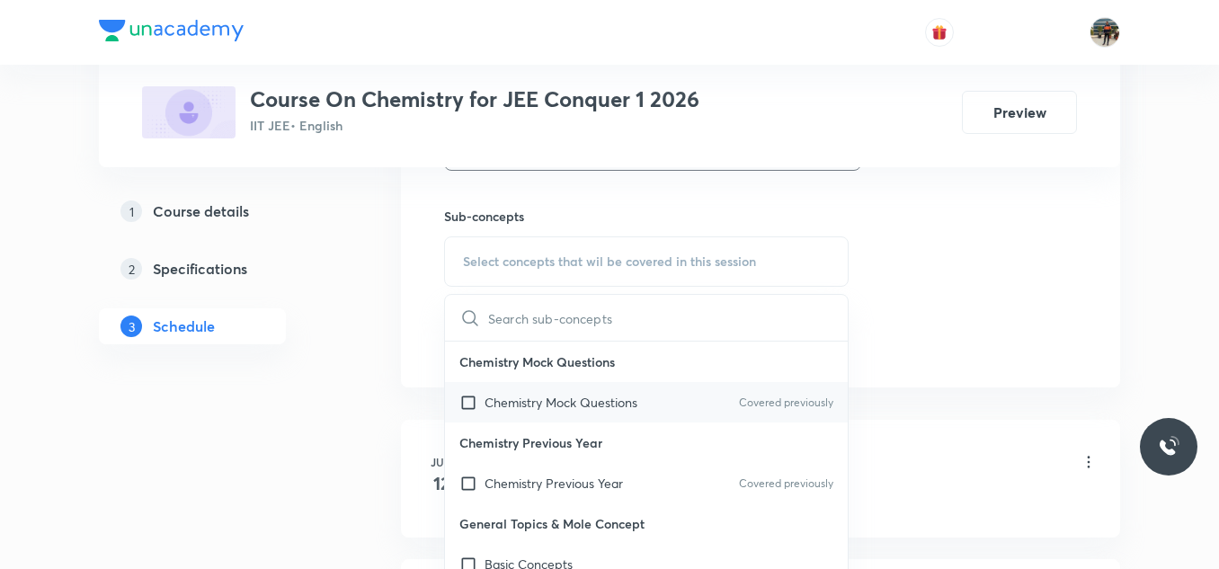
click at [468, 404] on input "checkbox" at bounding box center [471, 402] width 25 height 19
checkbox input "true"
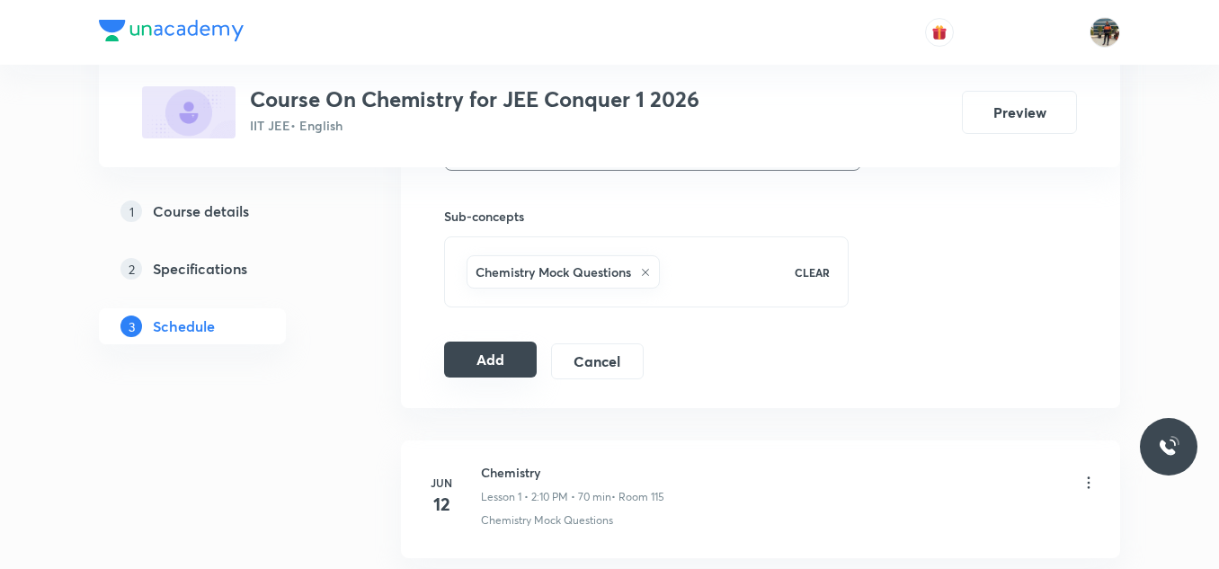
click at [463, 351] on button "Add" at bounding box center [490, 360] width 93 height 36
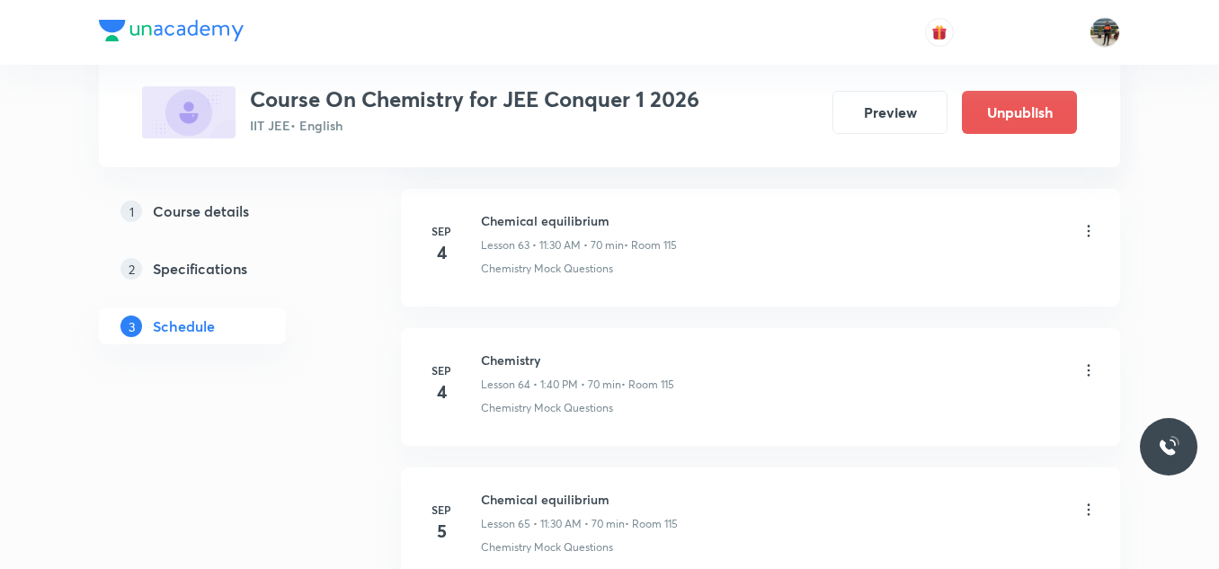
scroll to position [9102, 0]
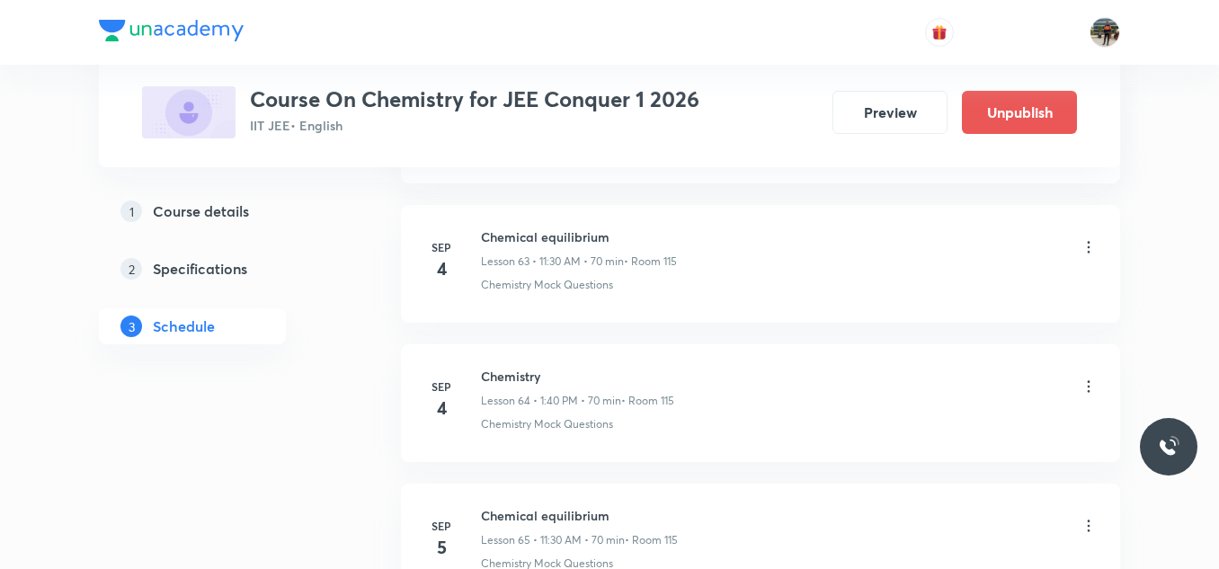
scroll to position [10043, 0]
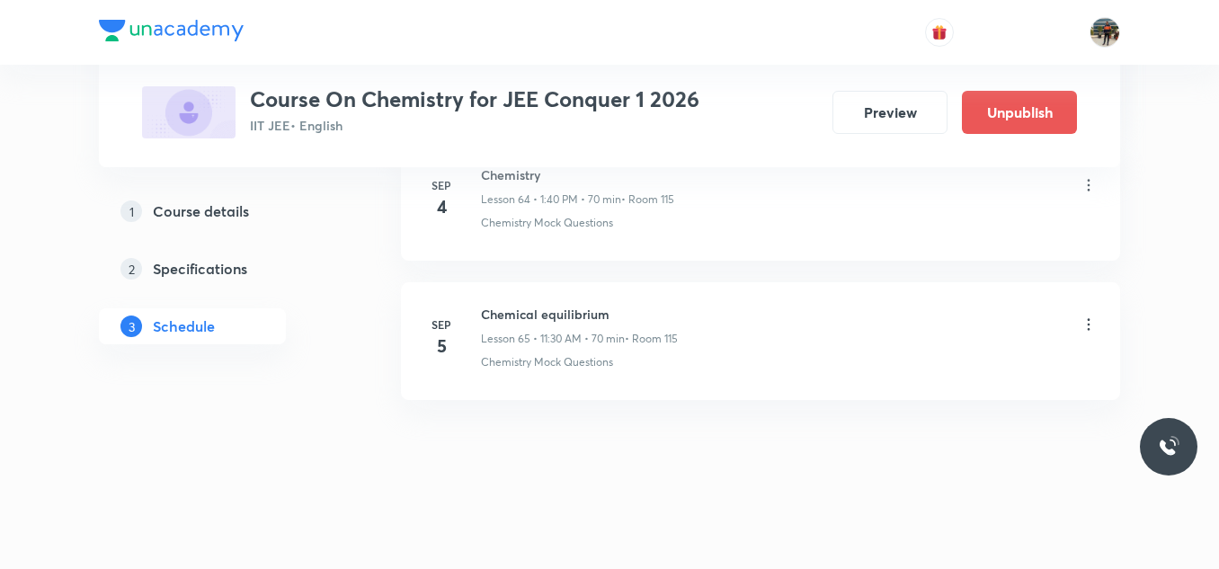
click at [519, 173] on h6 "Chemistry" at bounding box center [577, 174] width 193 height 19
copy h6 "Chemistry"
click at [519, 173] on h6 "Chemistry" at bounding box center [577, 174] width 193 height 19
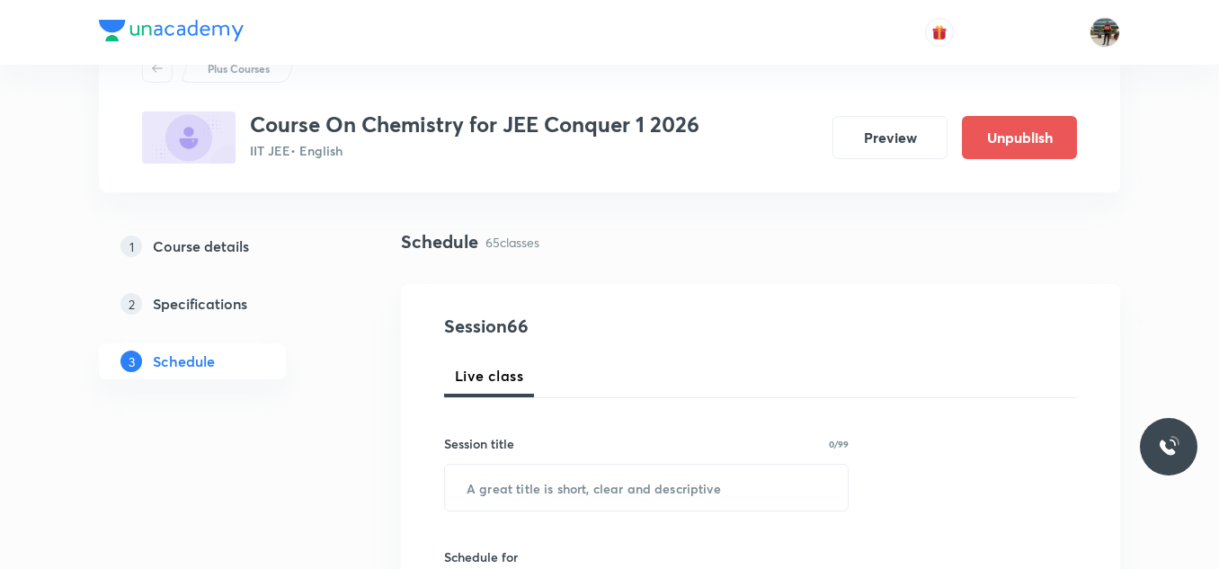
scroll to position [180, 0]
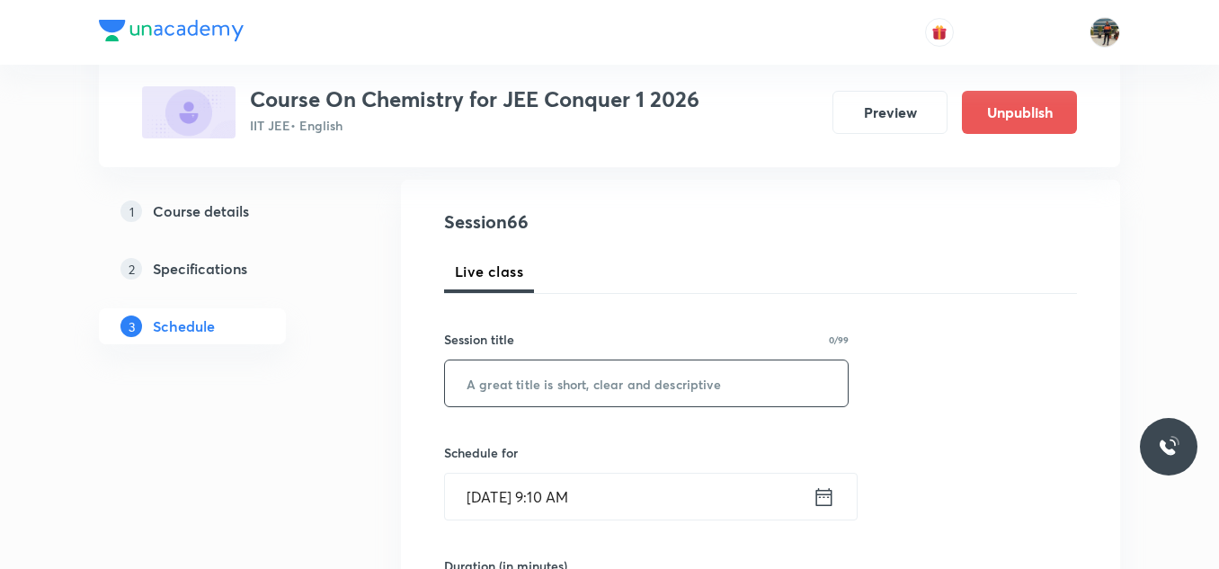
click at [464, 382] on input "text" at bounding box center [646, 383] width 403 height 46
paste input "Chemistry"
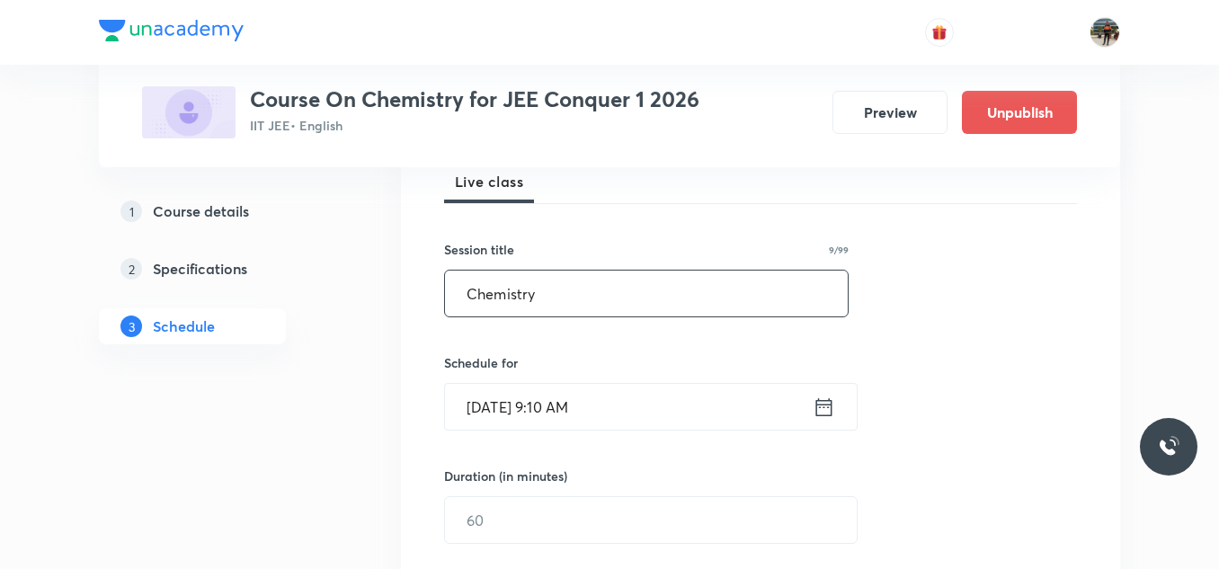
type input "Chemistry"
click at [824, 407] on icon at bounding box center [824, 406] width 16 height 18
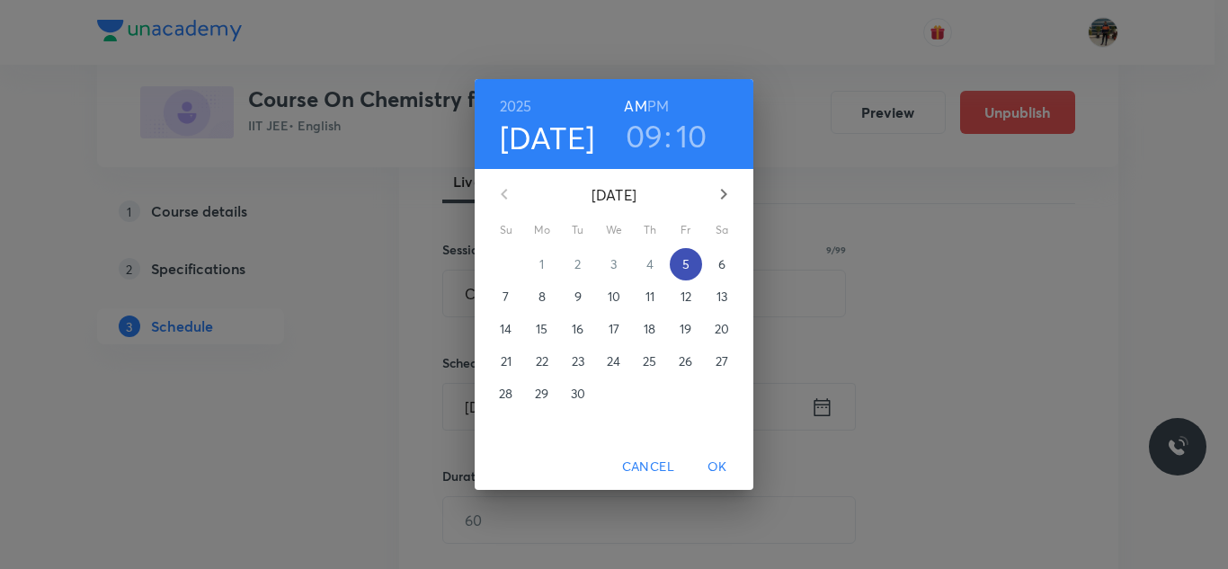
click at [687, 266] on p "5" at bounding box center [685, 264] width 7 height 18
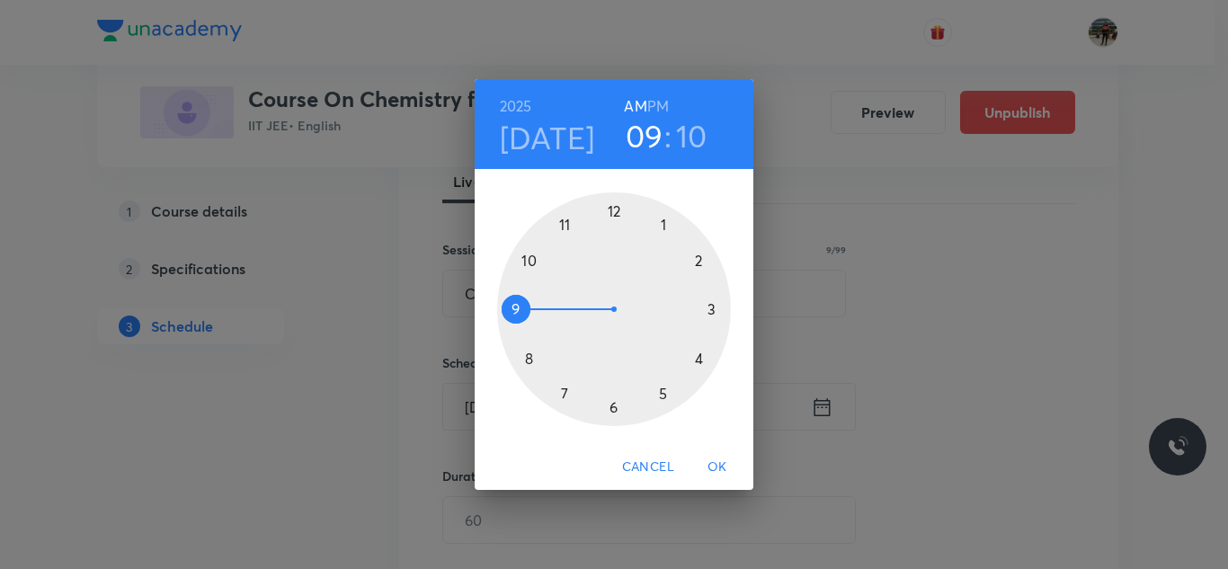
click at [652, 88] on div "[DATE] 09 : 10 AM PM" at bounding box center [614, 124] width 279 height 90
click at [653, 108] on h6 "PM" at bounding box center [658, 105] width 22 height 25
click at [643, 130] on h3 "09" at bounding box center [645, 136] width 38 height 38
click at [663, 223] on div at bounding box center [614, 309] width 234 height 234
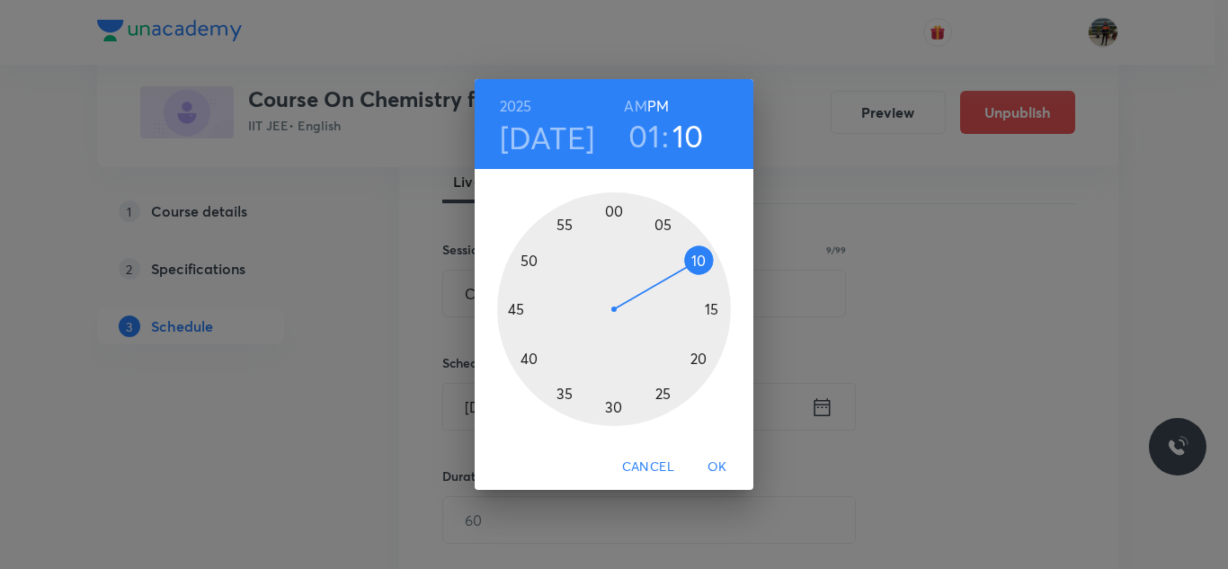
click at [531, 359] on div at bounding box center [614, 309] width 234 height 234
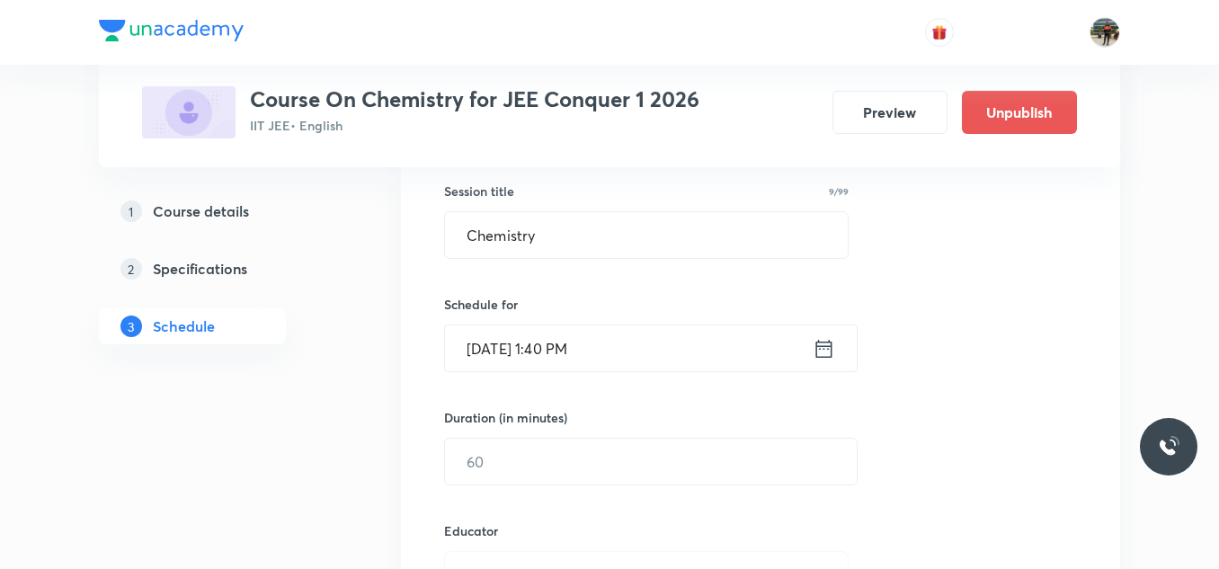
scroll to position [449, 0]
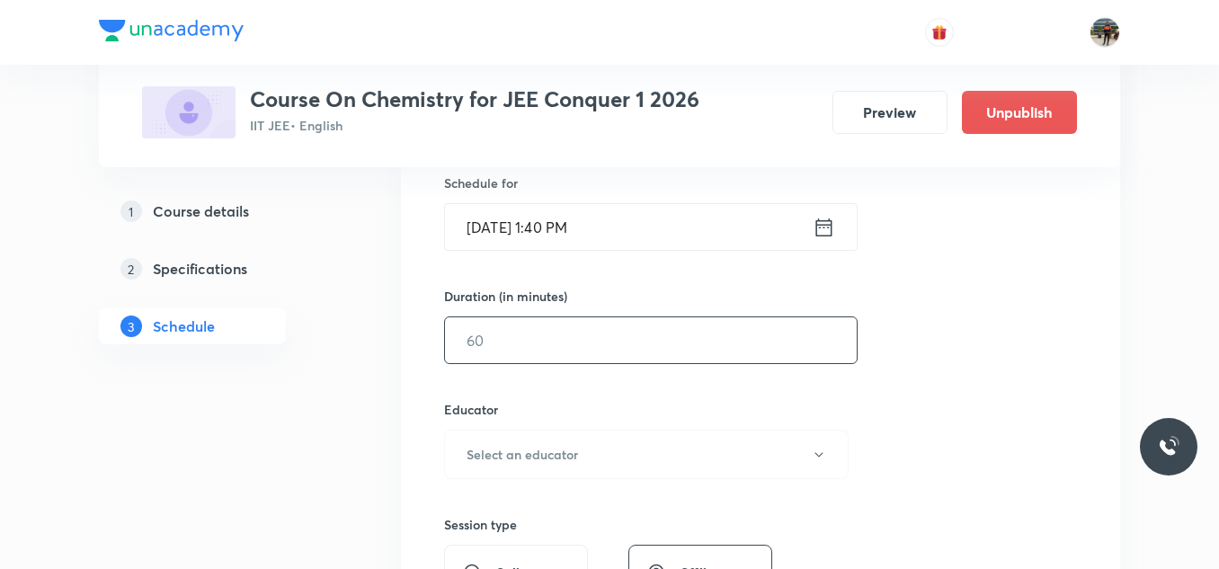
click at [518, 354] on input "text" at bounding box center [651, 340] width 412 height 46
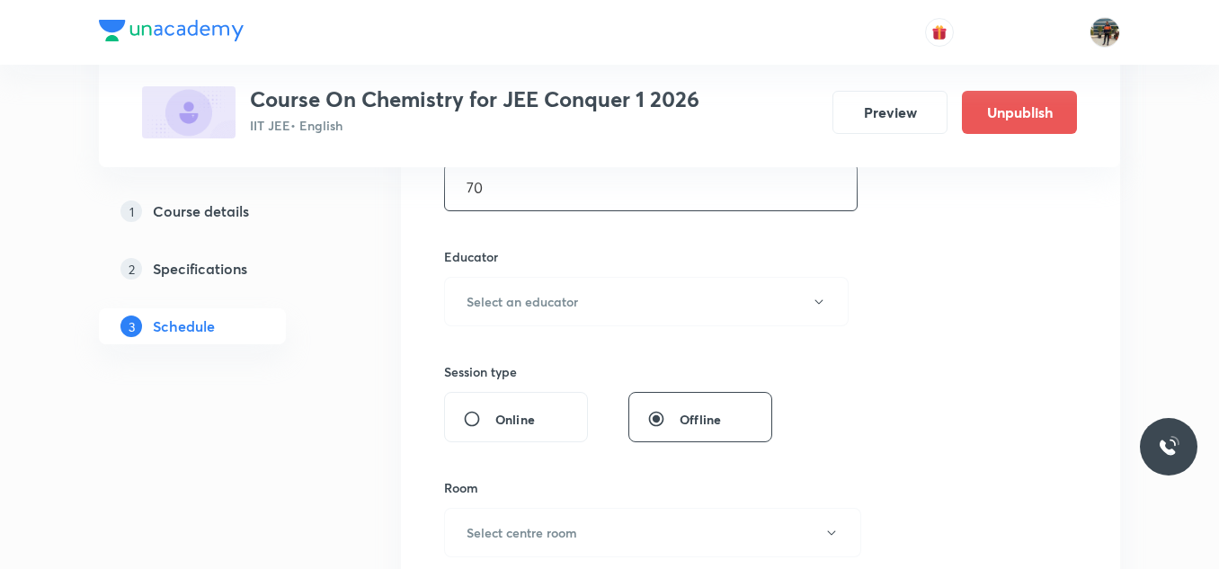
scroll to position [629, 0]
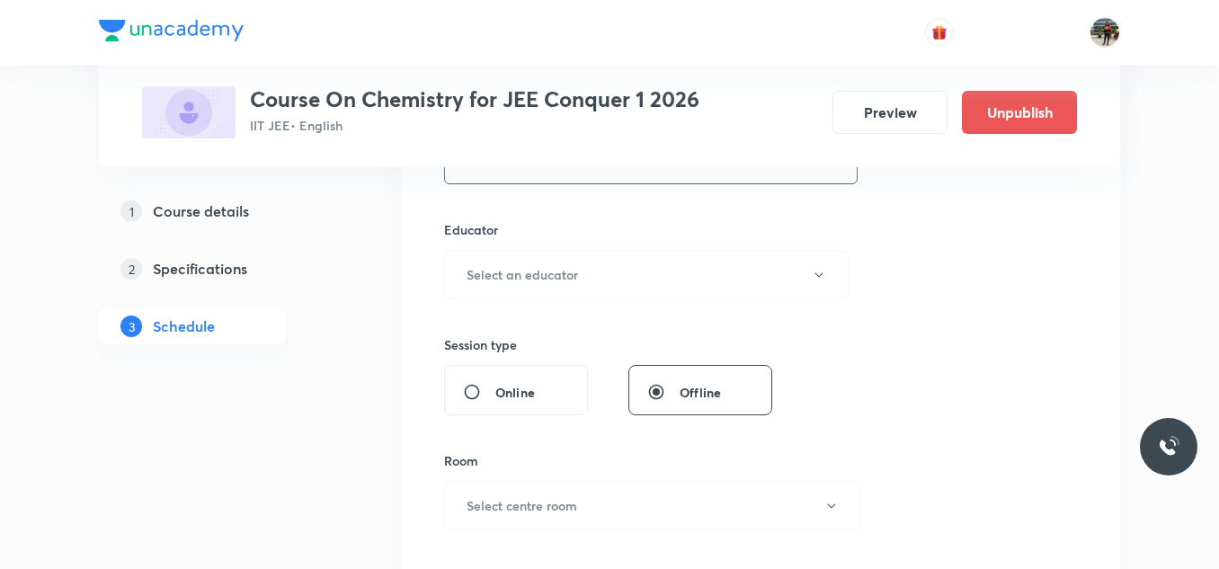
type input "70"
click at [485, 237] on h6 "Educator" at bounding box center [646, 229] width 404 height 19
click at [483, 269] on h6 "Select an educator" at bounding box center [521, 274] width 111 height 19
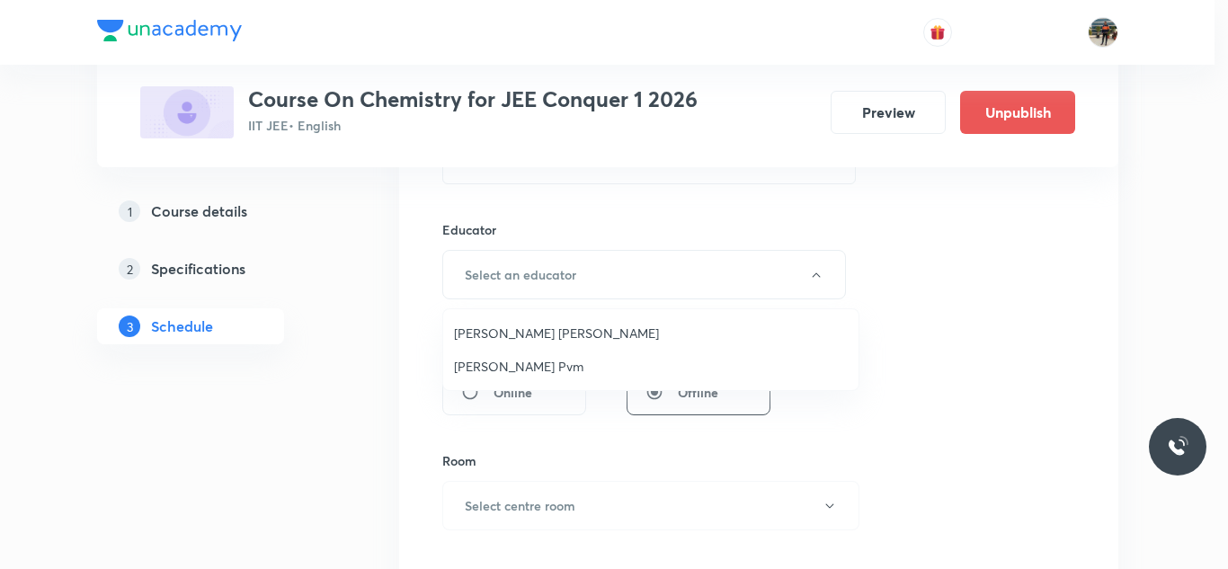
click at [464, 366] on span "[PERSON_NAME] Pvm" at bounding box center [651, 366] width 394 height 19
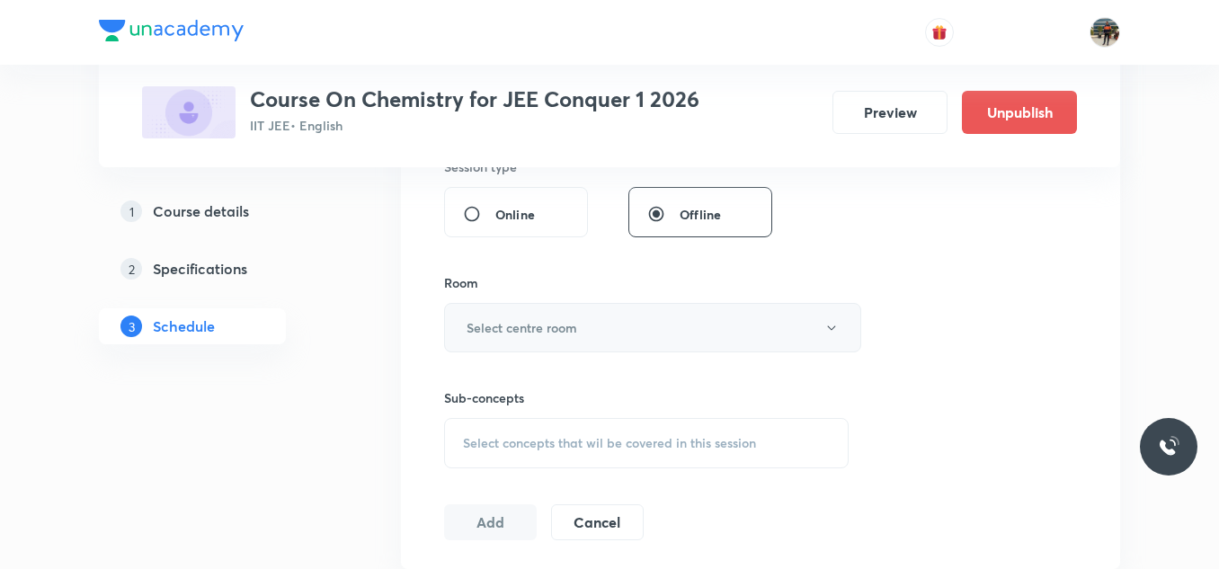
scroll to position [809, 0]
click at [489, 308] on button "Select centre room" at bounding box center [652, 325] width 417 height 49
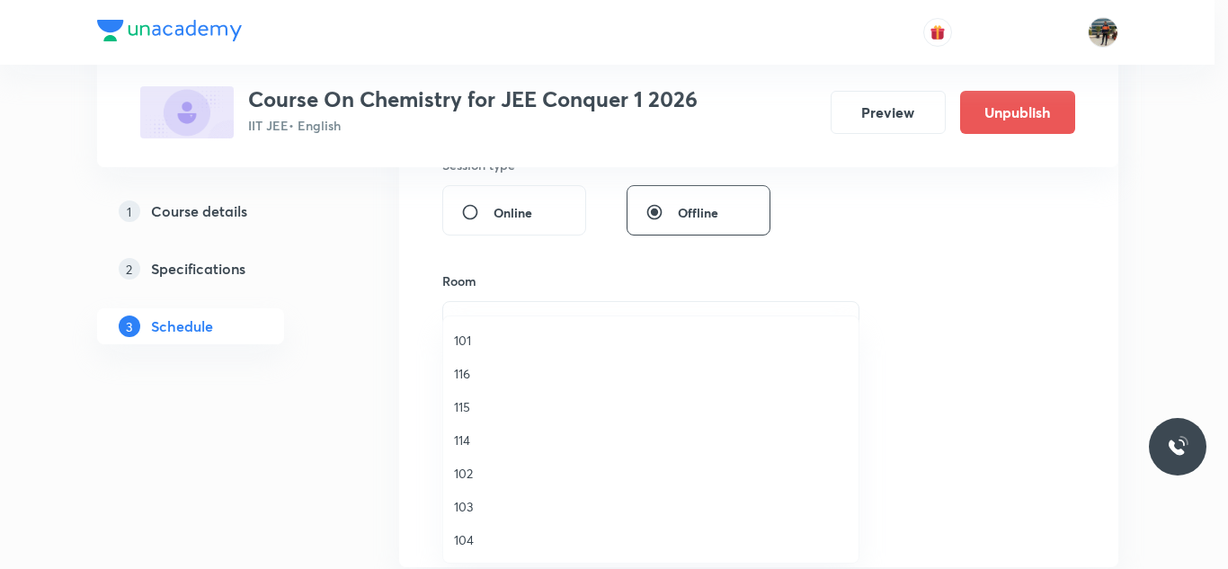
click at [465, 407] on span "115" at bounding box center [651, 406] width 394 height 19
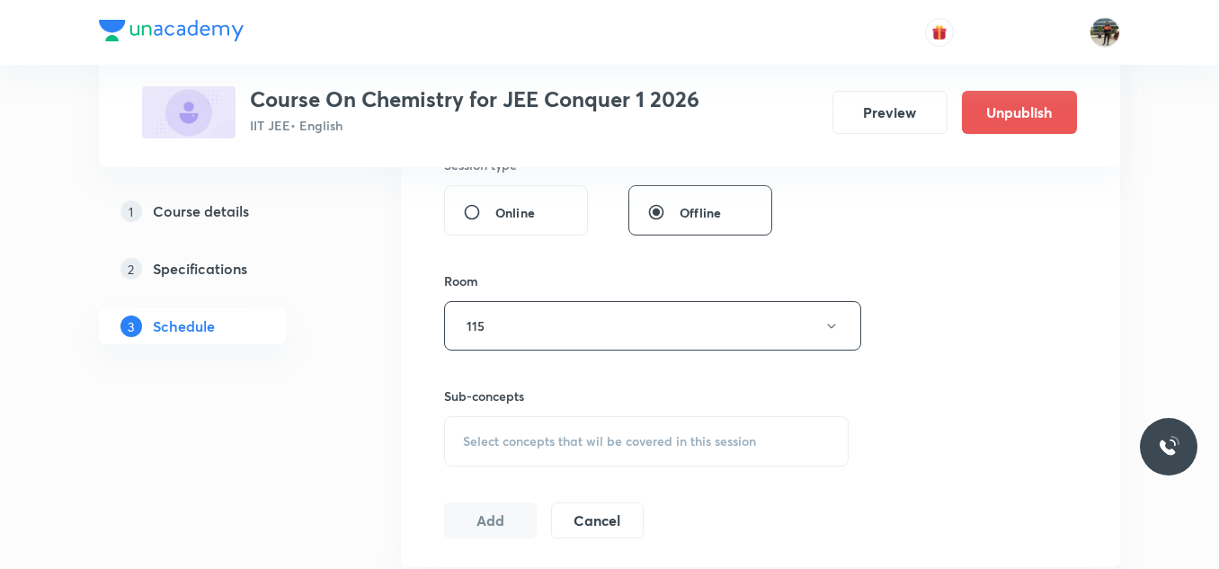
scroll to position [989, 0]
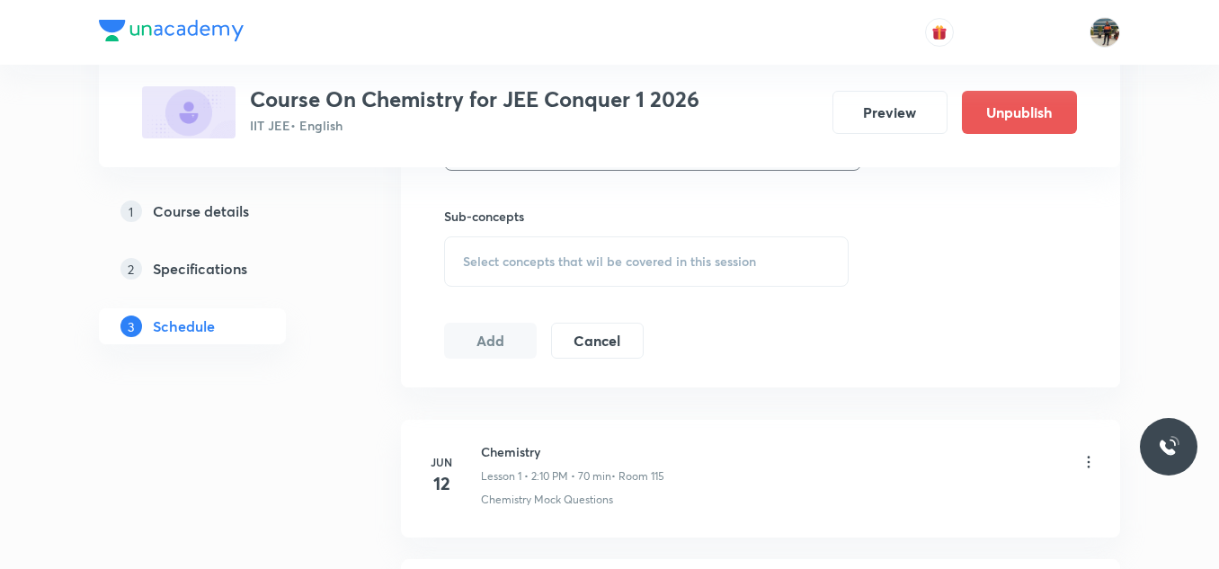
click at [481, 255] on span "Select concepts that wil be covered in this session" at bounding box center [609, 261] width 293 height 14
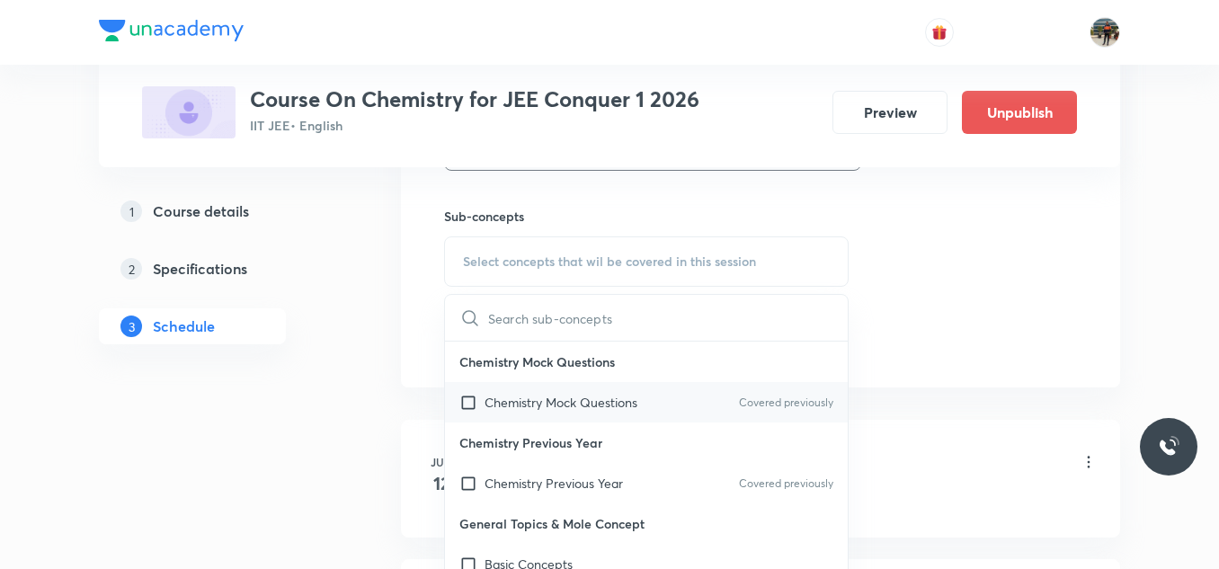
click at [468, 402] on input "checkbox" at bounding box center [471, 402] width 25 height 19
checkbox input "true"
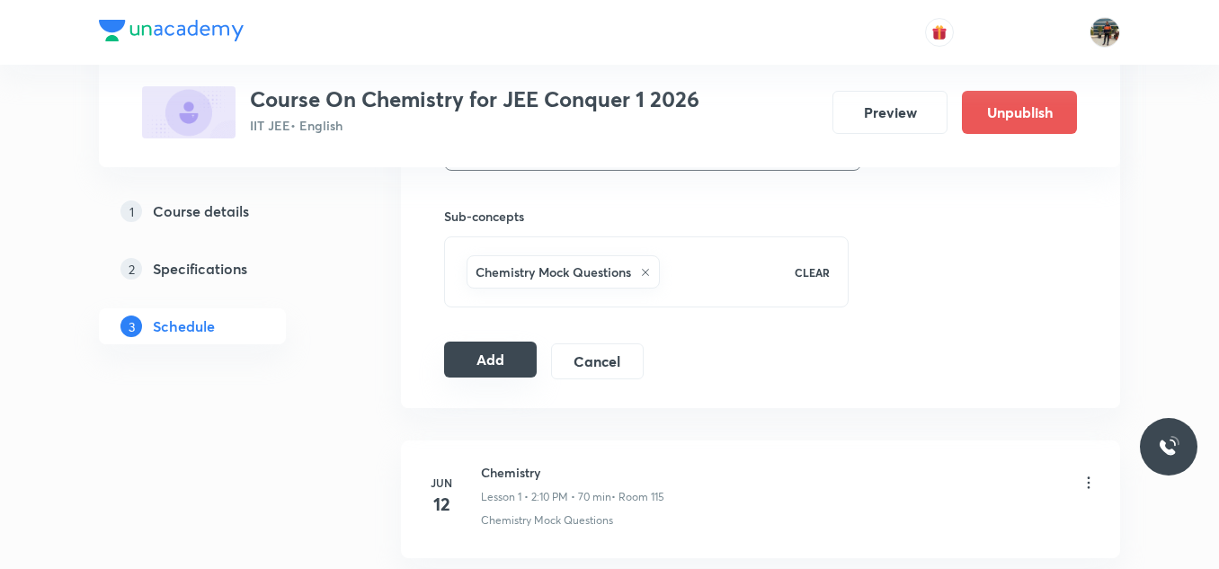
click at [475, 352] on button "Add" at bounding box center [490, 360] width 93 height 36
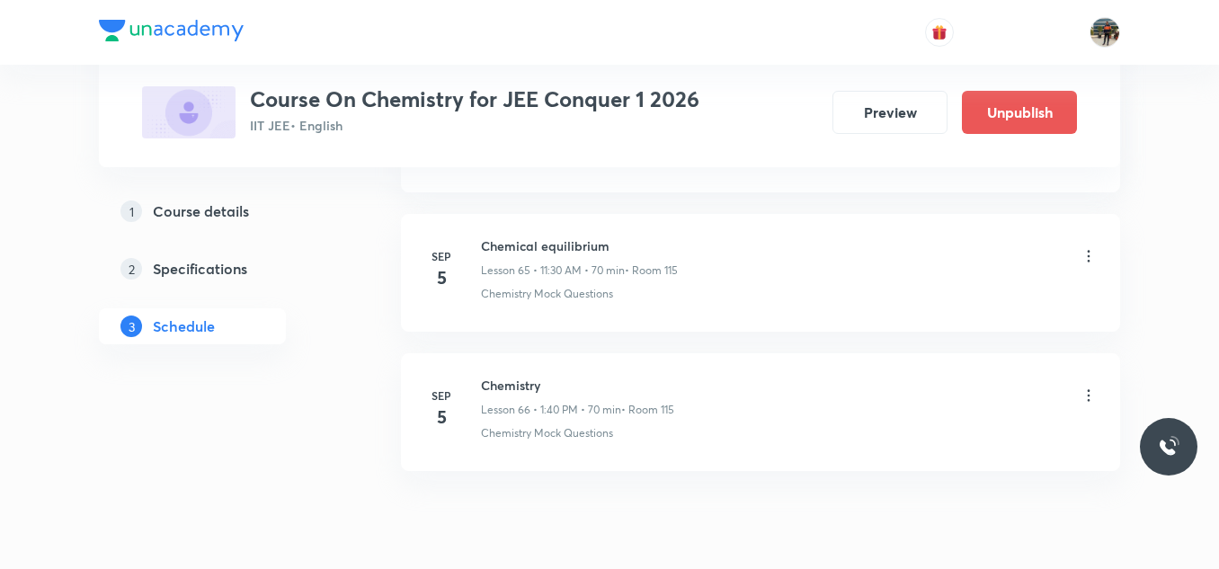
scroll to position [9241, 0]
